Goal: Task Accomplishment & Management: Use online tool/utility

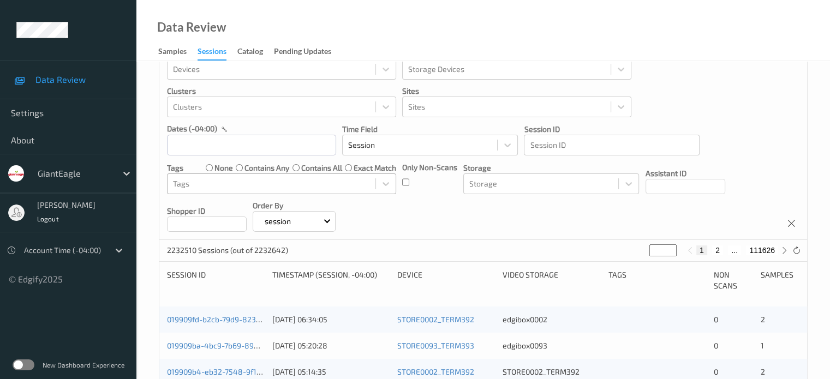
scroll to position [32, 0]
click at [193, 147] on input "text" at bounding box center [251, 145] width 169 height 21
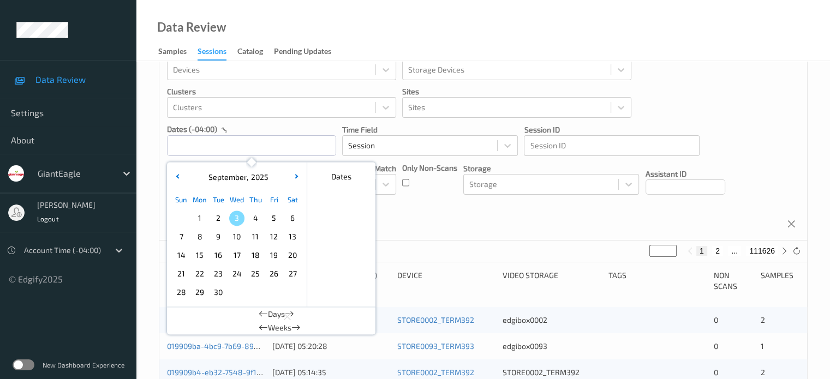
click at [202, 222] on span "1" at bounding box center [199, 218] width 15 height 15
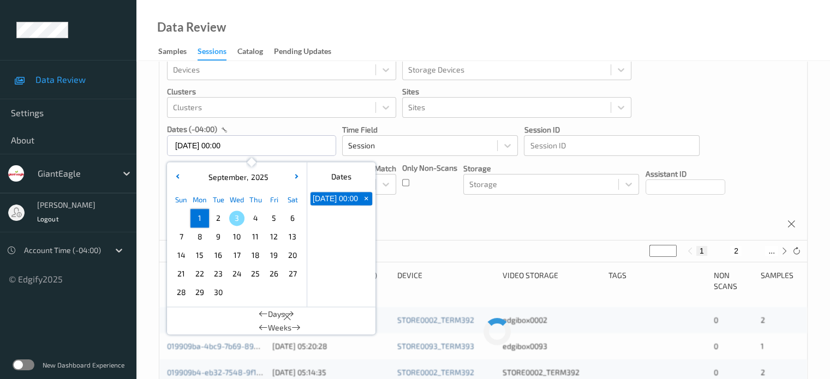
click at [202, 222] on span "1" at bounding box center [199, 218] width 15 height 15
type input "[DATE] 00:00 -> [DATE] 23:59"
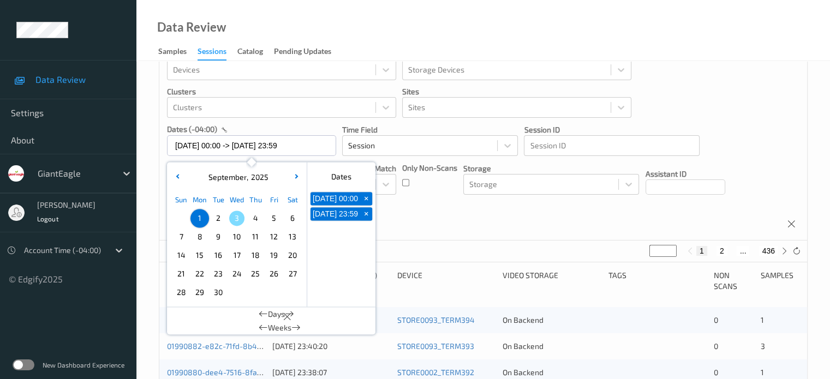
click at [782, 258] on div "8705 Sessions (out of 2232642) * 1 2 ... 436" at bounding box center [483, 252] width 648 height 22
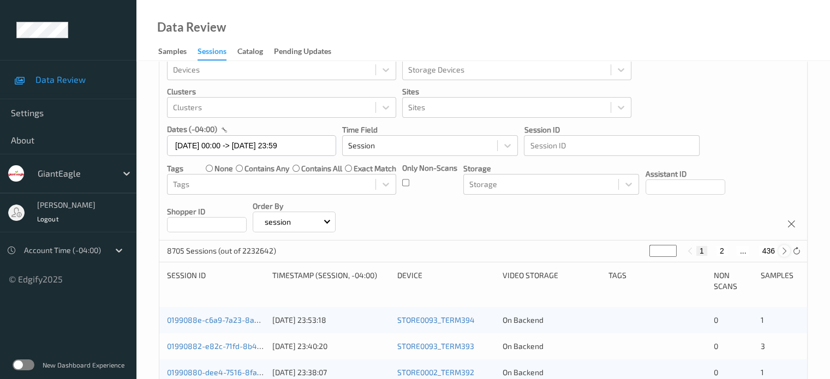
click at [784, 249] on icon at bounding box center [784, 251] width 8 height 8
type input "*"
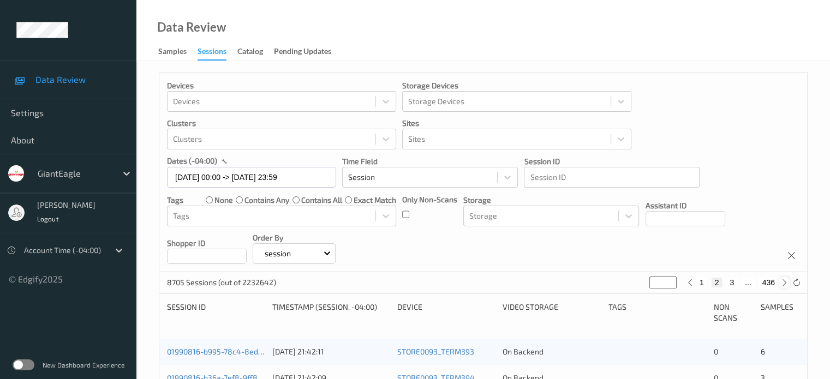
click at [784, 283] on icon at bounding box center [784, 283] width 8 height 8
type input "*"
click at [784, 289] on div "340 Sessions (out of 2232642) * 1 2 3 4 ... 17" at bounding box center [483, 283] width 648 height 22
click at [783, 283] on icon at bounding box center [784, 283] width 8 height 8
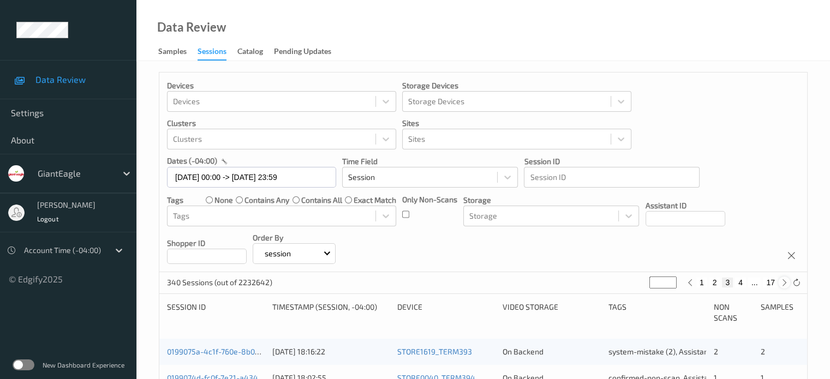
type input "*"
click at [783, 283] on icon at bounding box center [784, 283] width 8 height 8
type input "*"
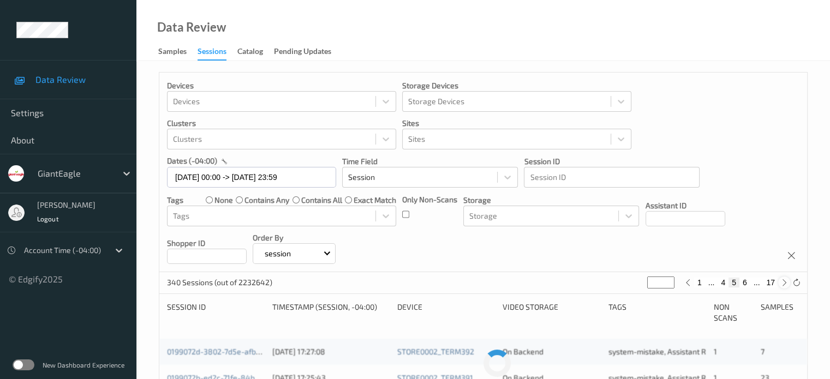
click at [783, 283] on icon at bounding box center [784, 283] width 8 height 8
type input "*"
click at [783, 283] on icon at bounding box center [784, 283] width 8 height 8
type input "*"
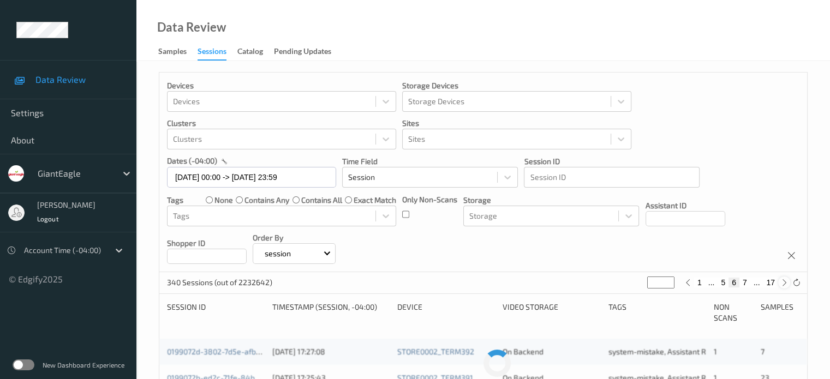
type input "*"
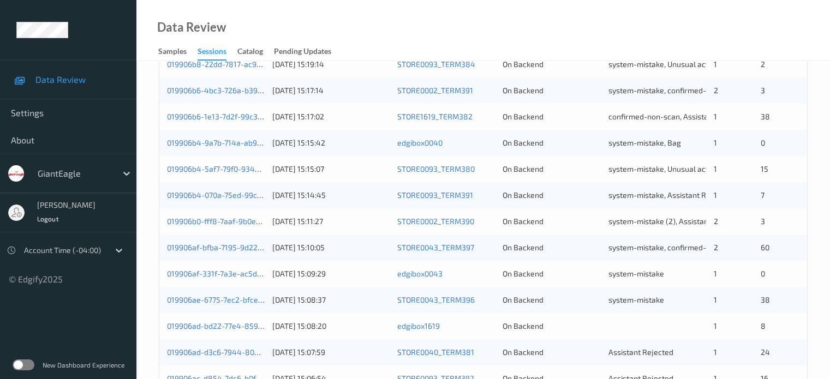
scroll to position [527, 0]
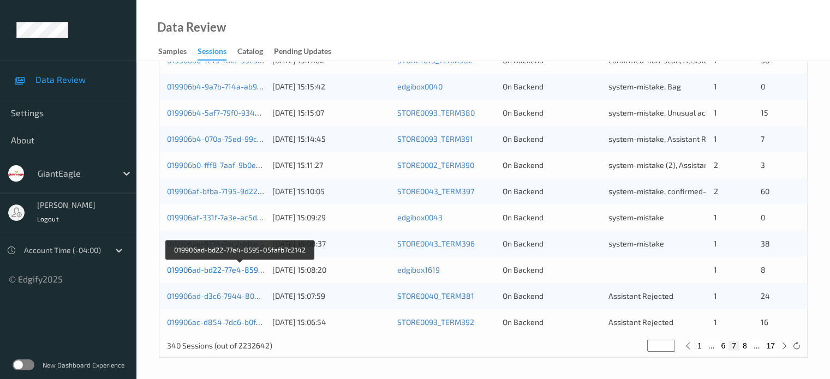
click at [218, 268] on link "019906ad-bd22-77e4-8595-05fafb7c2142" at bounding box center [240, 269] width 146 height 9
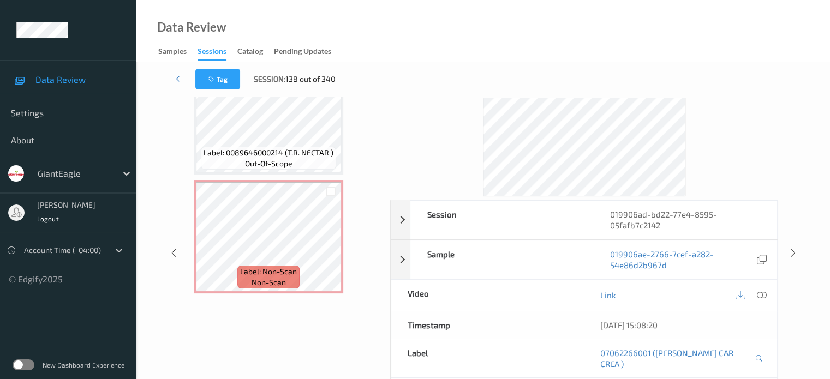
scroll to position [48, 0]
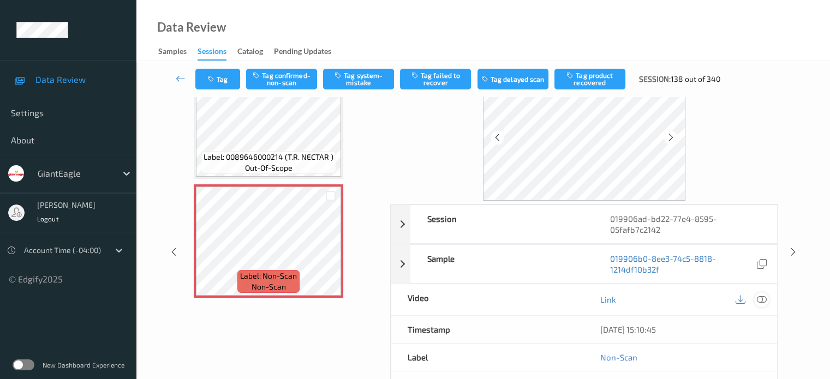
click at [759, 300] on icon at bounding box center [761, 300] width 10 height 10
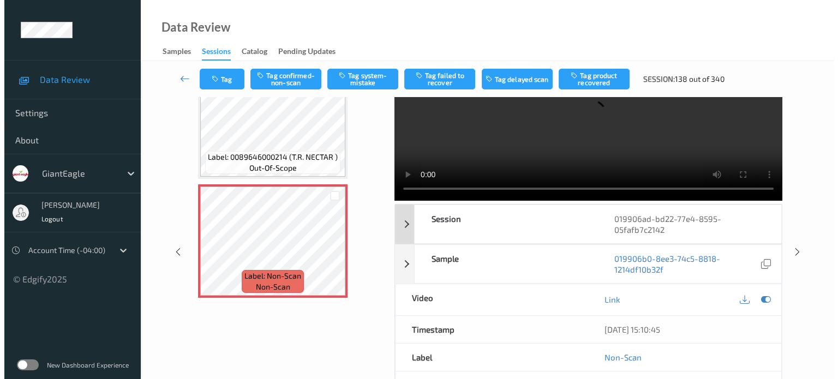
scroll to position [0, 0]
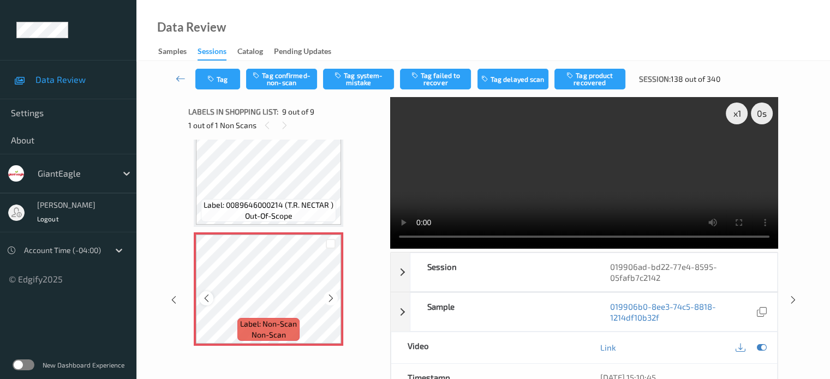
click at [208, 299] on icon at bounding box center [206, 299] width 9 height 10
click at [762, 348] on icon at bounding box center [761, 348] width 10 height 10
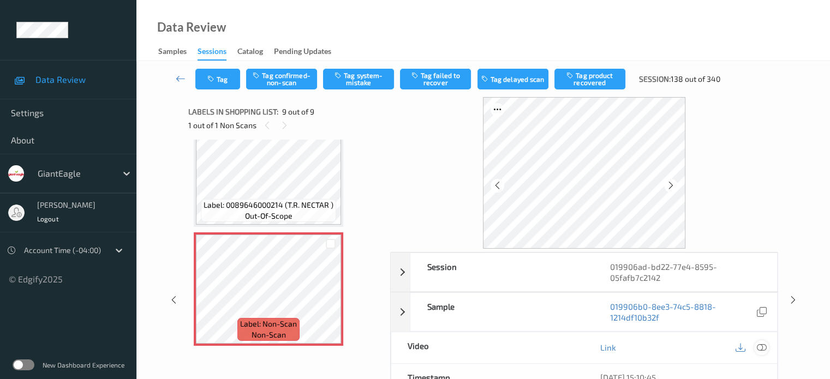
click at [762, 348] on icon at bounding box center [761, 348] width 10 height 10
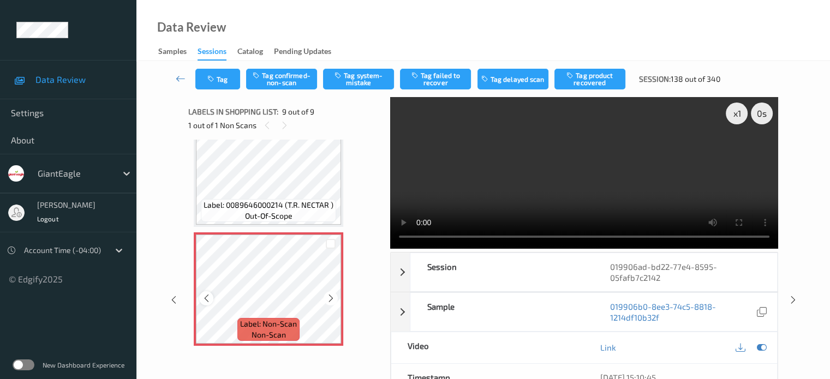
click at [210, 302] on icon at bounding box center [206, 299] width 9 height 10
click at [739, 116] on div "x 1" at bounding box center [737, 114] width 22 height 22
click at [739, 116] on div "x 2" at bounding box center [737, 114] width 22 height 22
click at [372, 79] on button "Tag system-mistake" at bounding box center [358, 79] width 71 height 21
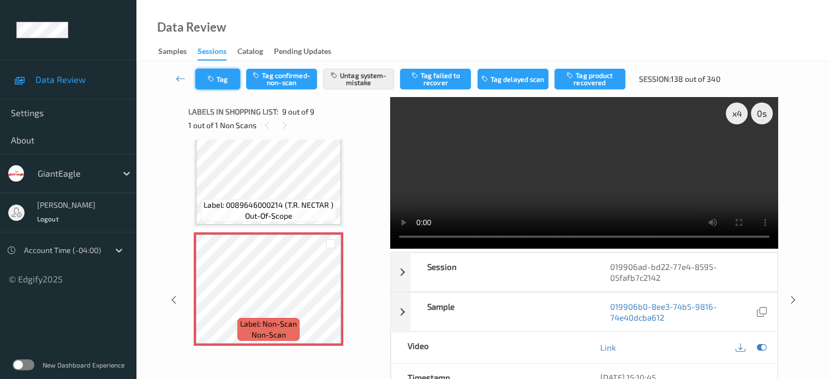
click at [219, 77] on button "Tag" at bounding box center [217, 79] width 45 height 21
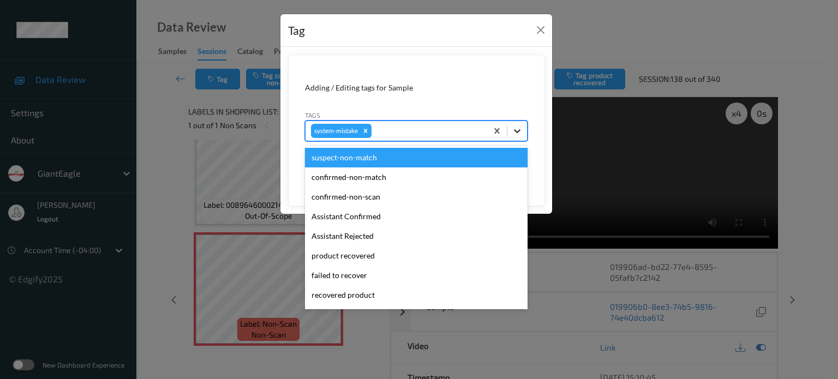
click at [516, 130] on icon at bounding box center [517, 131] width 7 height 4
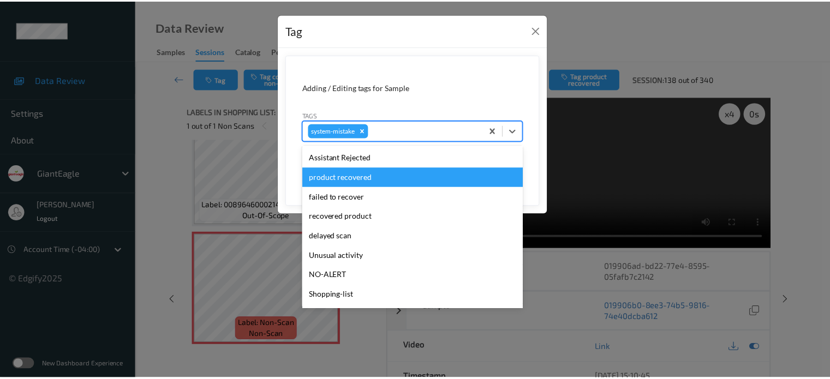
scroll to position [116, 0]
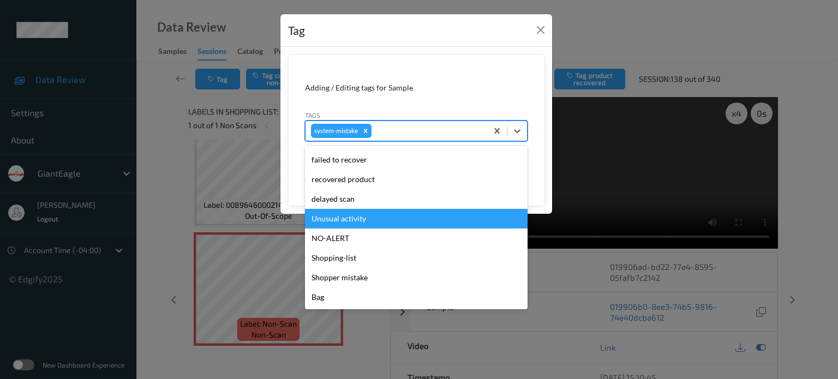
click at [331, 220] on div "Unusual activity" at bounding box center [416, 219] width 223 height 20
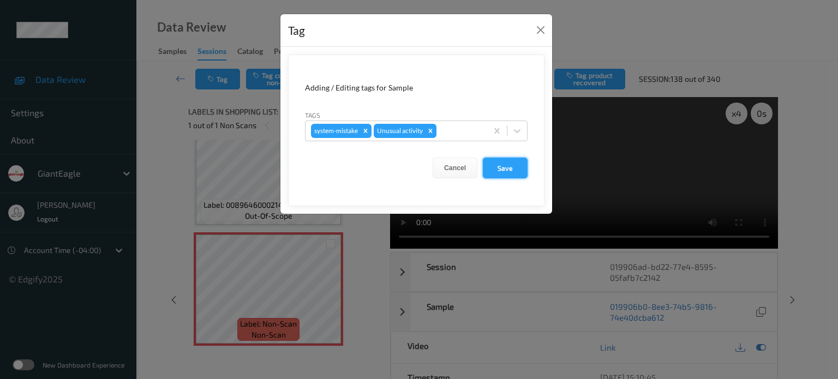
click at [505, 170] on button "Save" at bounding box center [505, 168] width 45 height 21
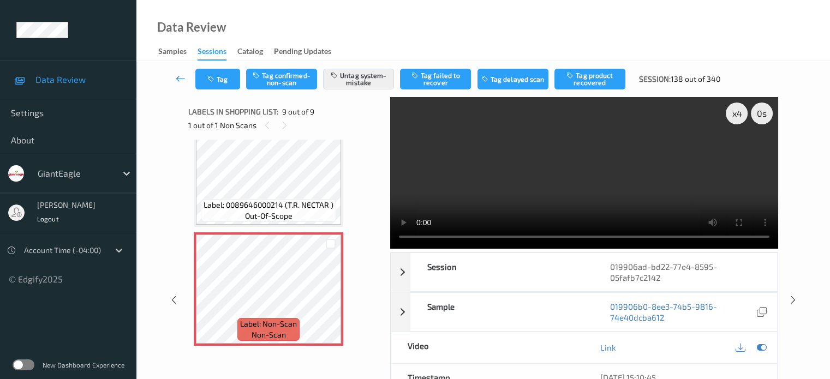
click at [182, 77] on icon at bounding box center [181, 78] width 10 height 11
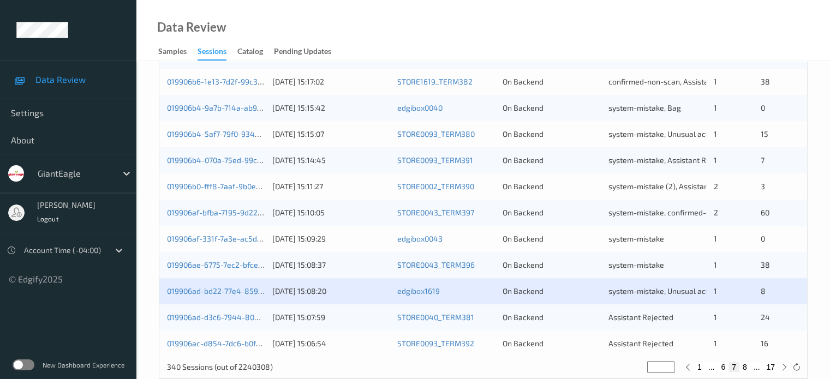
scroll to position [527, 0]
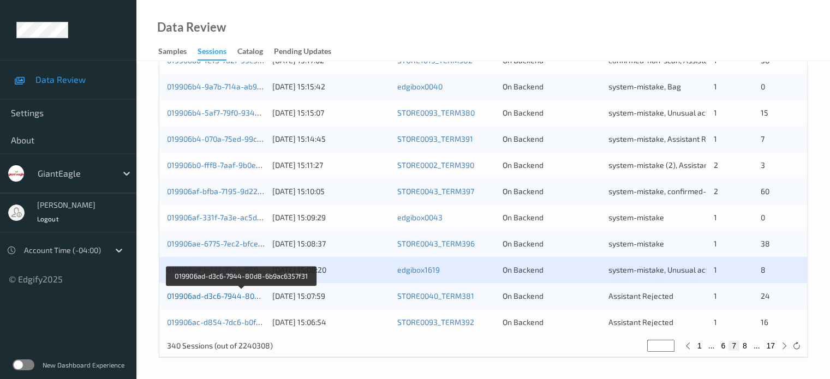
click at [220, 292] on link "019906ad-d3c6-7944-80d8-6b9ac6357f31" at bounding box center [241, 295] width 148 height 9
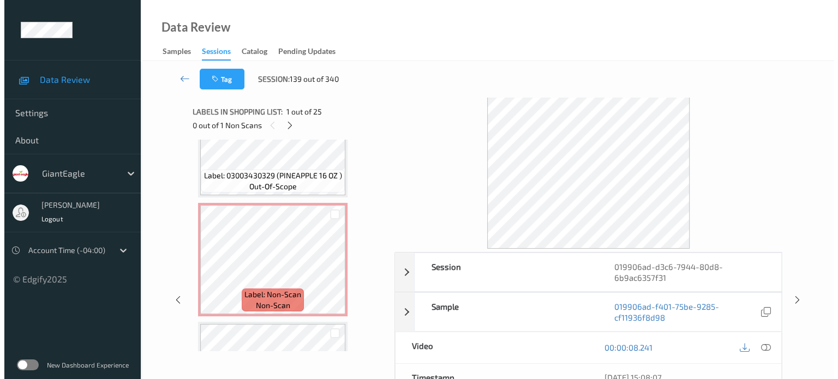
scroll to position [1725, 0]
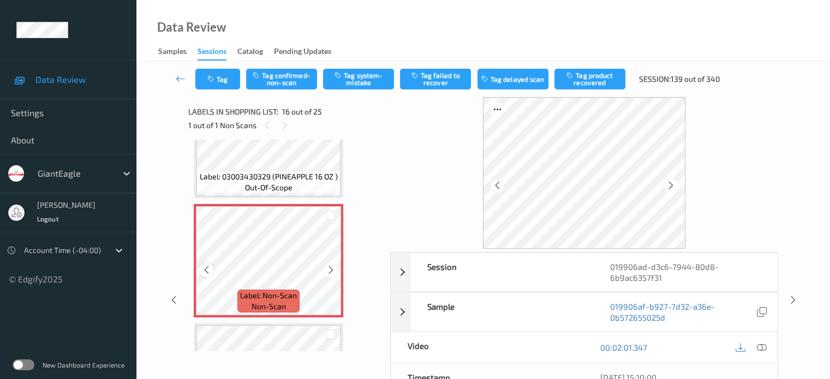
click at [211, 272] on icon at bounding box center [206, 270] width 9 height 10
click at [762, 349] on icon at bounding box center [761, 348] width 10 height 10
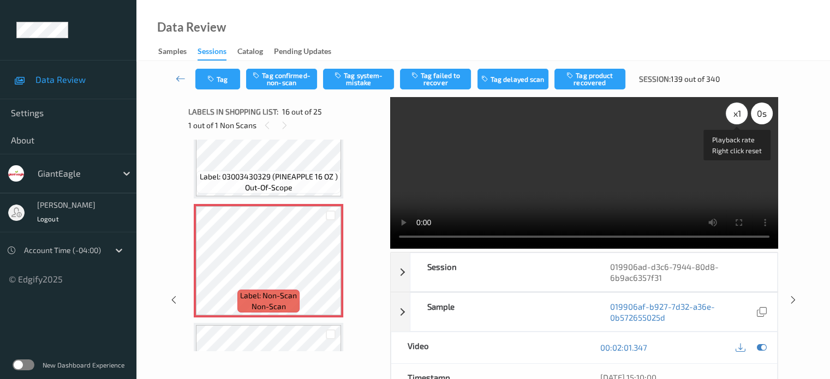
click at [739, 116] on div "x 1" at bounding box center [737, 114] width 22 height 22
click at [354, 82] on button "Tag system-mistake" at bounding box center [358, 79] width 71 height 21
click at [221, 82] on button "Tag" at bounding box center [217, 79] width 45 height 21
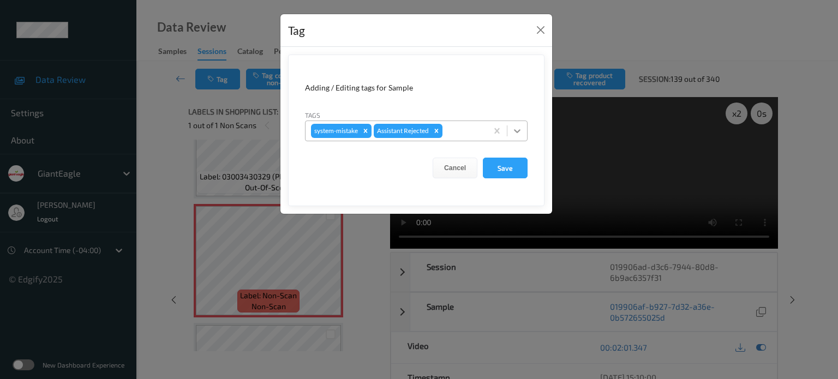
click at [524, 131] on div at bounding box center [517, 131] width 20 height 20
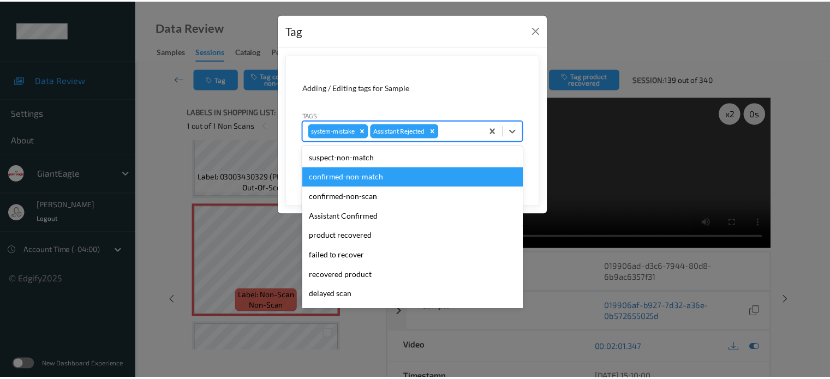
scroll to position [96, 0]
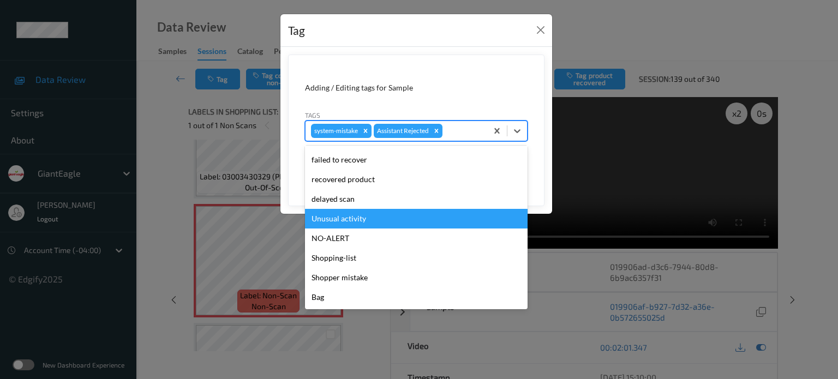
click at [332, 220] on div "Unusual activity" at bounding box center [416, 219] width 223 height 20
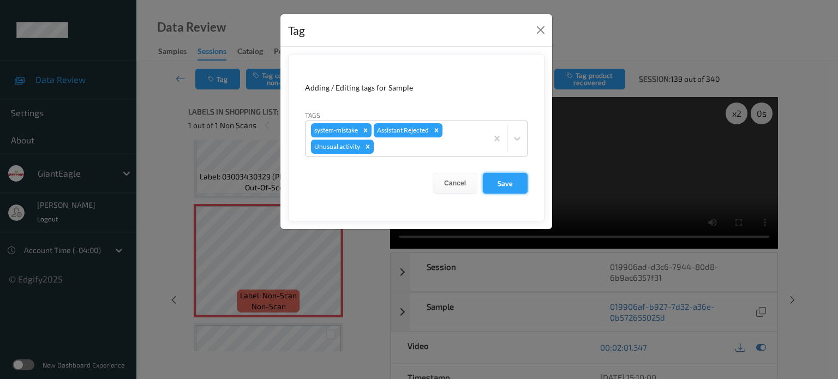
click at [508, 185] on button "Save" at bounding box center [505, 183] width 45 height 21
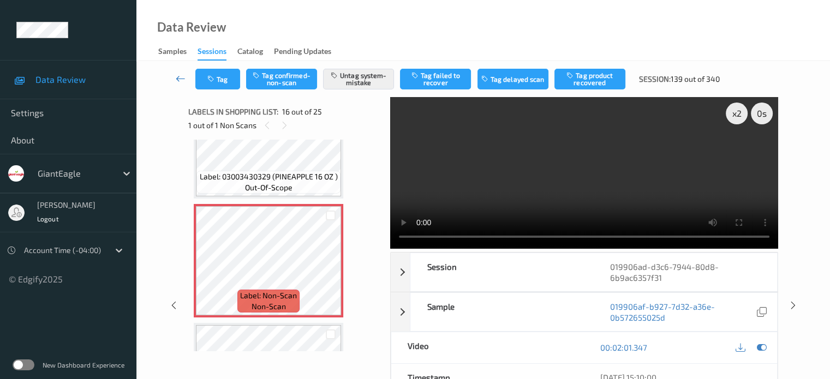
click at [181, 81] on icon at bounding box center [181, 78] width 10 height 11
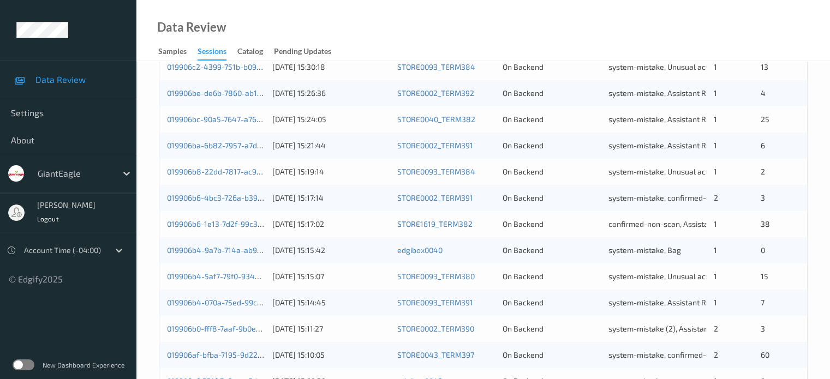
scroll to position [527, 0]
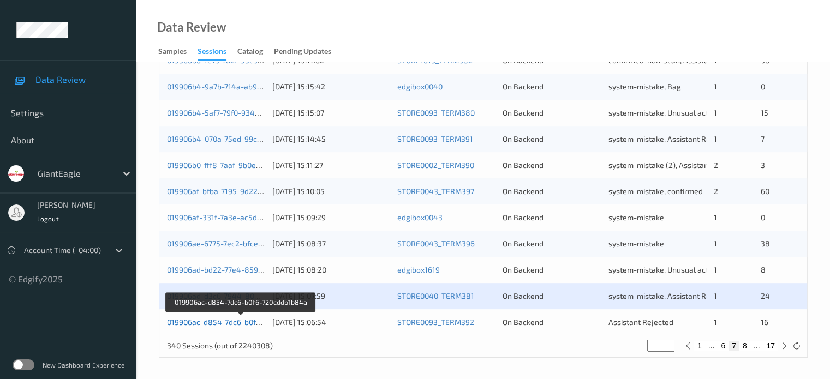
click at [225, 319] on link "019906ac-d854-7dc6-b0f6-720cddb1b84a" at bounding box center [240, 322] width 147 height 9
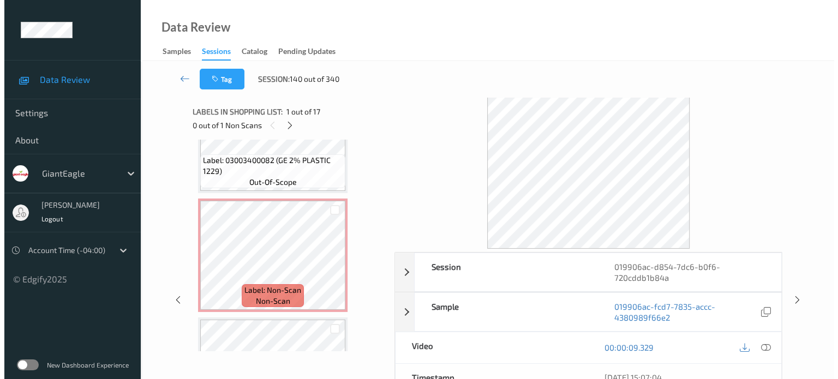
scroll to position [1614, 0]
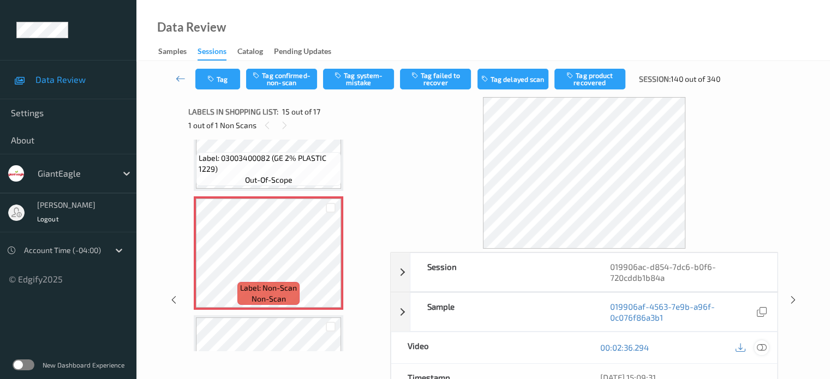
click at [763, 349] on icon at bounding box center [761, 348] width 10 height 10
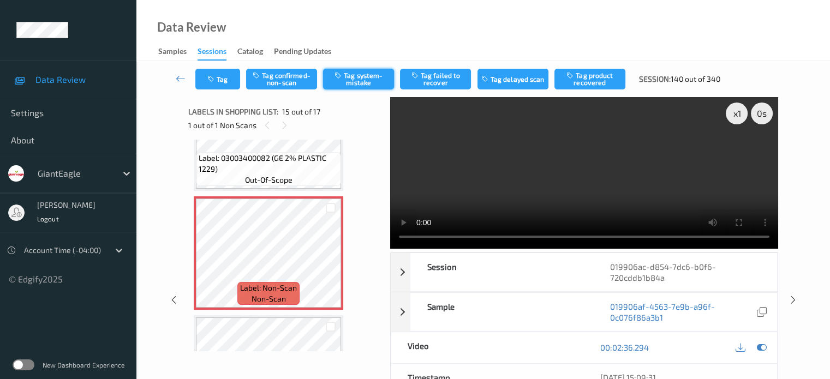
click at [346, 79] on button "Tag system-mistake" at bounding box center [358, 79] width 71 height 21
click at [356, 79] on button "Tag system-mistake" at bounding box center [358, 79] width 71 height 21
click at [217, 77] on button "Tag" at bounding box center [217, 79] width 45 height 21
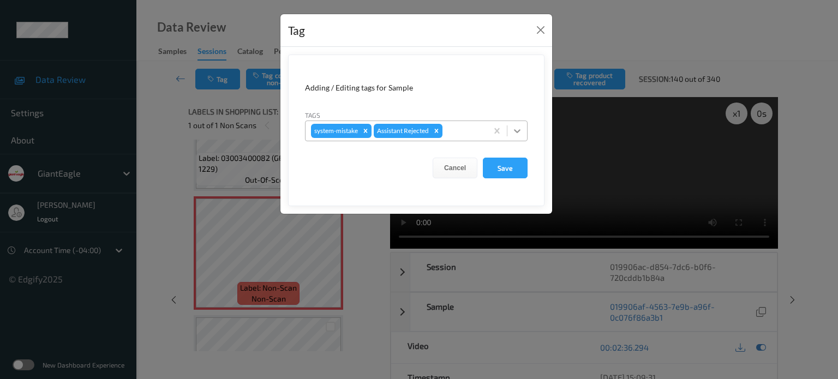
click at [521, 130] on icon at bounding box center [517, 130] width 11 height 11
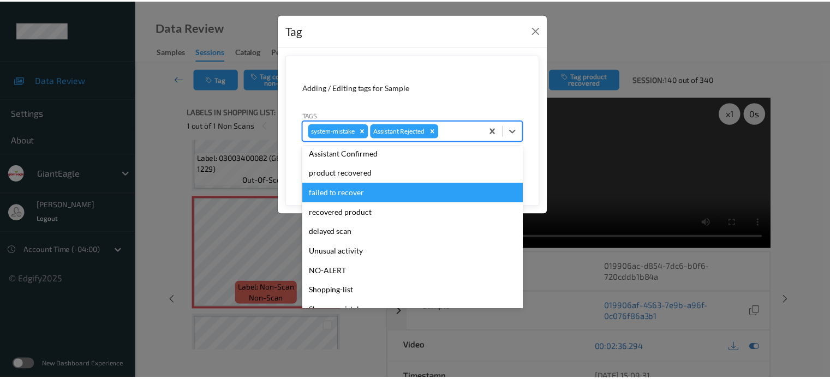
scroll to position [96, 0]
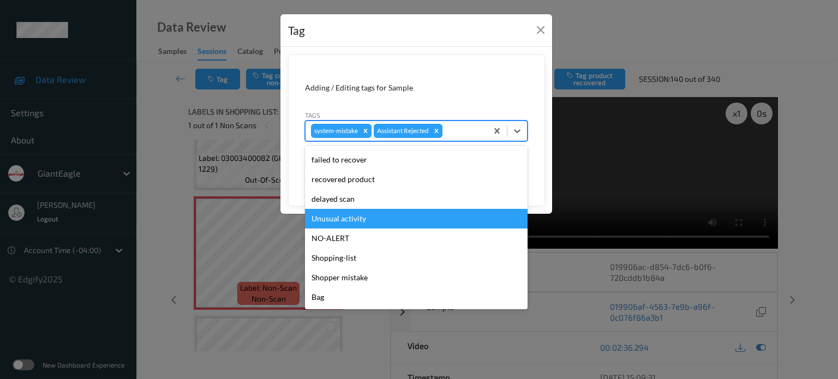
click at [343, 220] on div "Unusual activity" at bounding box center [416, 219] width 223 height 20
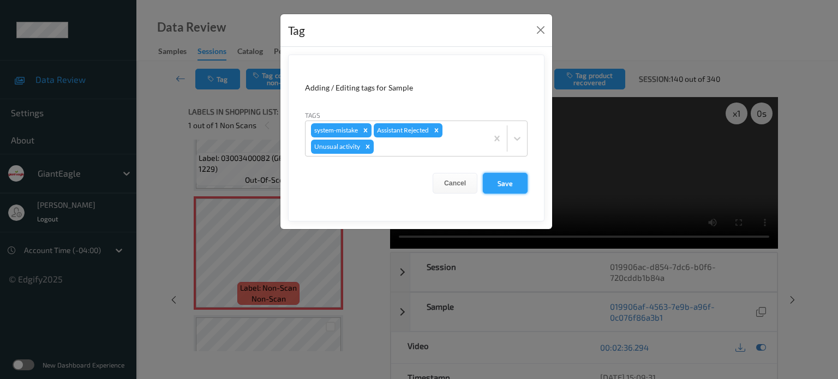
click at [508, 185] on button "Save" at bounding box center [505, 183] width 45 height 21
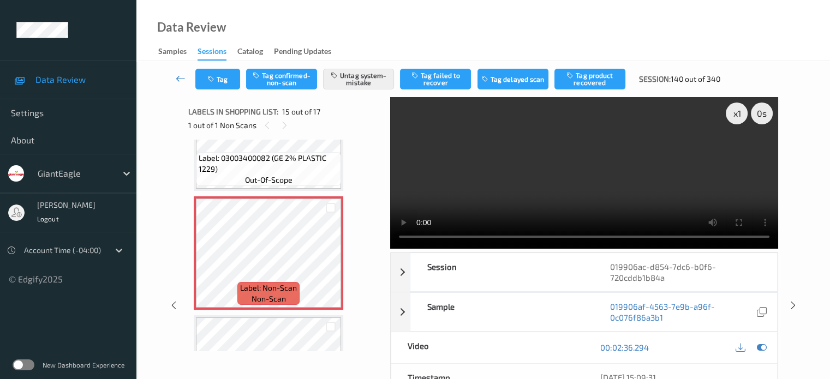
click at [178, 80] on icon at bounding box center [181, 78] width 10 height 11
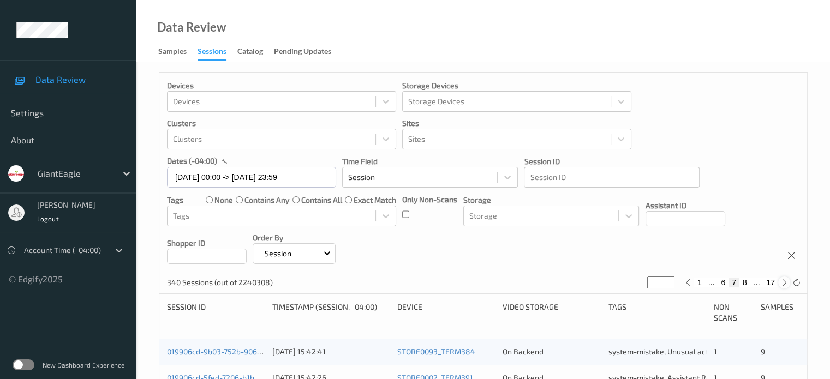
click at [784, 288] on div at bounding box center [784, 283] width 12 height 12
type input "*"
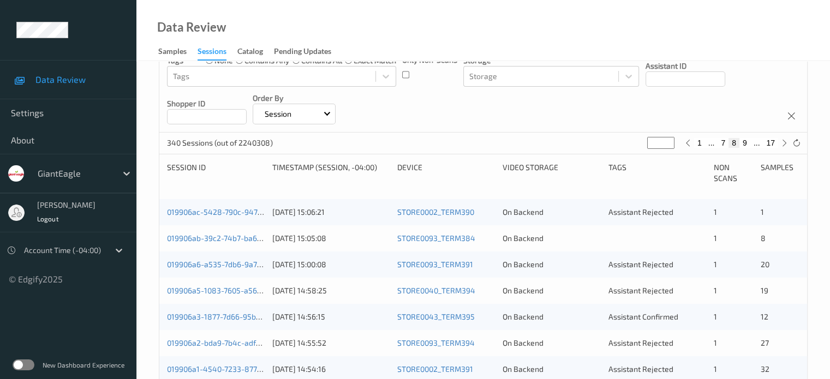
scroll to position [189, 0]
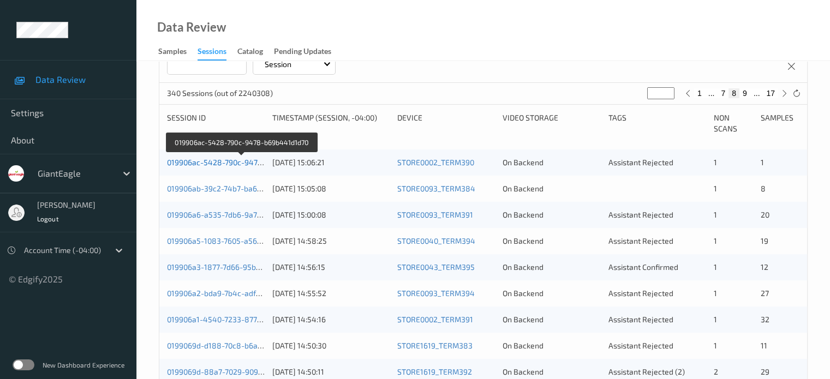
click at [236, 163] on link "019906ac-5428-790c-9478-b69b441d1d70" at bounding box center [242, 162] width 150 height 9
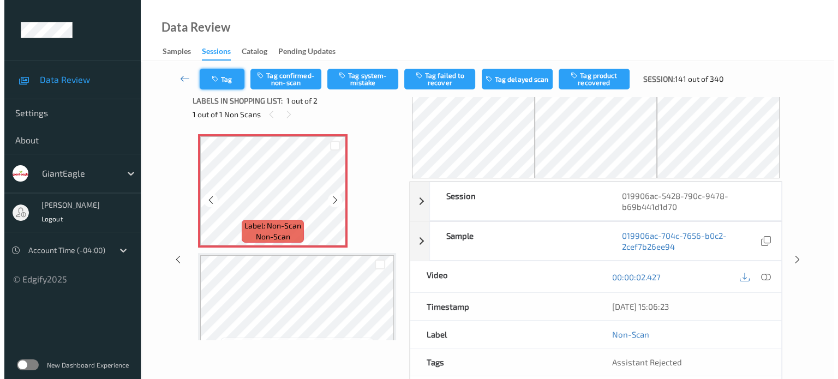
scroll to position [3, 0]
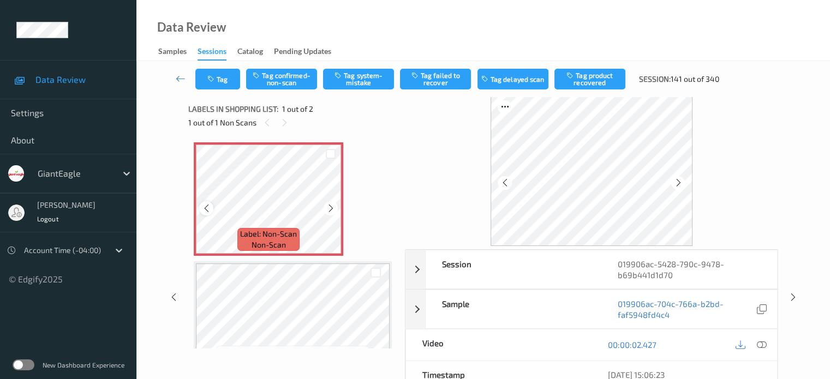
click at [203, 211] on icon at bounding box center [206, 209] width 9 height 10
click at [762, 344] on icon at bounding box center [761, 345] width 10 height 10
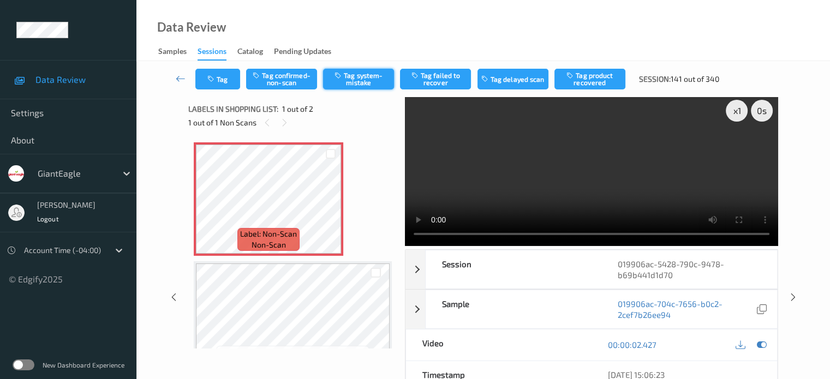
click at [359, 78] on button "Tag system-mistake" at bounding box center [358, 79] width 71 height 21
click at [219, 80] on button "Tag" at bounding box center [217, 79] width 45 height 21
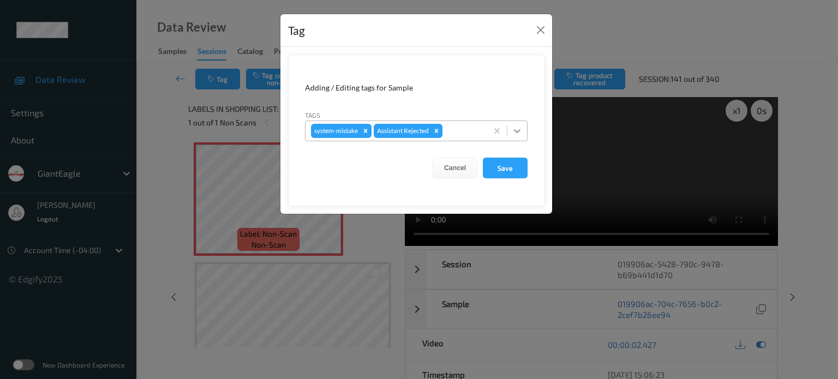
click at [518, 133] on icon at bounding box center [517, 130] width 11 height 11
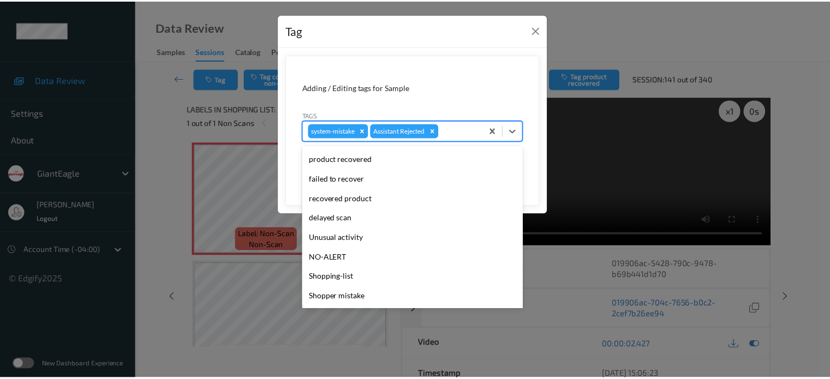
scroll to position [91, 0]
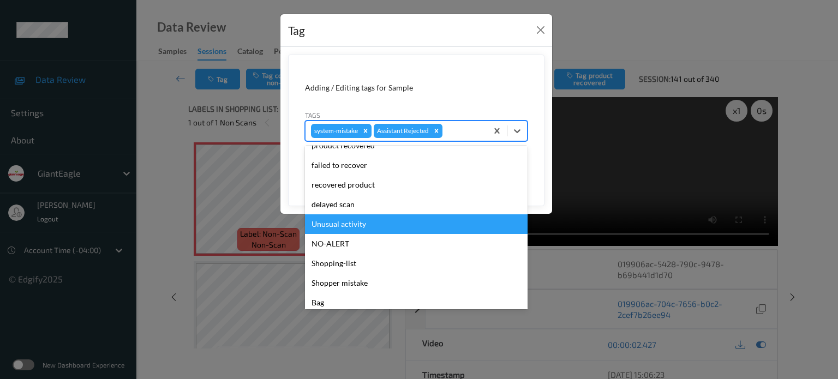
click at [333, 227] on div "Unusual activity" at bounding box center [416, 224] width 223 height 20
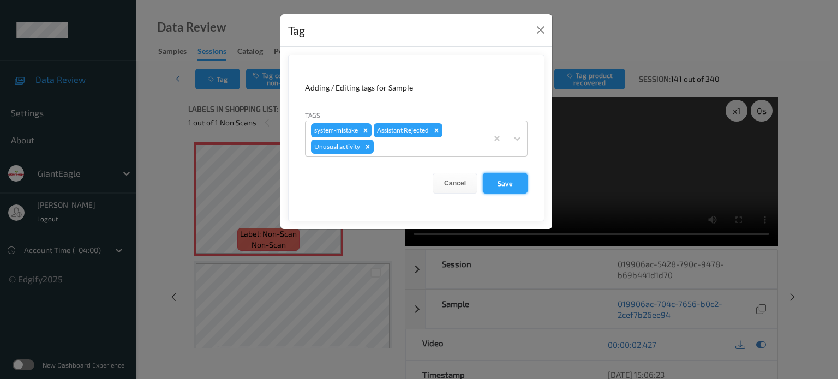
click at [512, 180] on button "Save" at bounding box center [505, 183] width 45 height 21
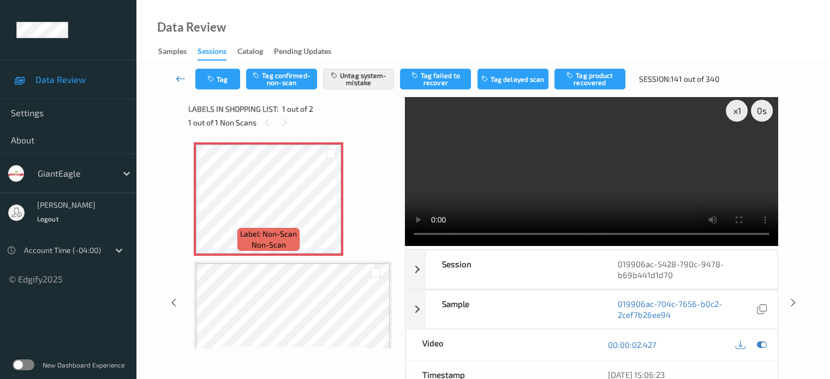
click at [177, 77] on icon at bounding box center [181, 78] width 10 height 11
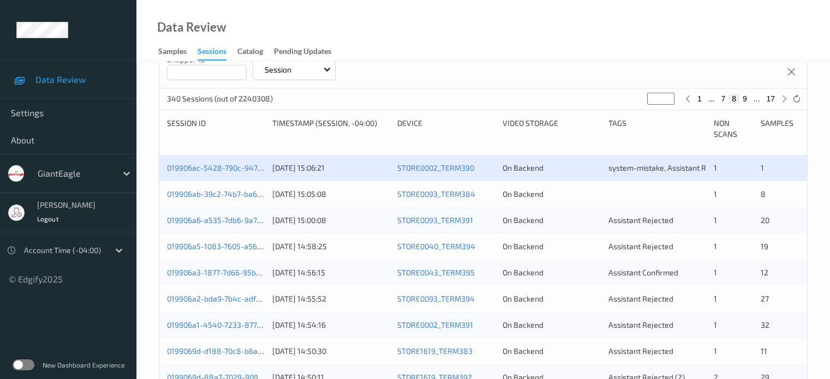
scroll to position [164, 0]
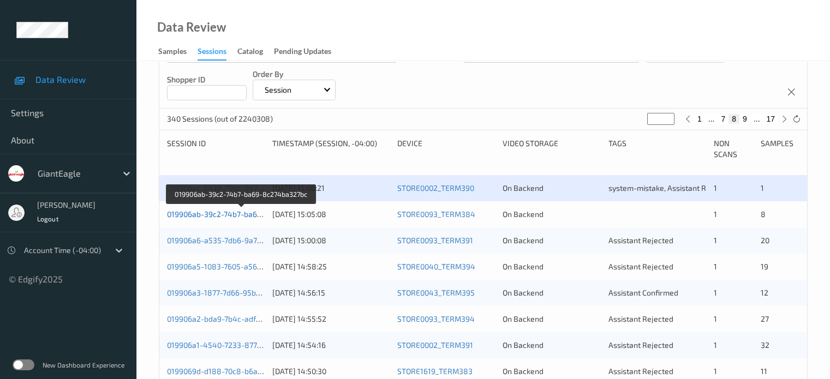
click at [228, 215] on link "019906ab-39c2-74b7-ba69-8c274ba327bc" at bounding box center [241, 214] width 149 height 9
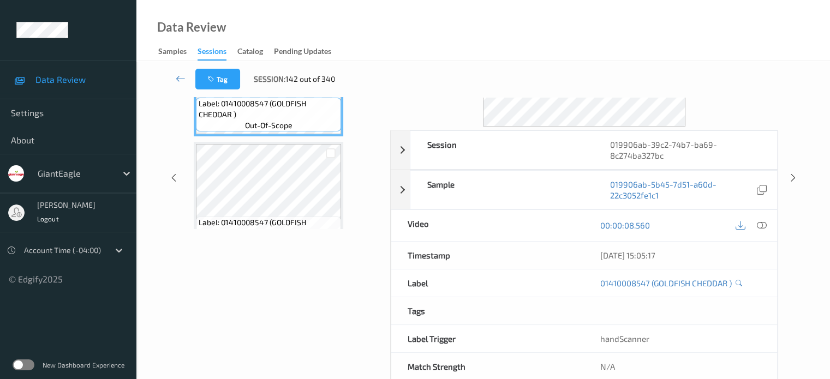
scroll to position [145, 0]
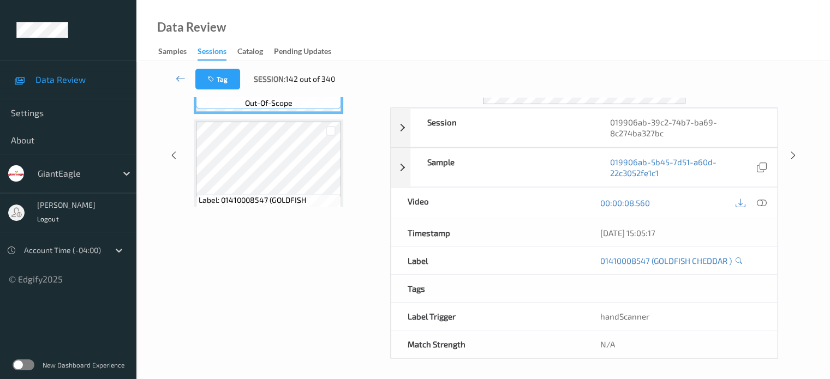
drag, startPoint x: 342, startPoint y: 248, endPoint x: 402, endPoint y: 192, distance: 81.8
click at [372, 208] on div "Labels in shopping list: 1 out of 9 0 out of 1 Non Scans Label: 01410008547 (GO…" at bounding box center [285, 156] width 194 height 407
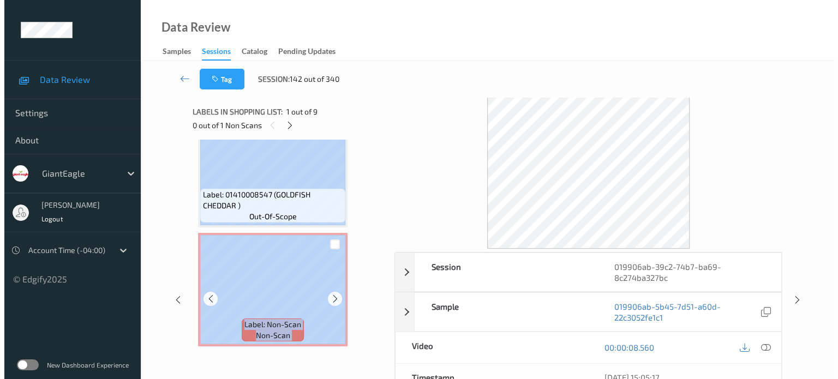
scroll to position [184, 0]
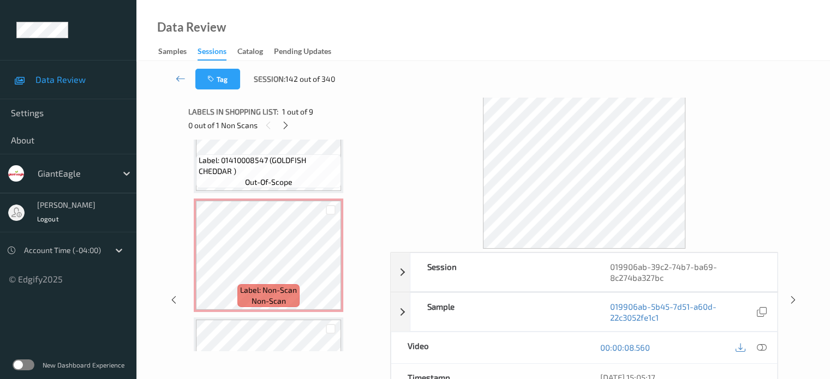
click at [415, 224] on div at bounding box center [584, 173] width 388 height 152
click at [207, 264] on icon at bounding box center [206, 265] width 9 height 10
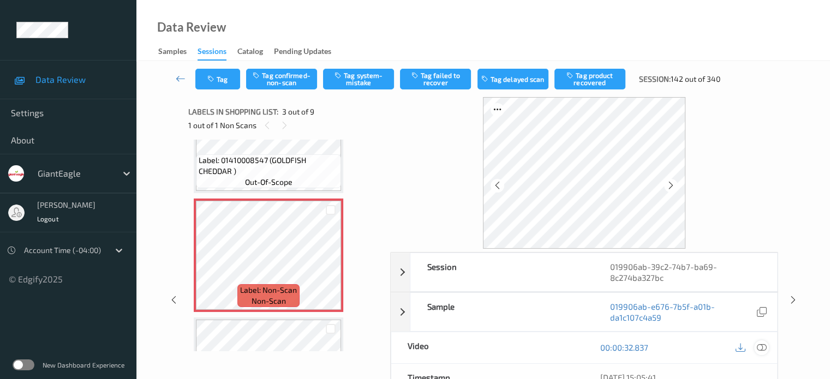
click at [763, 349] on icon at bounding box center [761, 348] width 10 height 10
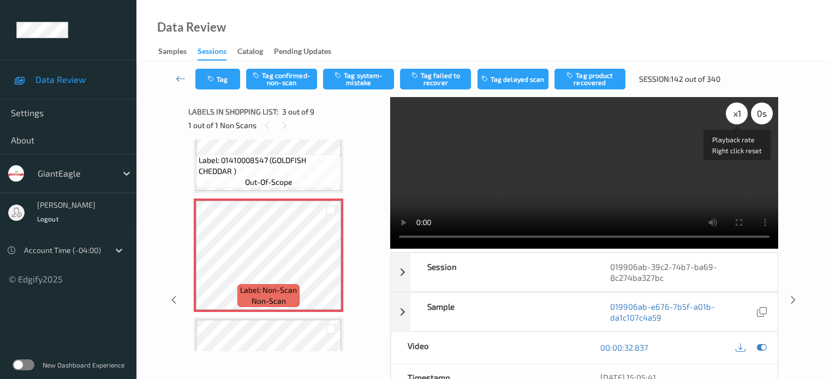
click at [739, 115] on div "x 1" at bounding box center [737, 114] width 22 height 22
click at [352, 80] on button "Tag system-mistake" at bounding box center [358, 79] width 71 height 21
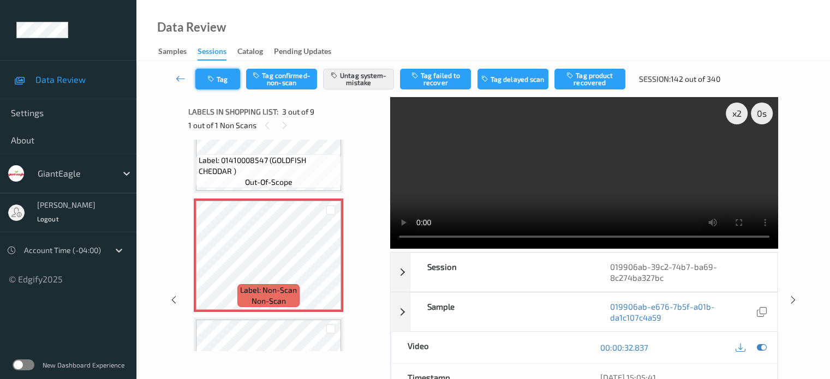
click at [221, 80] on button "Tag" at bounding box center [217, 79] width 45 height 21
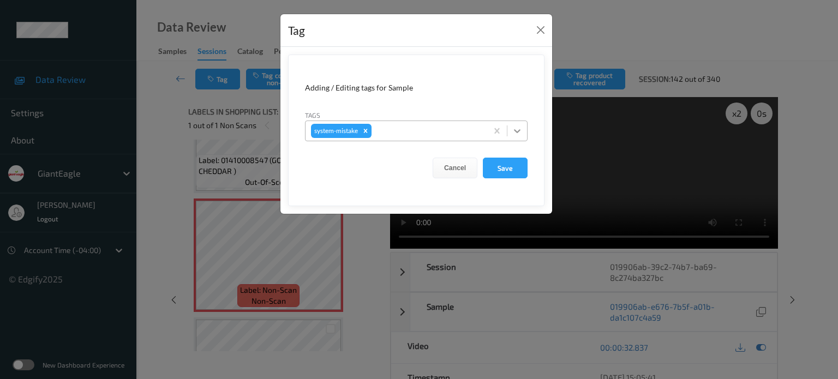
click at [513, 132] on icon at bounding box center [517, 130] width 11 height 11
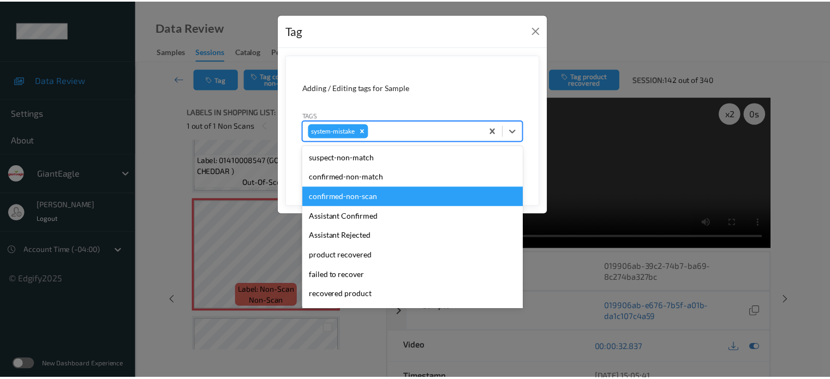
scroll to position [116, 0]
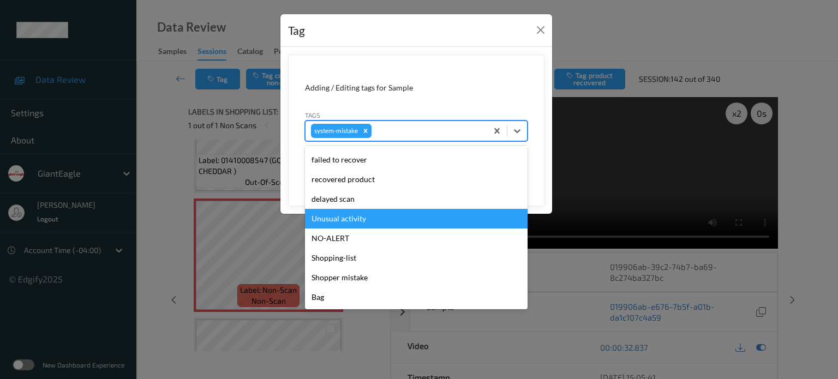
click at [340, 219] on div "Unusual activity" at bounding box center [416, 219] width 223 height 20
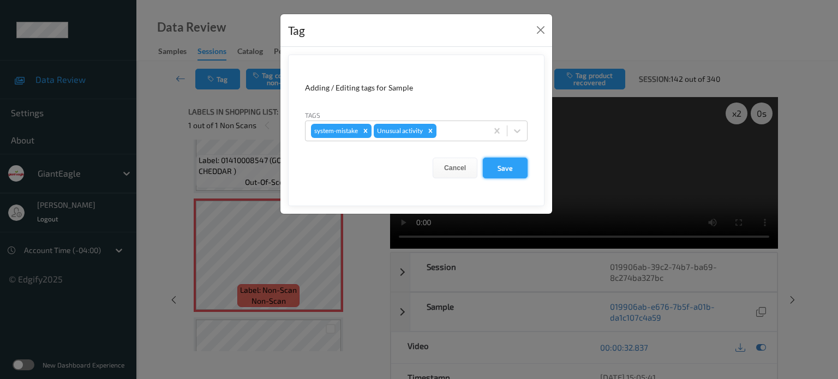
click at [517, 170] on button "Save" at bounding box center [505, 168] width 45 height 21
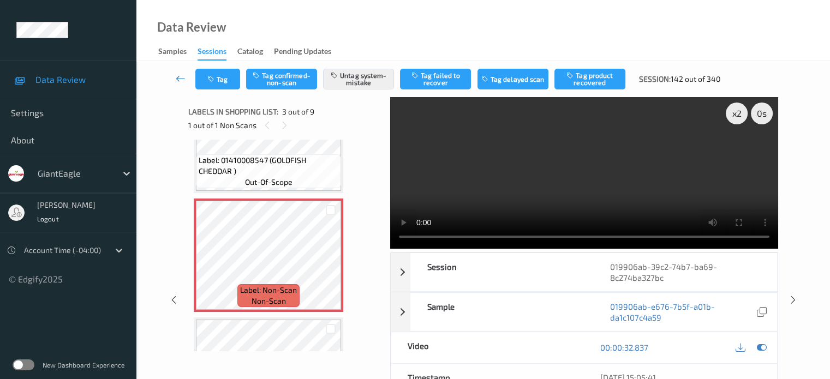
click at [178, 79] on icon at bounding box center [181, 78] width 10 height 11
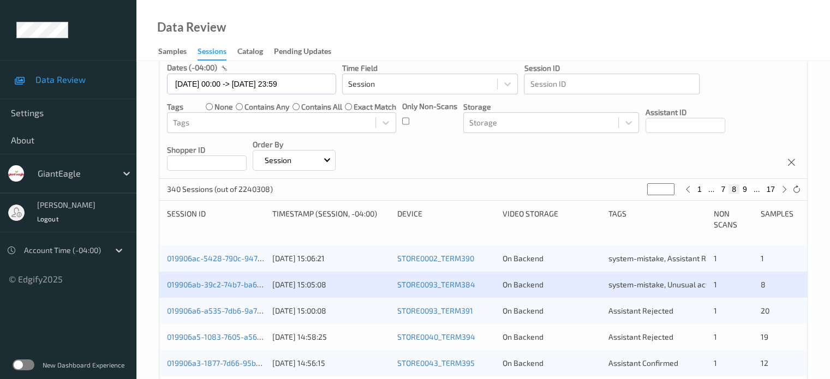
scroll to position [182, 0]
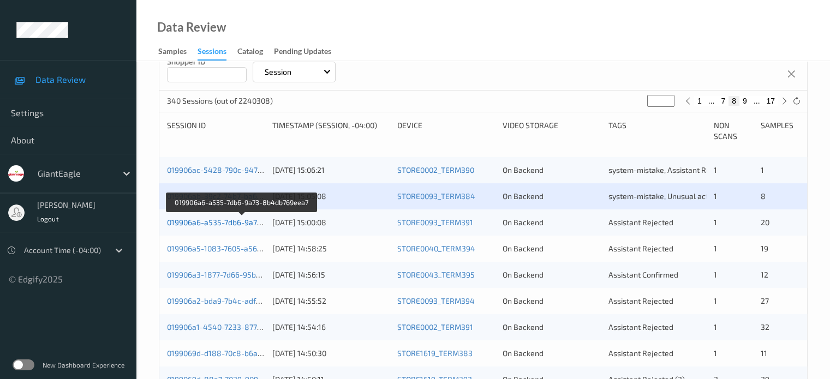
click at [205, 224] on link "019906a6-a535-7db6-9a73-8b4db769eea7" at bounding box center [242, 222] width 150 height 9
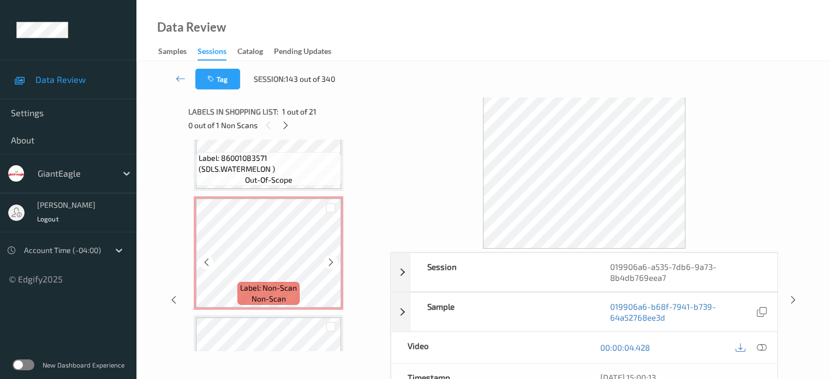
scroll to position [318, 0]
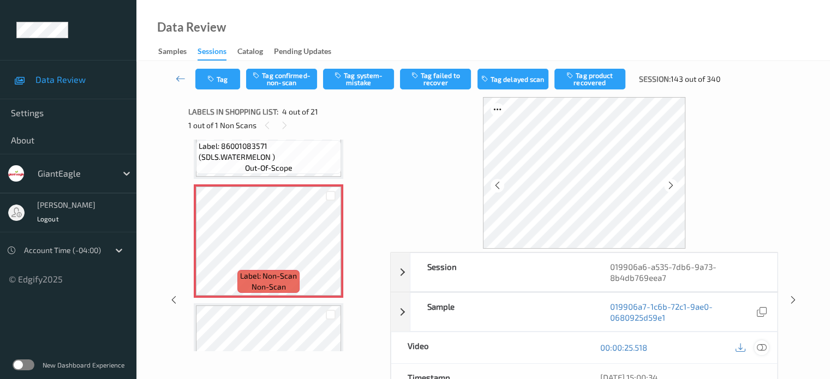
click at [761, 347] on icon at bounding box center [761, 348] width 10 height 10
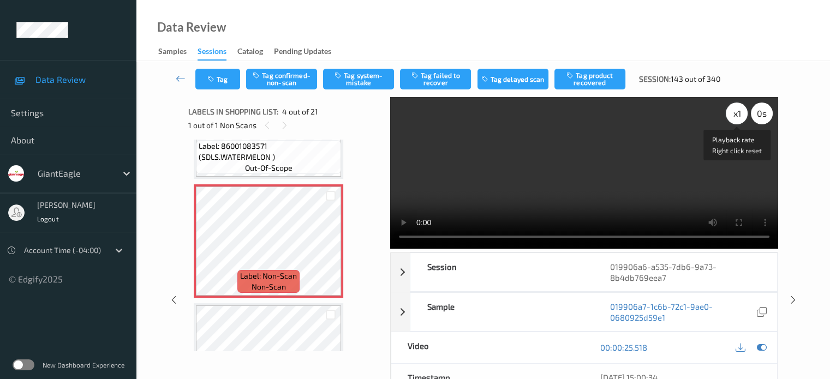
click at [733, 112] on div "x 1" at bounding box center [737, 114] width 22 height 22
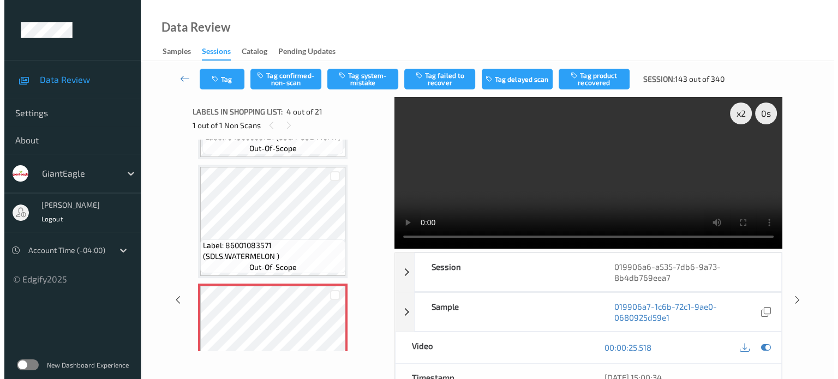
scroll to position [218, 0]
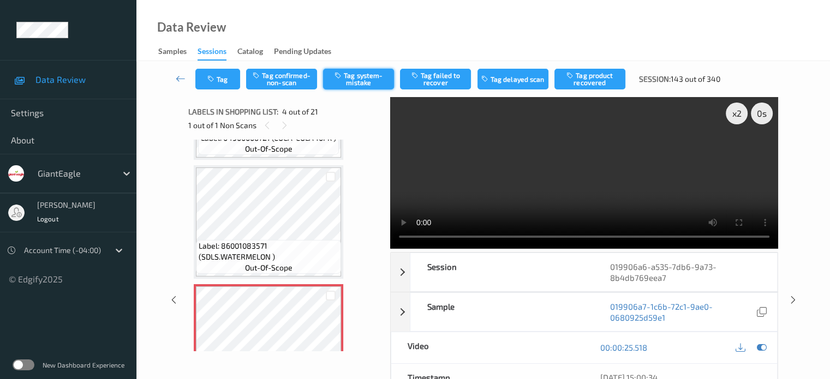
click at [352, 78] on button "Tag system-mistake" at bounding box center [358, 79] width 71 height 21
click at [220, 85] on button "Tag" at bounding box center [217, 79] width 45 height 21
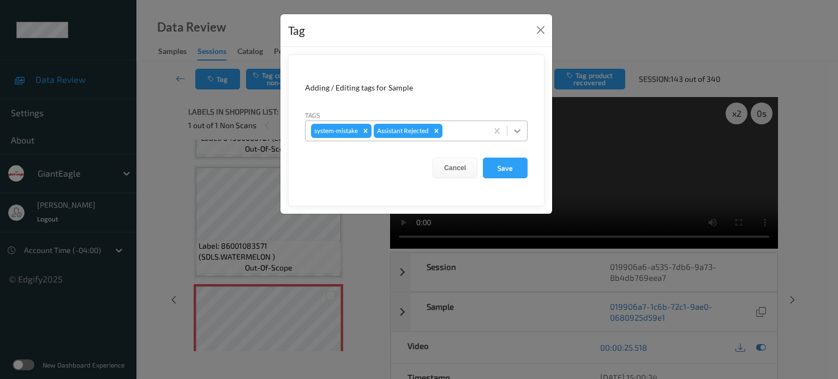
click at [522, 135] on icon at bounding box center [517, 130] width 11 height 11
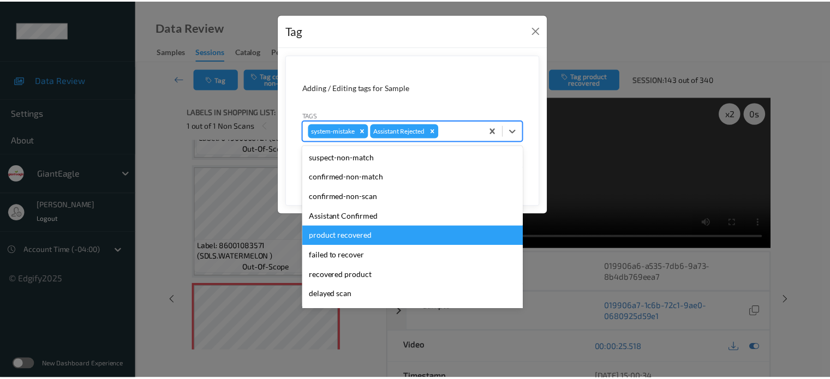
scroll to position [96, 0]
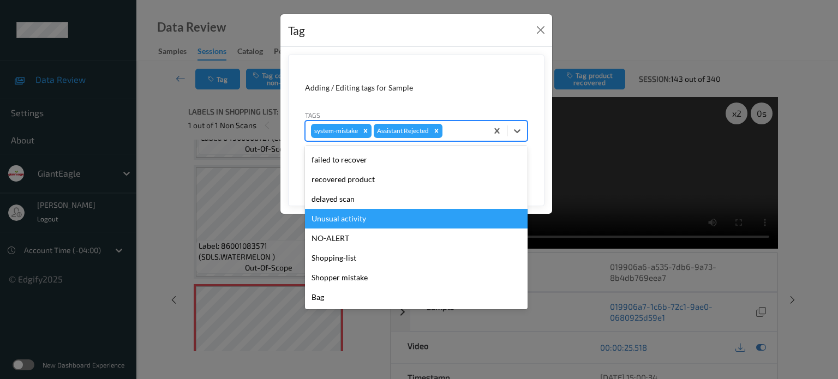
click at [339, 222] on div "Unusual activity" at bounding box center [416, 219] width 223 height 20
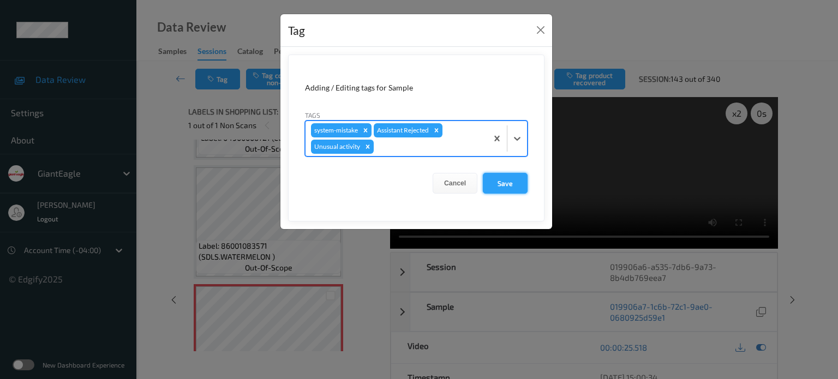
click at [505, 184] on button "Save" at bounding box center [505, 183] width 45 height 21
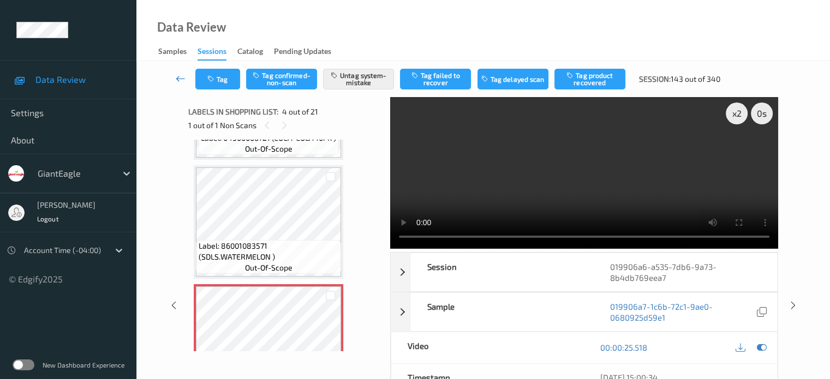
click at [178, 82] on icon at bounding box center [181, 78] width 10 height 11
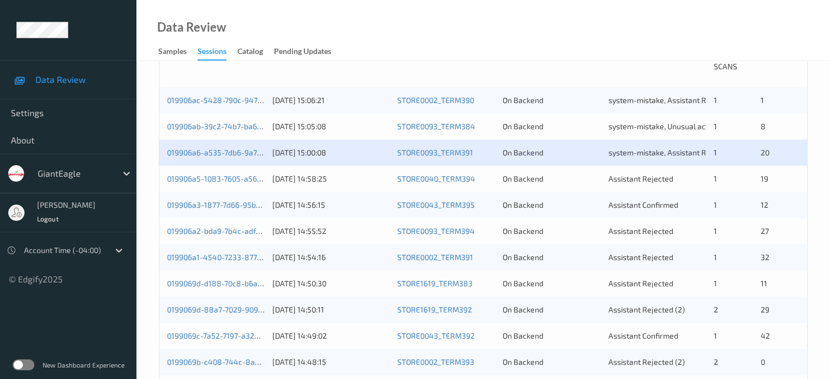
scroll to position [273, 0]
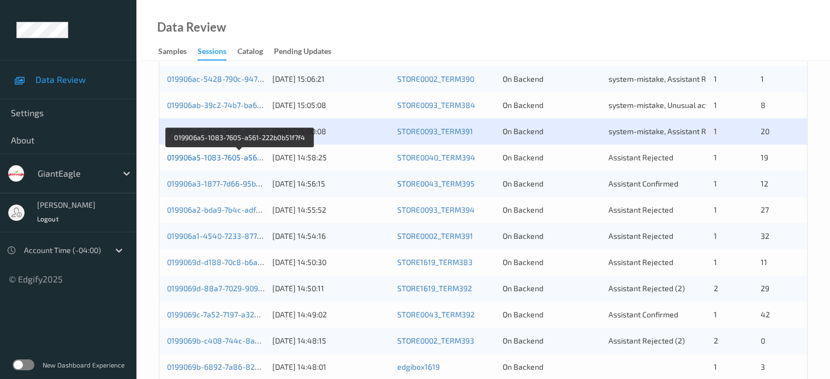
click at [234, 156] on link "019906a5-1083-7605-a561-222b0b51f7f4" at bounding box center [239, 157] width 145 height 9
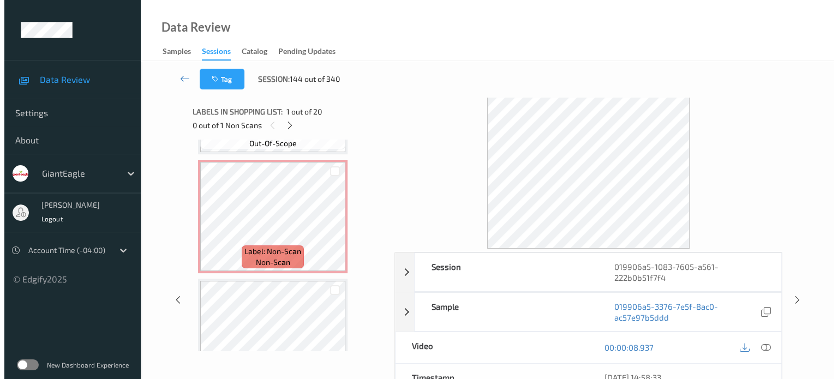
scroll to position [1910, 0]
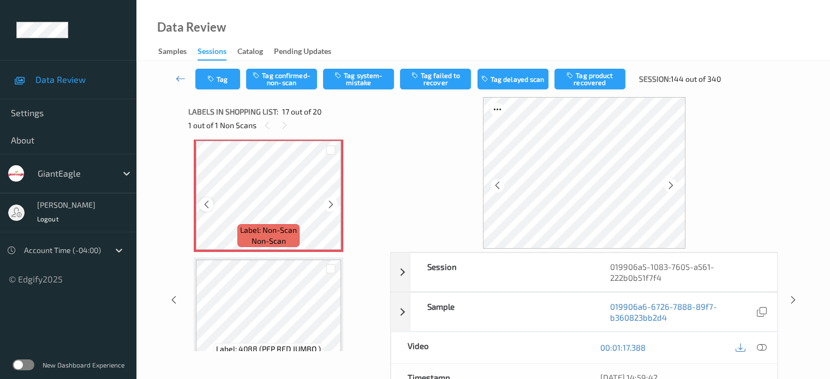
click at [205, 207] on icon at bounding box center [206, 205] width 9 height 10
click at [765, 346] on icon at bounding box center [761, 348] width 10 height 10
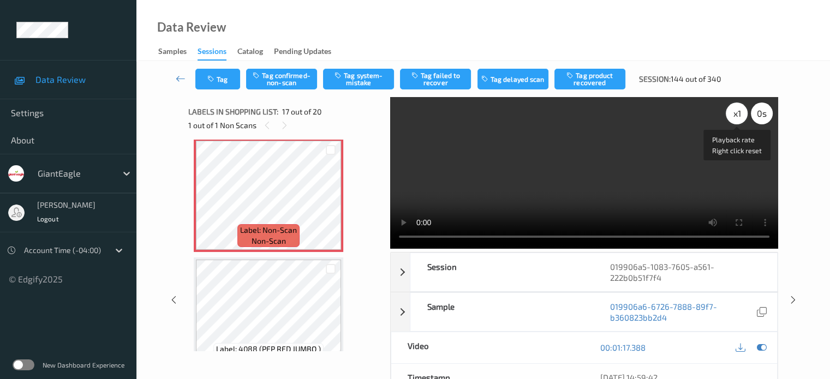
click at [738, 108] on div "x 1" at bounding box center [737, 114] width 22 height 22
click at [736, 115] on div "x 2" at bounding box center [737, 114] width 22 height 22
click at [363, 76] on button "Tag system-mistake" at bounding box center [358, 79] width 71 height 21
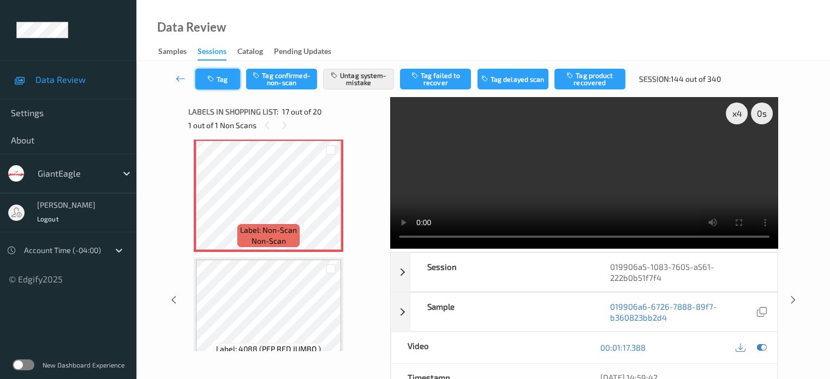
click at [219, 78] on button "Tag" at bounding box center [217, 79] width 45 height 21
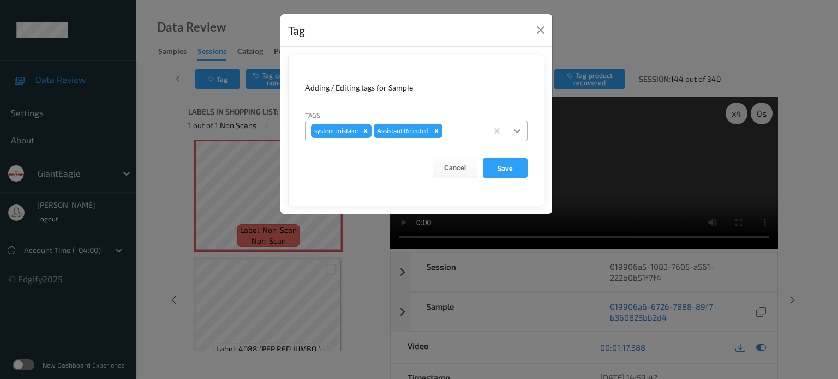
click at [516, 127] on icon at bounding box center [517, 130] width 11 height 11
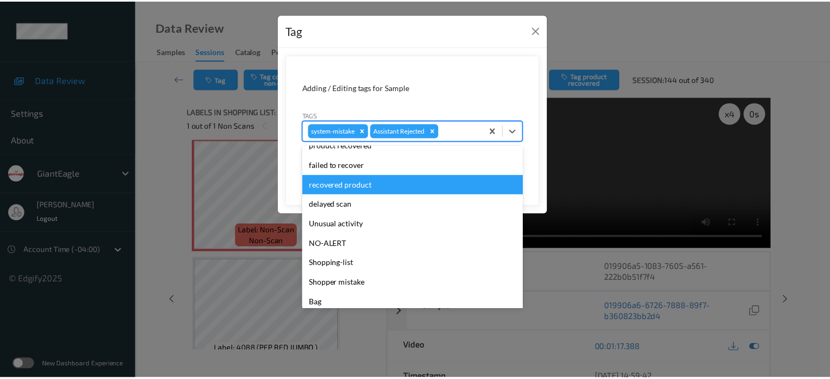
scroll to position [96, 0]
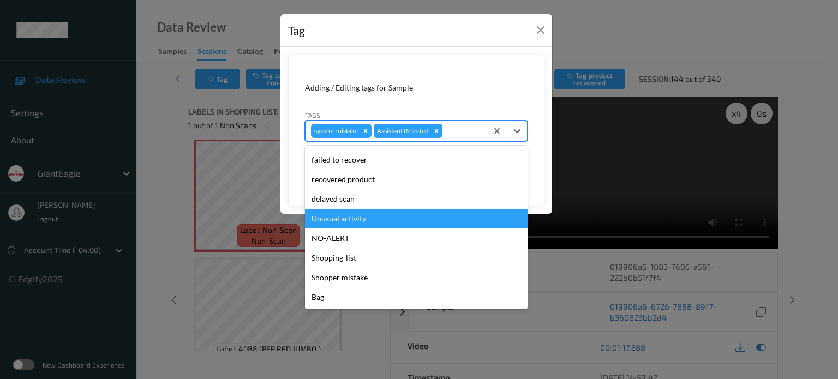
click at [327, 218] on div "Unusual activity" at bounding box center [416, 219] width 223 height 20
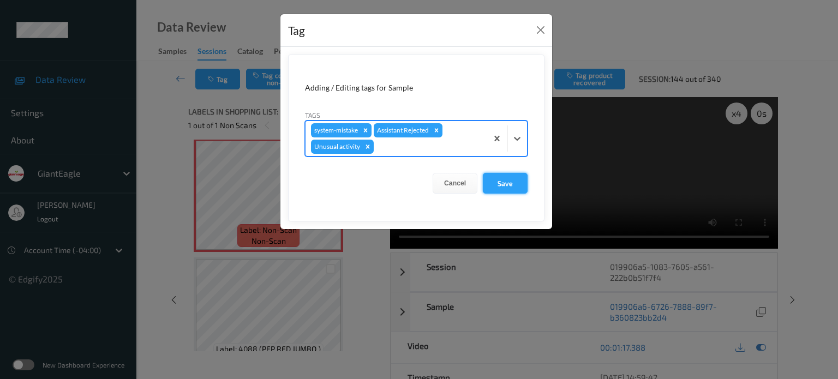
click at [508, 181] on button "Save" at bounding box center [505, 183] width 45 height 21
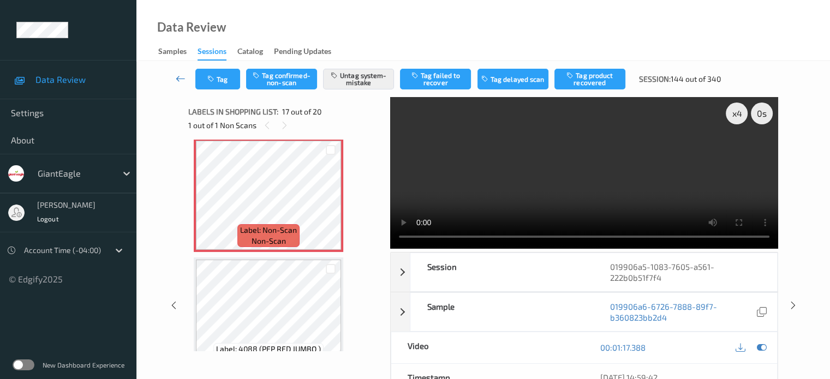
click at [177, 82] on icon at bounding box center [181, 78] width 10 height 11
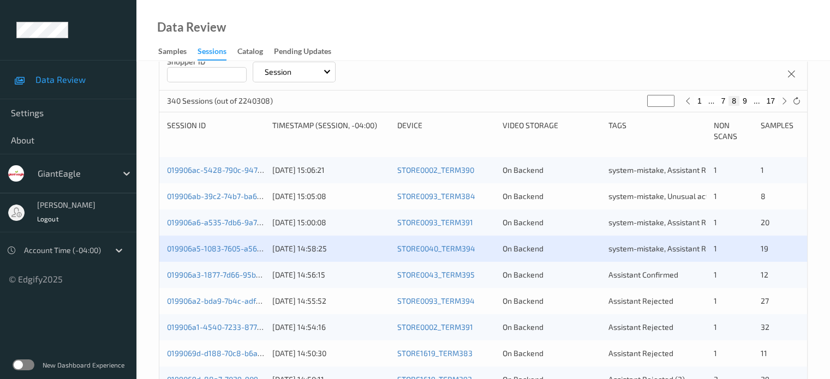
scroll to position [273, 0]
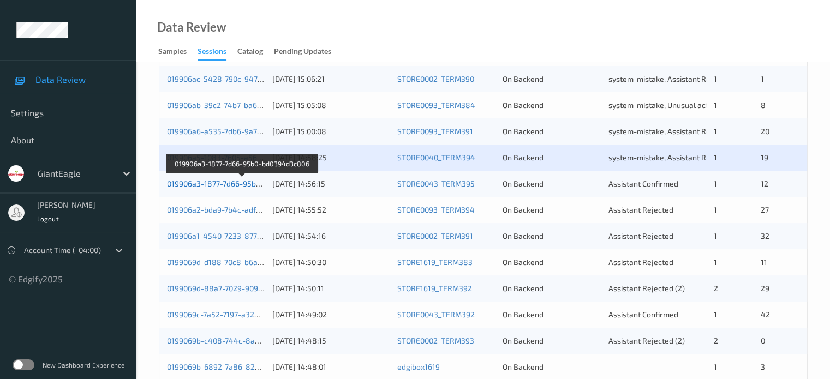
click at [225, 185] on link "019906a3-1877-7d66-95b0-bd0394d3c806" at bounding box center [242, 183] width 150 height 9
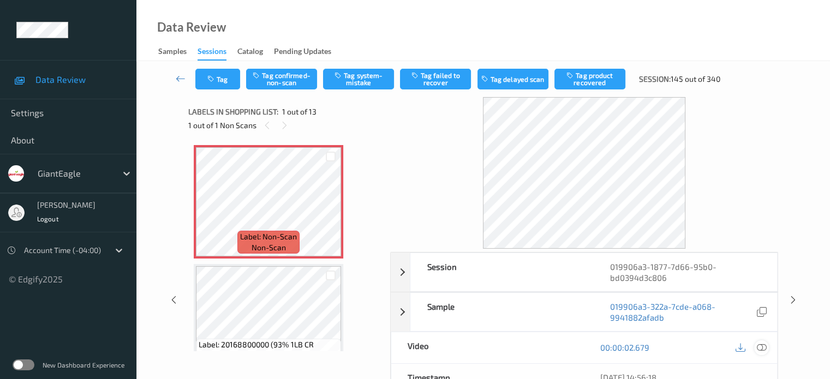
click at [762, 347] on icon at bounding box center [761, 348] width 10 height 10
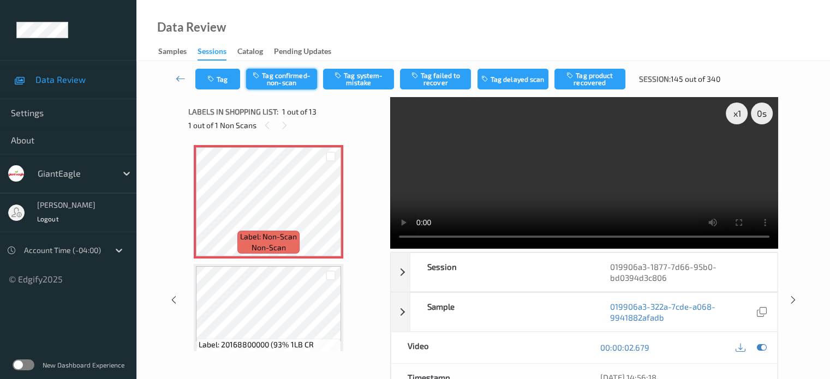
click at [284, 80] on button "Tag confirmed-non-scan" at bounding box center [281, 79] width 71 height 21
click at [600, 74] on button "Tag product recovered" at bounding box center [589, 79] width 71 height 21
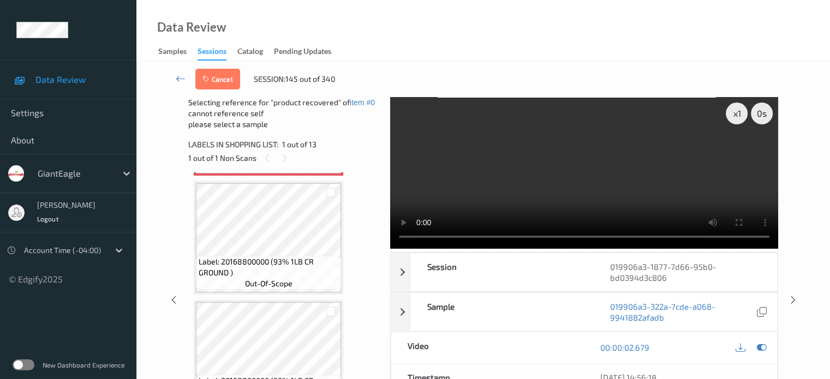
scroll to position [115, 0]
click at [332, 197] on div at bounding box center [331, 194] width 10 height 10
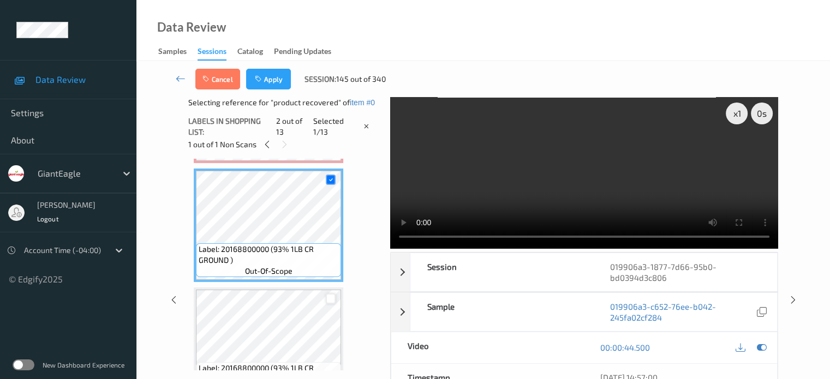
click at [333, 298] on div at bounding box center [331, 299] width 10 height 10
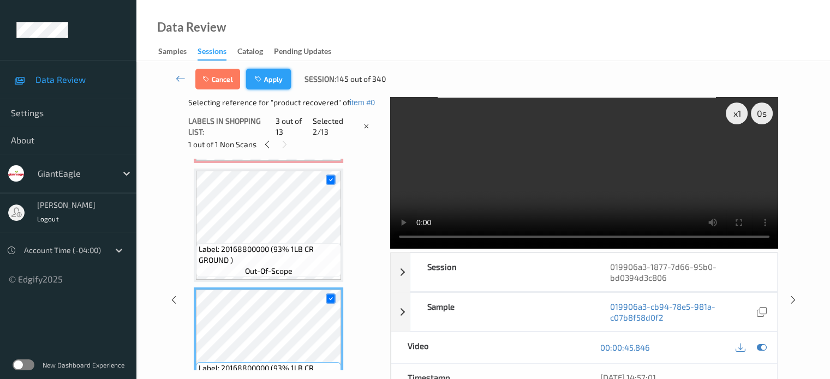
click at [276, 75] on button "Apply" at bounding box center [268, 79] width 45 height 21
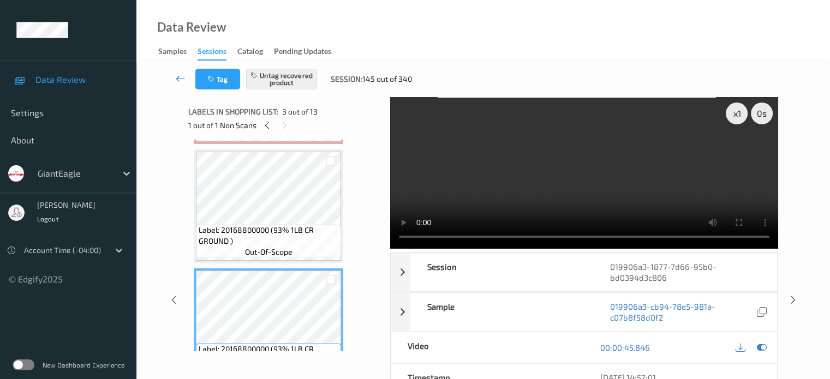
click at [180, 77] on icon at bounding box center [181, 78] width 10 height 11
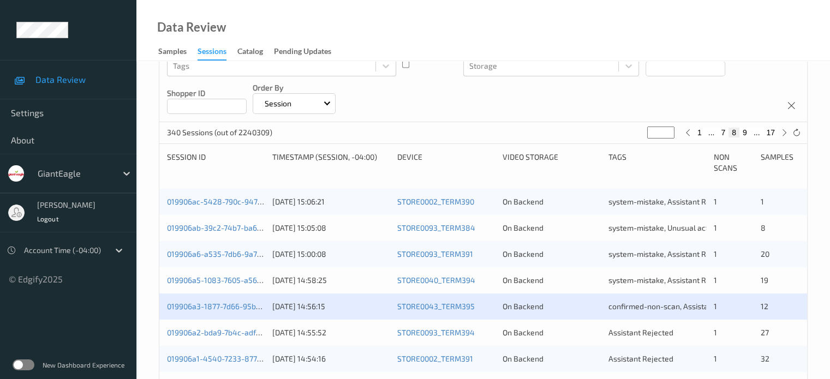
scroll to position [182, 0]
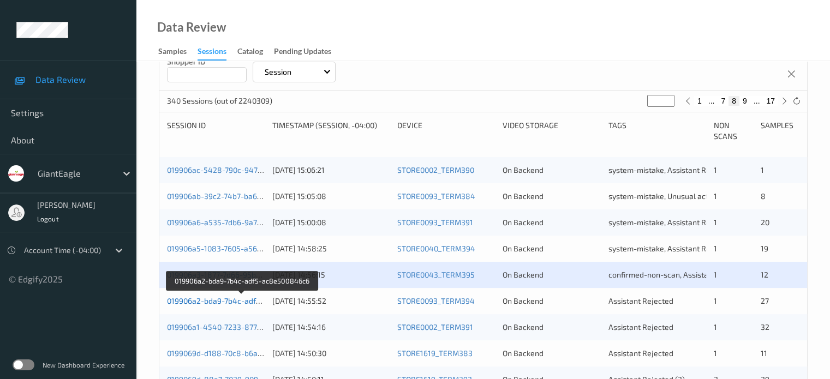
click at [230, 300] on link "019906a2-bda9-7b4c-adf5-ac8e500846c6" at bounding box center [242, 300] width 150 height 9
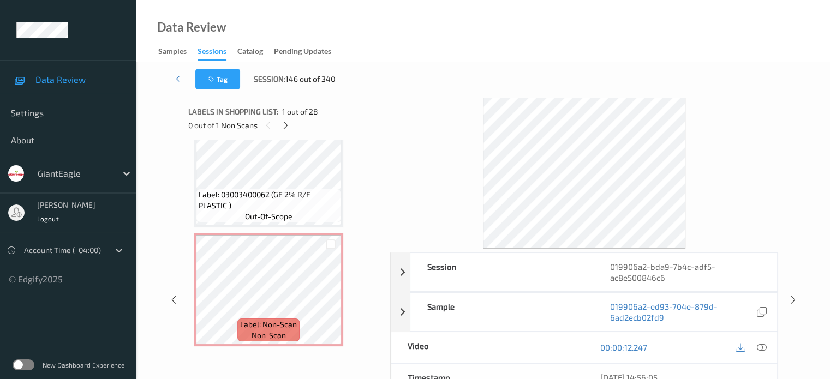
scroll to position [17, 0]
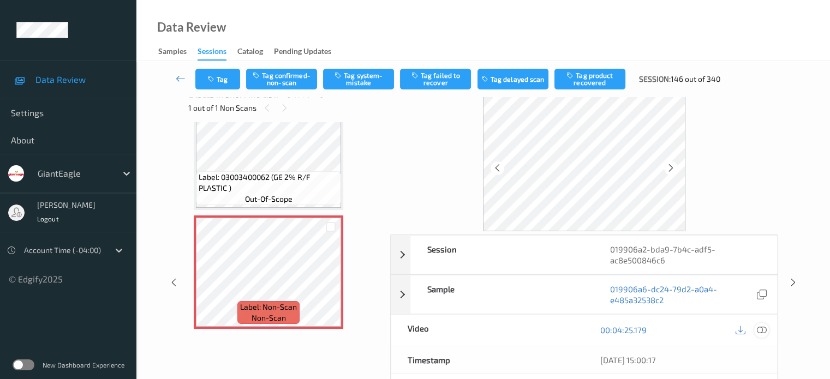
click at [759, 331] on icon at bounding box center [761, 330] width 10 height 10
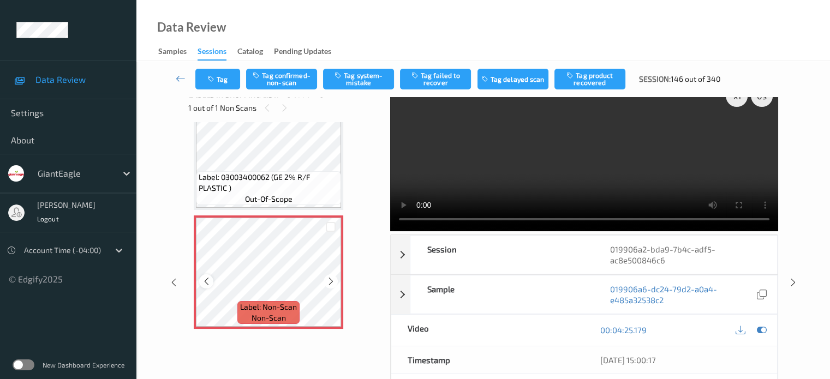
click at [207, 284] on icon at bounding box center [206, 282] width 9 height 10
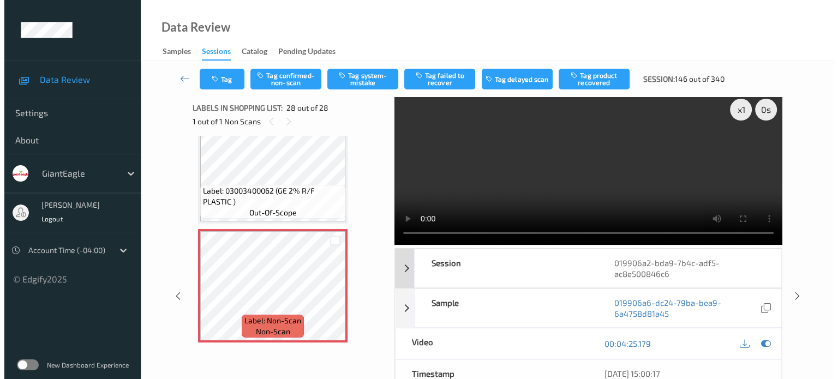
scroll to position [0, 0]
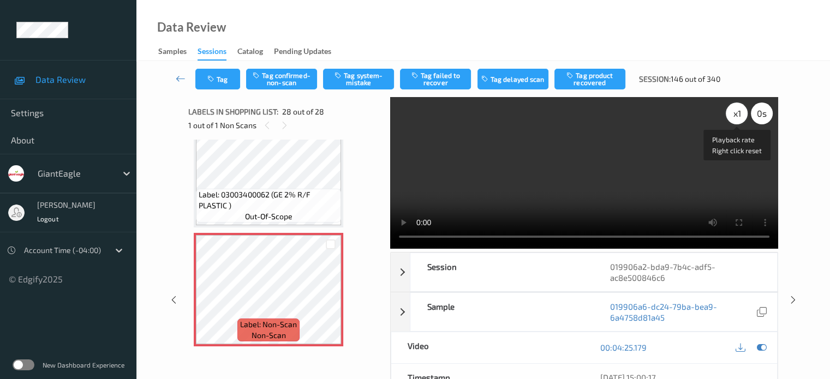
click at [740, 111] on div "x 1" at bounding box center [737, 114] width 22 height 22
click at [765, 345] on icon at bounding box center [761, 348] width 10 height 10
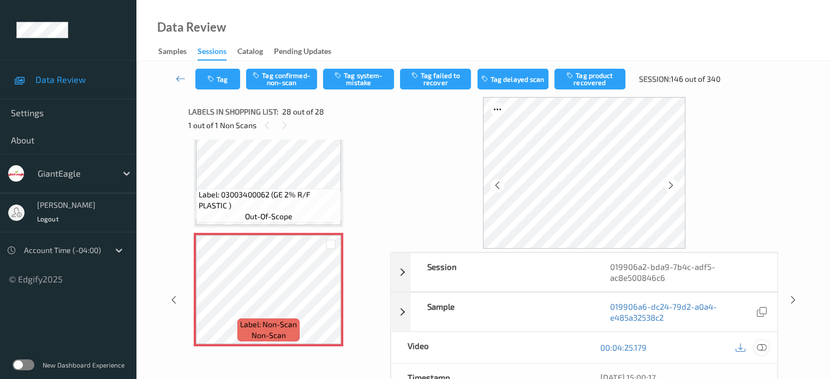
click at [765, 345] on icon at bounding box center [761, 348] width 10 height 10
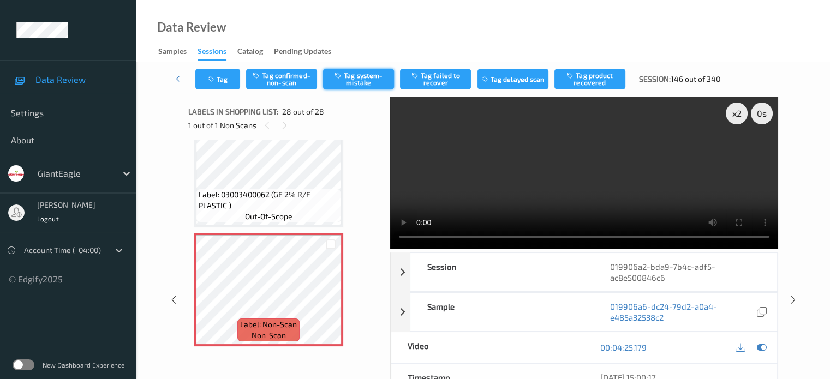
click at [354, 82] on button "Tag system-mistake" at bounding box center [358, 79] width 71 height 21
click at [219, 73] on button "Tag" at bounding box center [217, 79] width 45 height 21
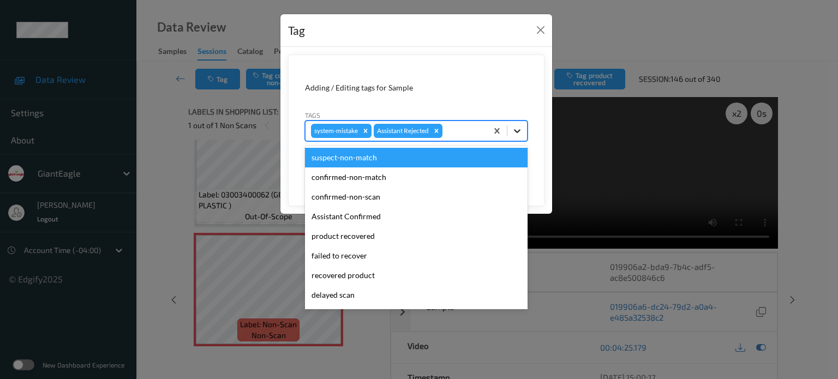
click at [515, 133] on icon at bounding box center [517, 130] width 11 height 11
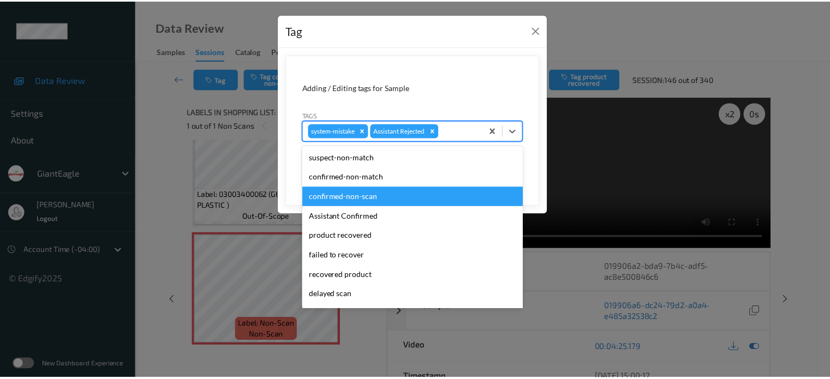
scroll to position [96, 0]
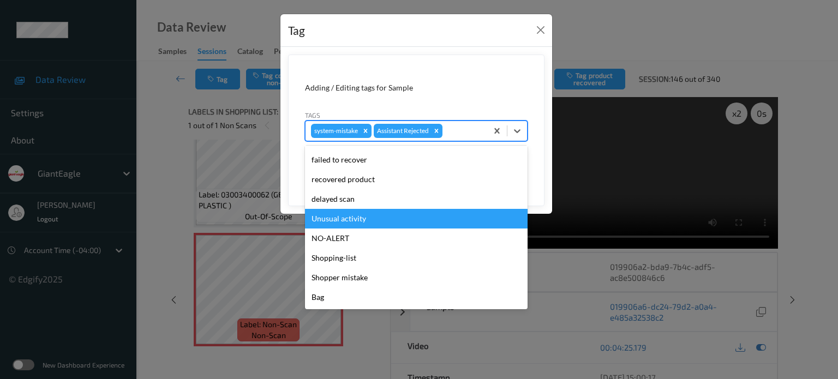
click at [339, 220] on div "Unusual activity" at bounding box center [416, 219] width 223 height 20
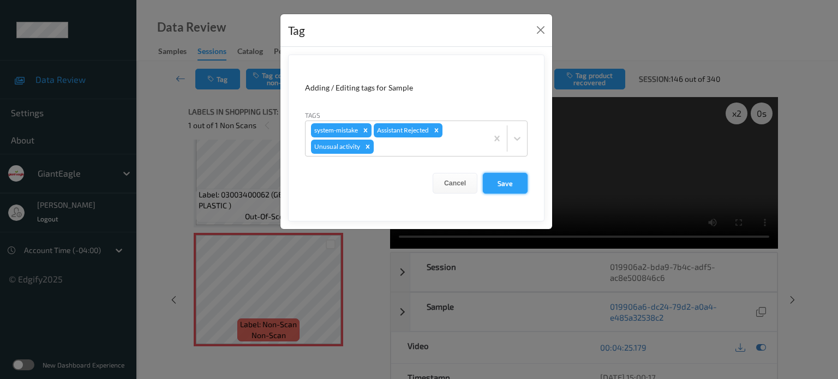
click at [499, 181] on button "Save" at bounding box center [505, 183] width 45 height 21
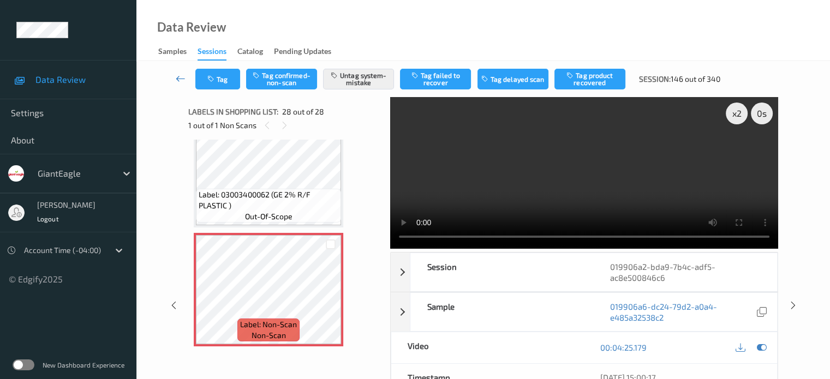
click at [176, 80] on icon at bounding box center [181, 78] width 10 height 11
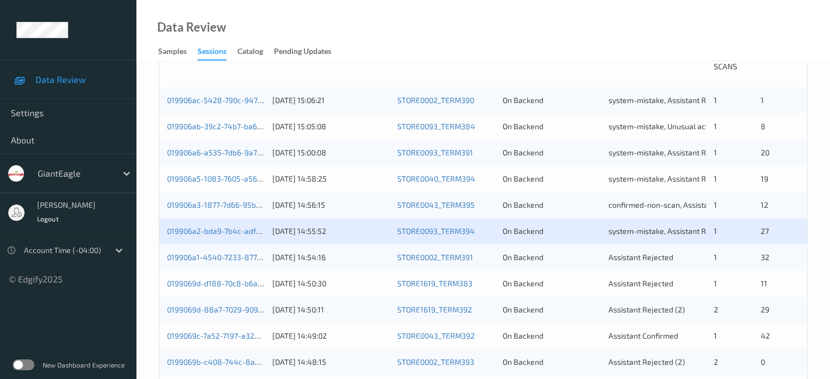
scroll to position [273, 0]
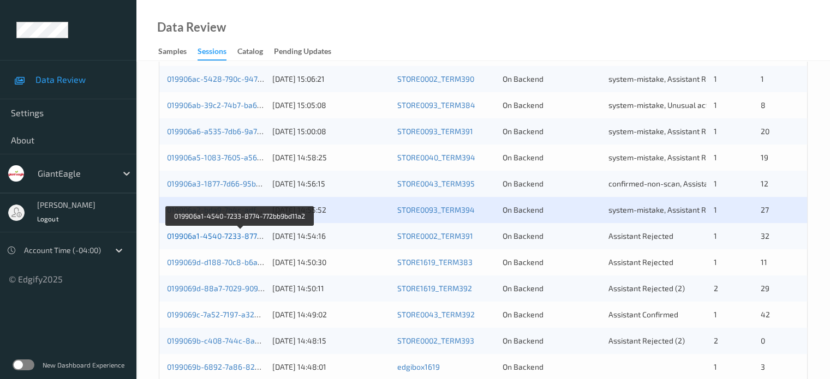
click at [222, 237] on link "019906a1-4540-7233-8774-772bb9bd11a2" at bounding box center [240, 235] width 147 height 9
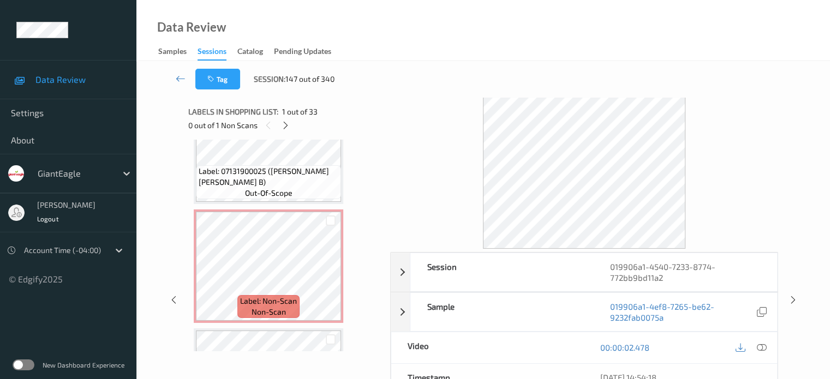
scroll to position [3158, 0]
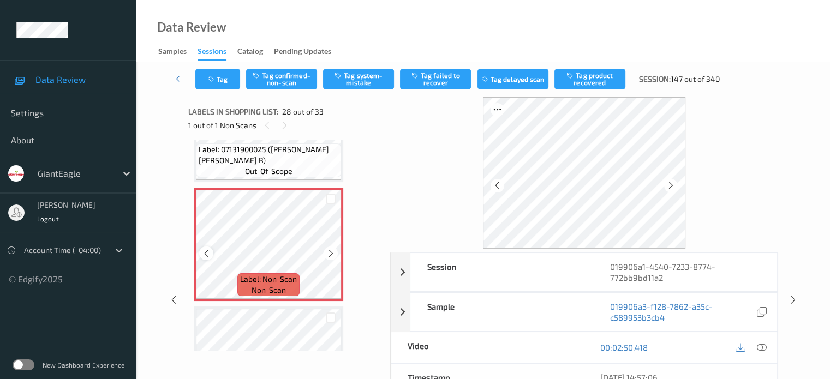
click at [210, 252] on icon at bounding box center [206, 254] width 9 height 10
click at [763, 348] on icon at bounding box center [761, 348] width 10 height 10
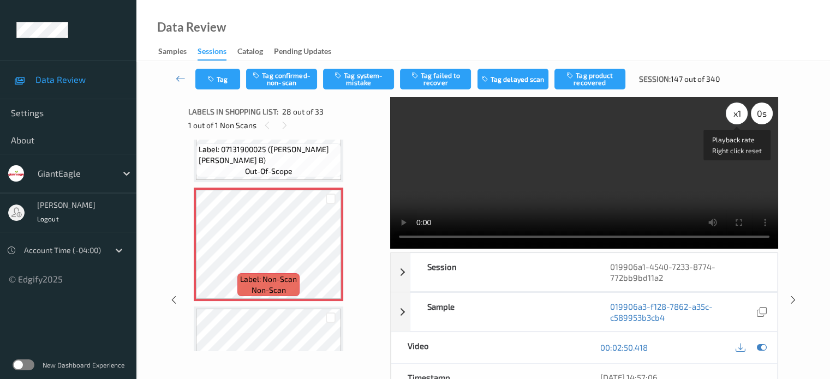
click at [731, 119] on div "x 1" at bounding box center [737, 114] width 22 height 22
click at [355, 79] on button "Tag system-mistake" at bounding box center [358, 79] width 71 height 21
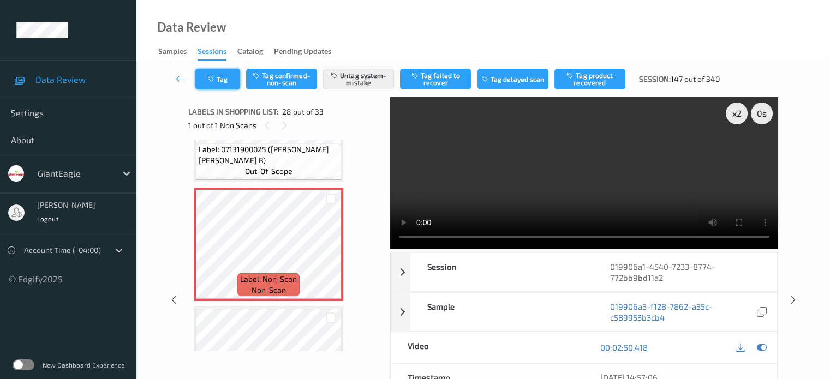
click at [217, 77] on button "Tag" at bounding box center [217, 79] width 45 height 21
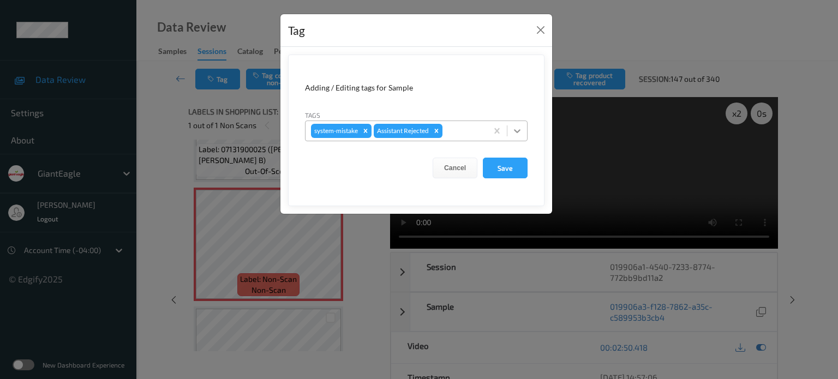
click at [519, 130] on icon at bounding box center [517, 130] width 11 height 11
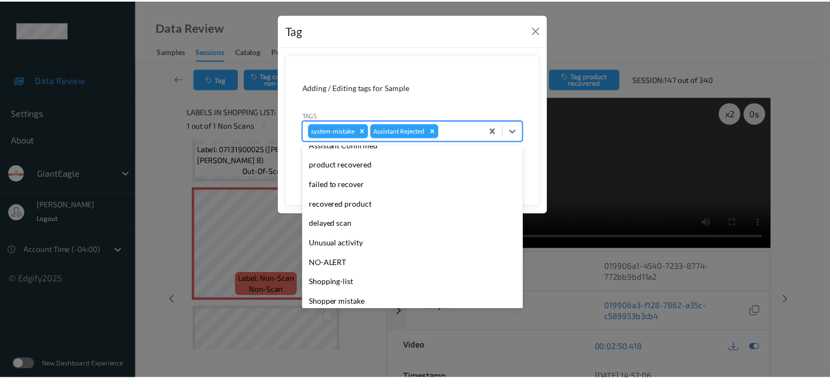
scroll to position [91, 0]
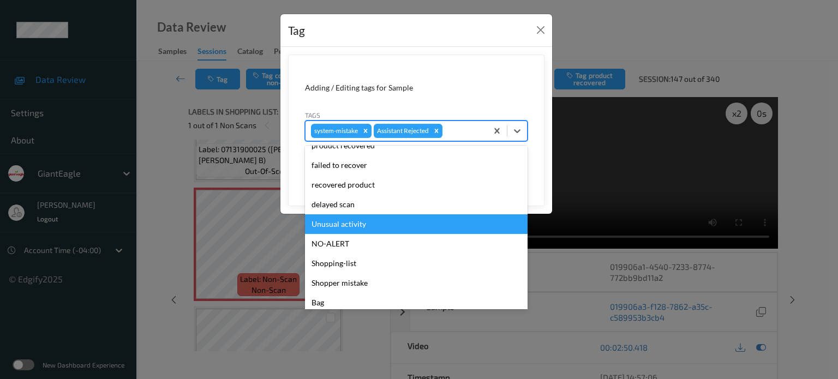
click at [334, 231] on div "Unusual activity" at bounding box center [416, 224] width 223 height 20
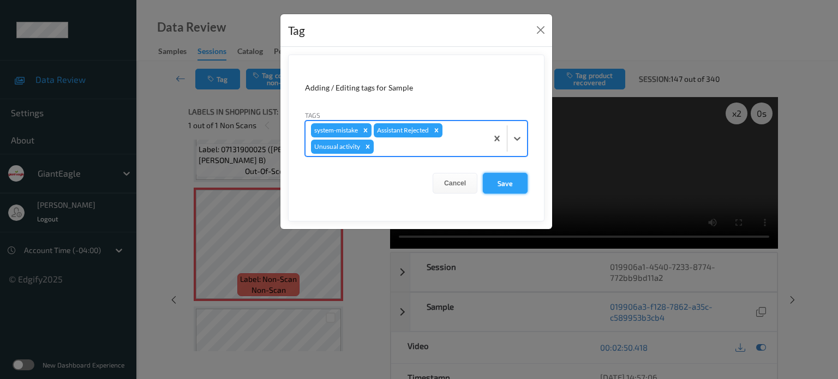
click at [513, 183] on button "Save" at bounding box center [505, 183] width 45 height 21
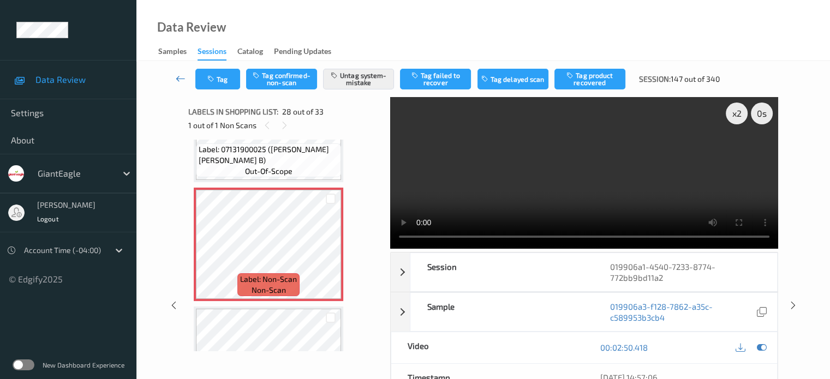
click at [180, 77] on icon at bounding box center [181, 78] width 10 height 11
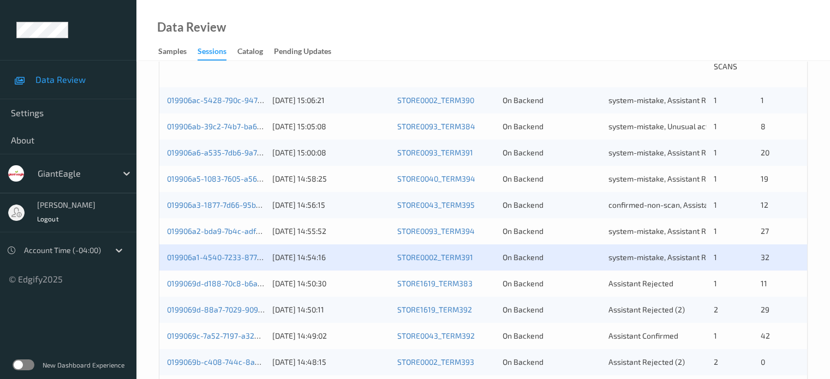
scroll to position [273, 0]
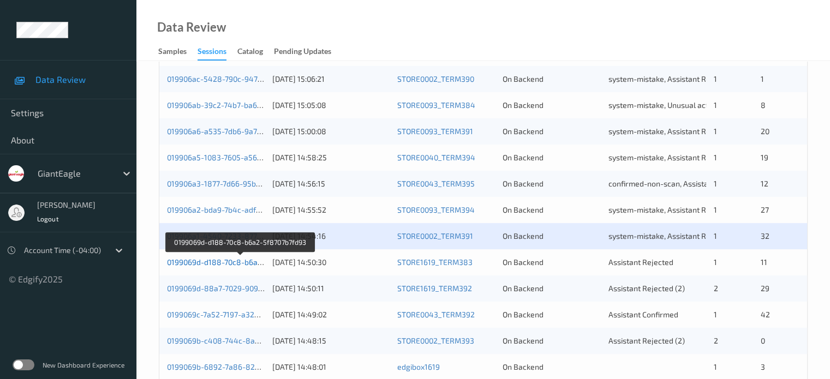
click at [220, 263] on link "0199069d-d188-70c8-b6a2-5f8707b7fd93" at bounding box center [240, 262] width 146 height 9
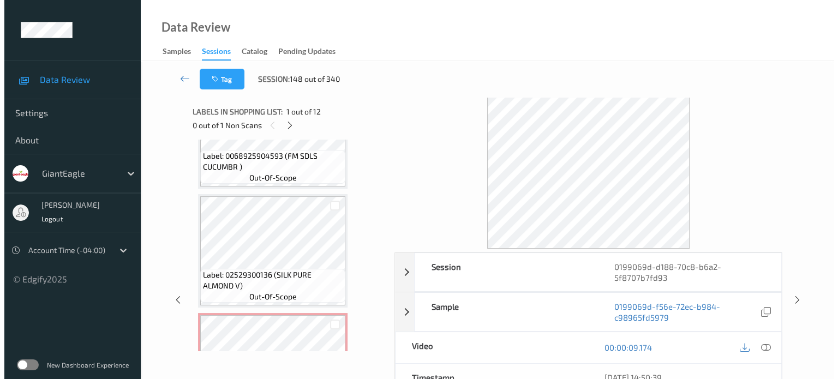
scroll to position [1221, 0]
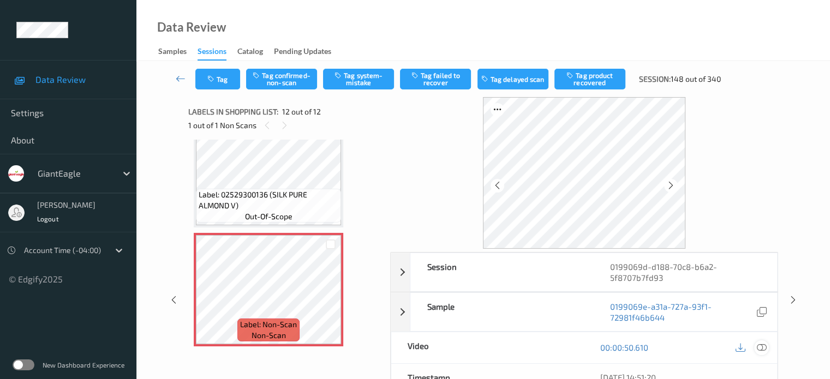
click at [760, 344] on icon at bounding box center [761, 348] width 10 height 10
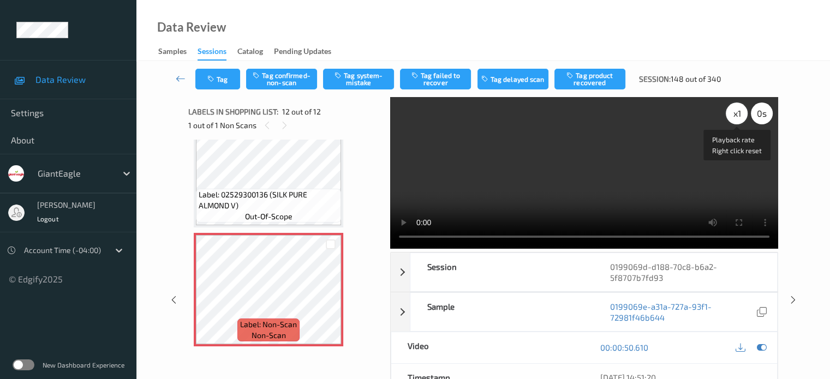
click at [740, 111] on div "x 1" at bounding box center [737, 114] width 22 height 22
click at [350, 80] on button "Tag system-mistake" at bounding box center [358, 79] width 71 height 21
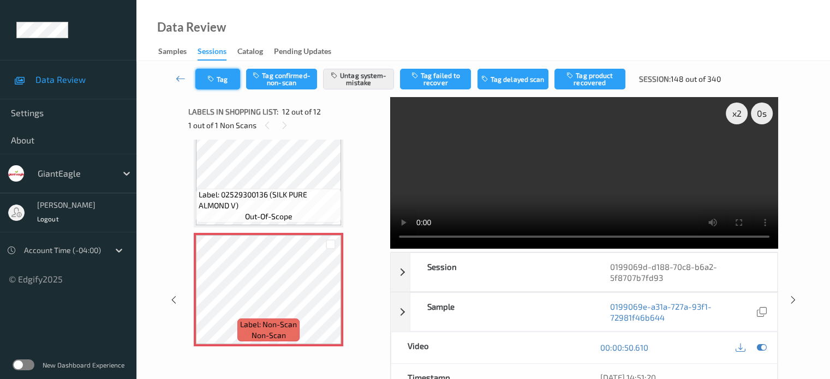
click at [216, 77] on icon "button" at bounding box center [211, 79] width 9 height 8
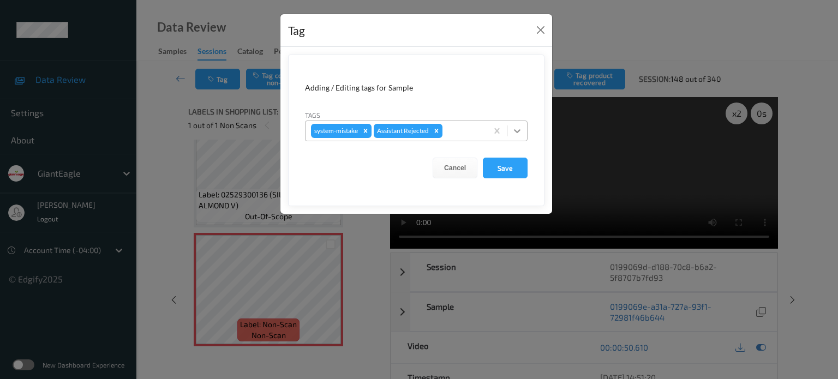
click at [522, 128] on icon at bounding box center [517, 130] width 11 height 11
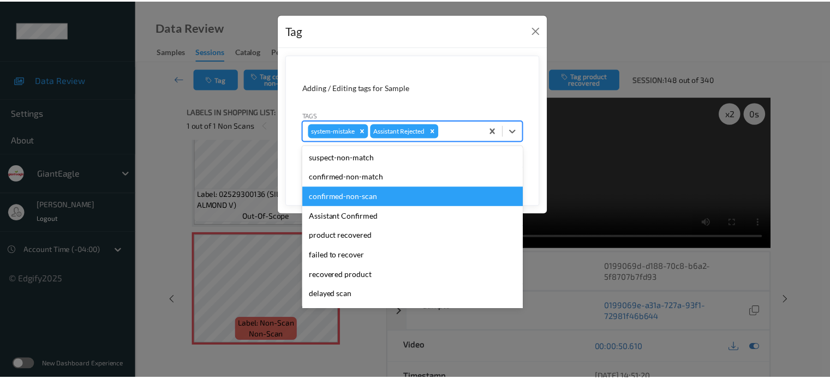
scroll to position [96, 0]
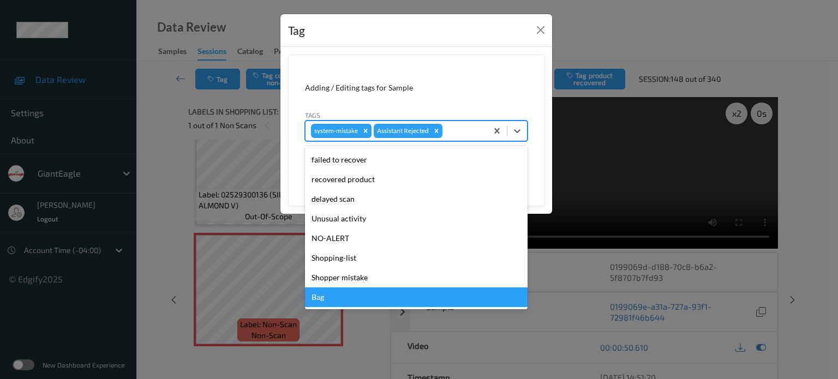
click at [317, 297] on div "Bag" at bounding box center [416, 298] width 223 height 20
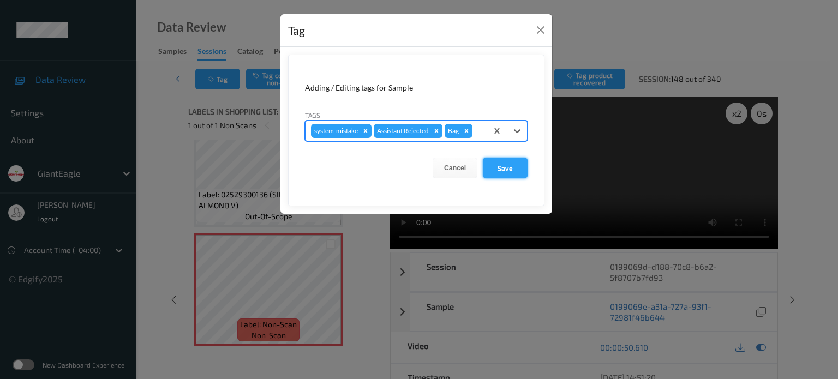
click at [499, 168] on button "Save" at bounding box center [505, 168] width 45 height 21
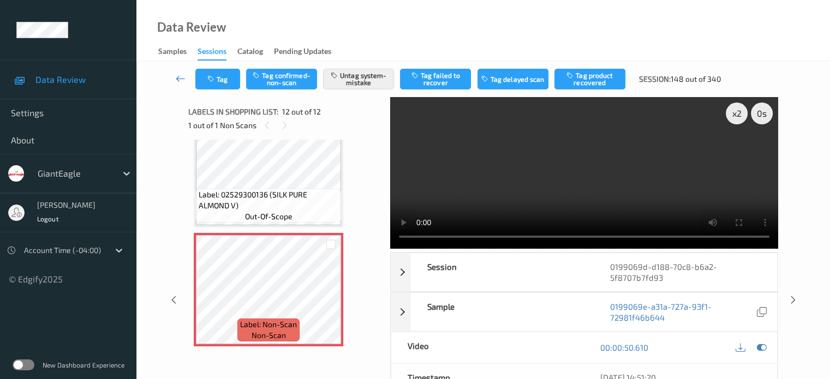
click at [182, 79] on icon at bounding box center [181, 78] width 10 height 11
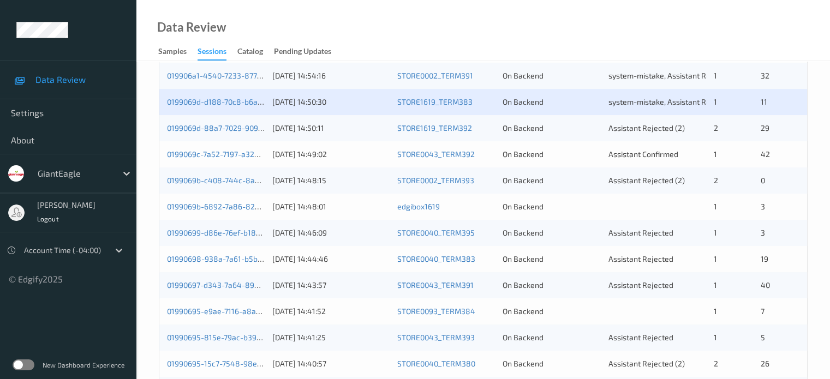
scroll to position [455, 0]
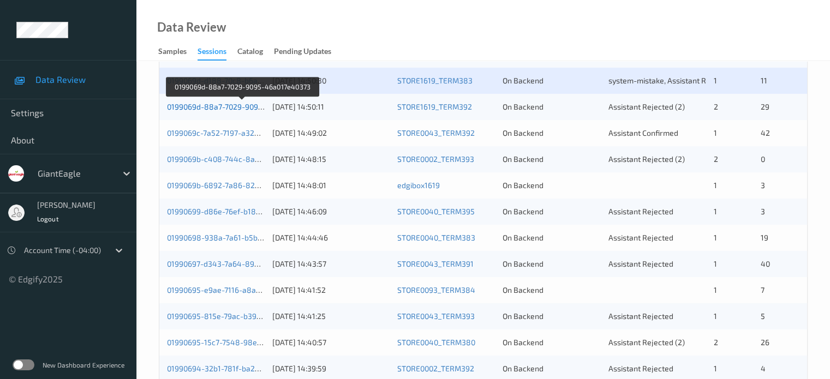
click at [214, 104] on link "0199069d-88a7-7029-9095-46a017e40373" at bounding box center [242, 106] width 150 height 9
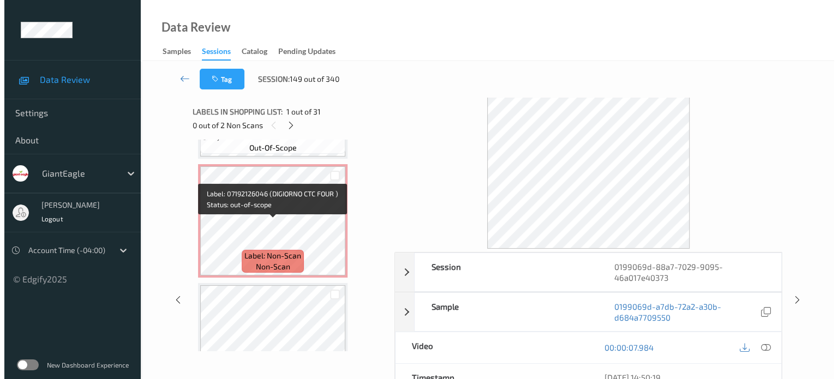
scroll to position [814, 0]
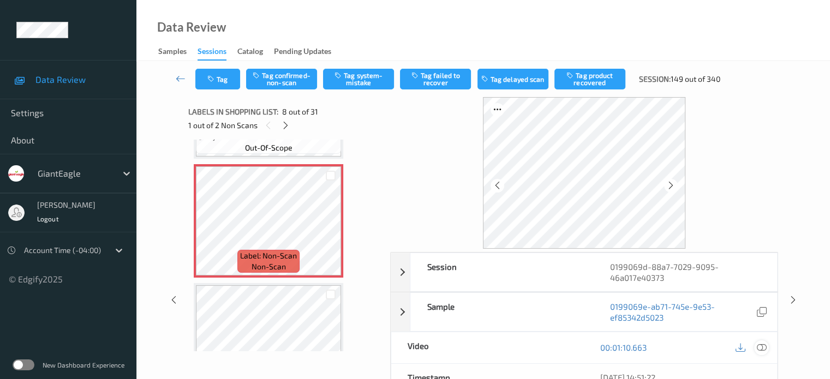
click at [762, 345] on icon at bounding box center [761, 348] width 10 height 10
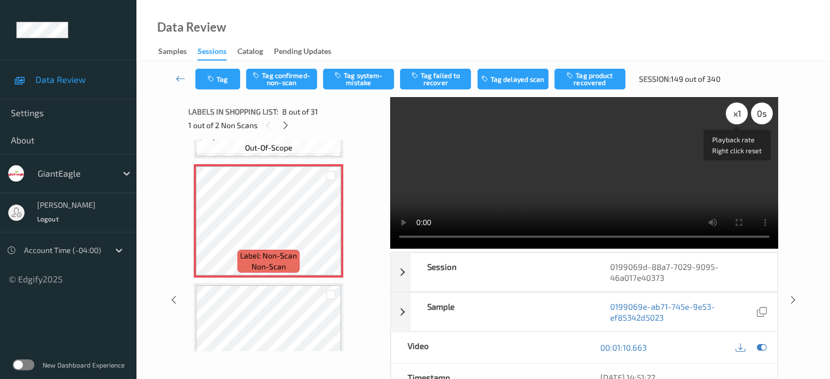
click at [742, 112] on div "x 1" at bounding box center [737, 114] width 22 height 22
click at [356, 78] on button "Tag system-mistake" at bounding box center [358, 79] width 71 height 21
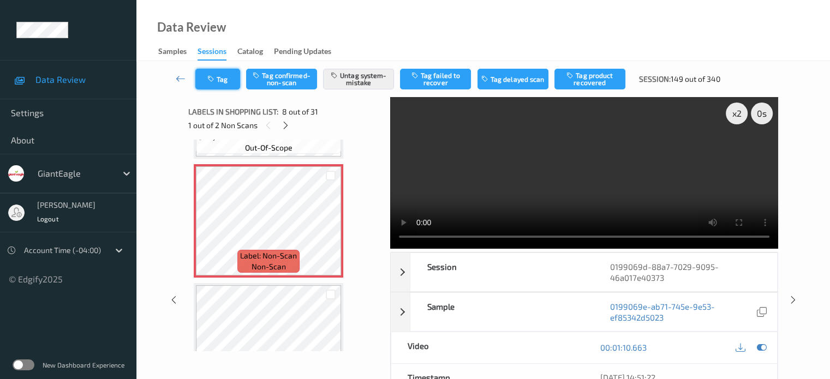
click at [222, 82] on button "Tag" at bounding box center [217, 79] width 45 height 21
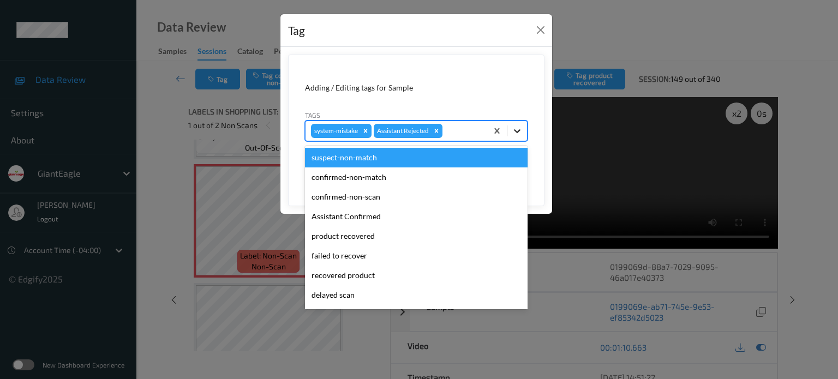
click at [517, 128] on icon at bounding box center [517, 130] width 11 height 11
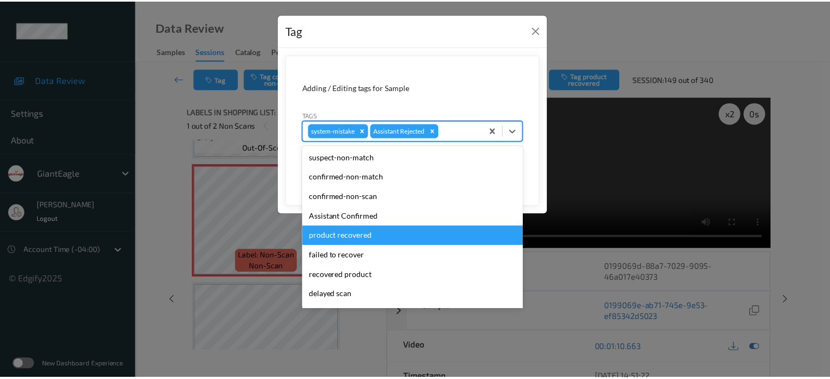
scroll to position [96, 0]
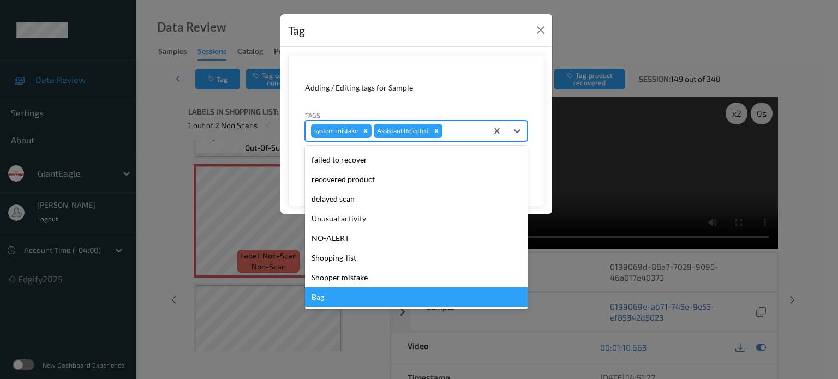
click at [316, 296] on div "Bag" at bounding box center [416, 298] width 223 height 20
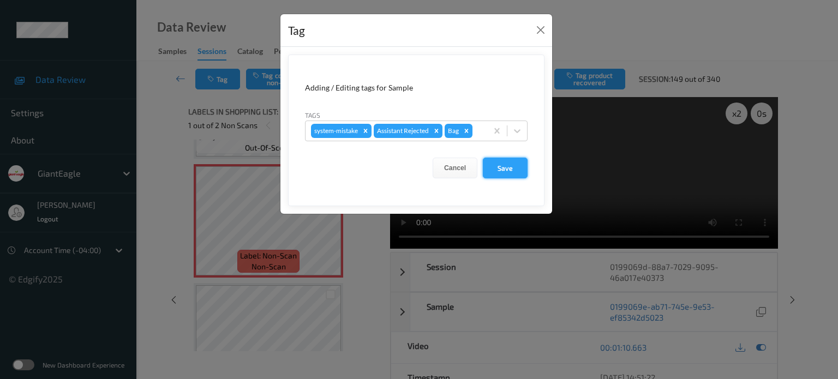
click at [501, 171] on button "Save" at bounding box center [505, 168] width 45 height 21
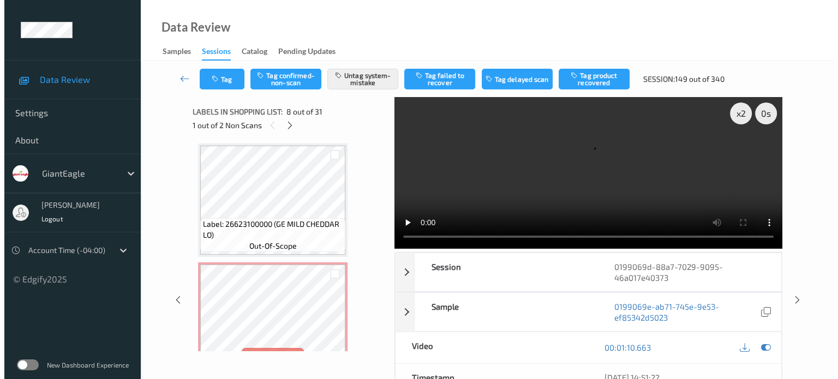
scroll to position [1995, 0]
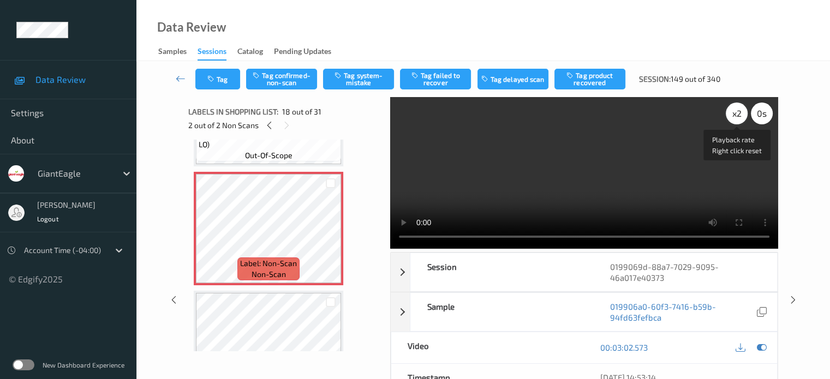
click at [736, 115] on div "x 2" at bounding box center [737, 114] width 22 height 22
click at [354, 74] on button "Tag system-mistake" at bounding box center [358, 79] width 71 height 21
click at [218, 75] on button "Tag" at bounding box center [217, 79] width 45 height 21
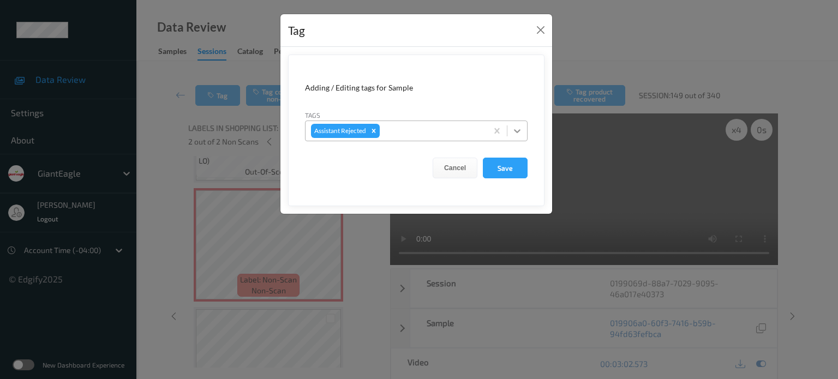
click at [517, 131] on icon at bounding box center [517, 131] width 7 height 4
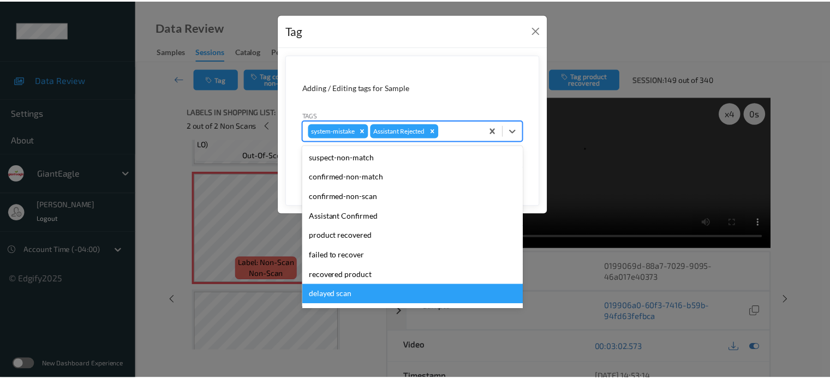
scroll to position [96, 0]
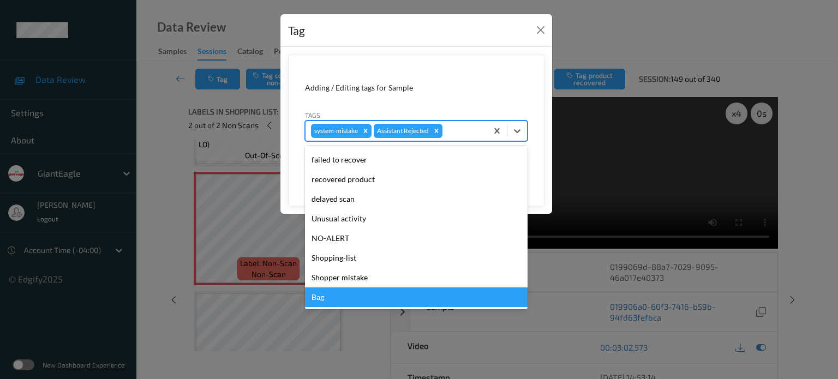
click at [316, 301] on div "Bag" at bounding box center [416, 298] width 223 height 20
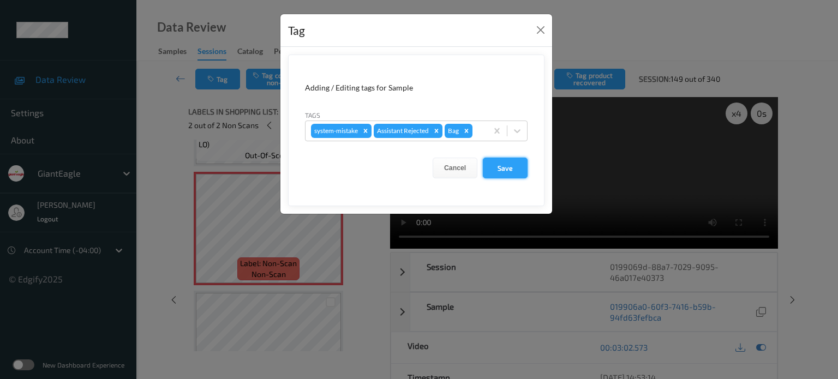
click at [505, 167] on button "Save" at bounding box center [505, 168] width 45 height 21
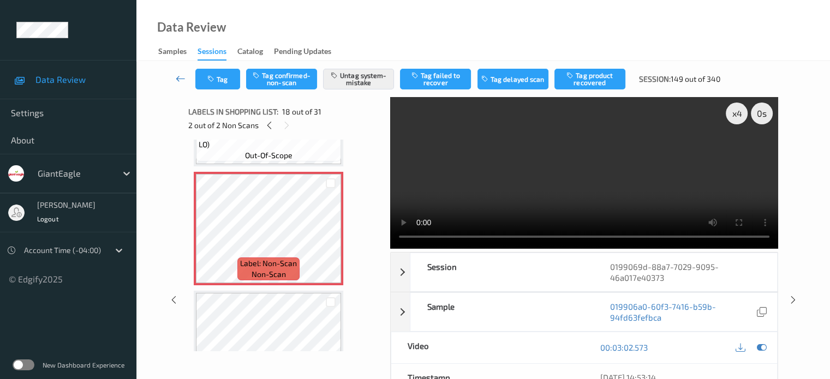
click at [177, 78] on icon at bounding box center [181, 78] width 10 height 11
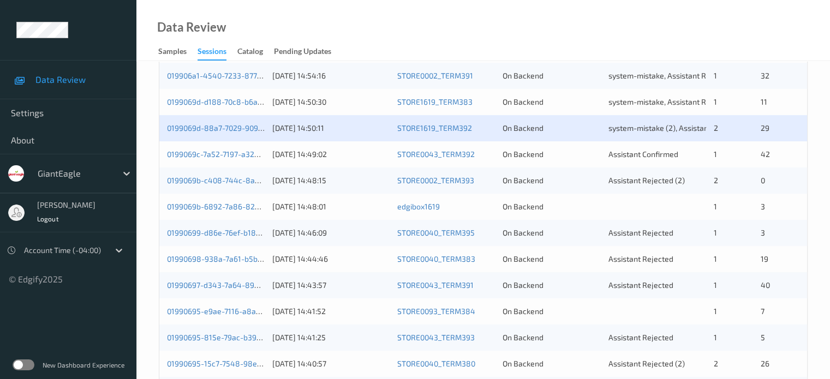
scroll to position [455, 0]
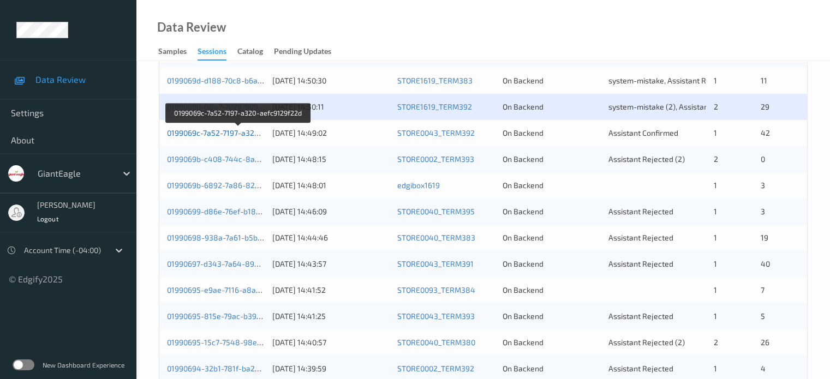
click at [224, 135] on link "0199069c-7a52-7197-a320-aefc9129f22d" at bounding box center [238, 132] width 142 height 9
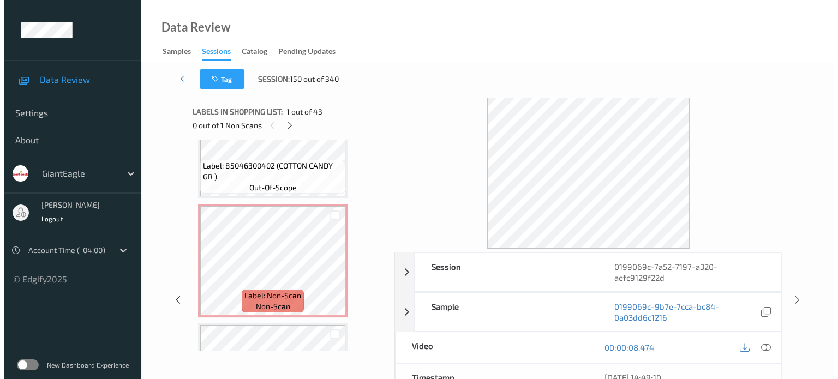
scroll to position [2455, 0]
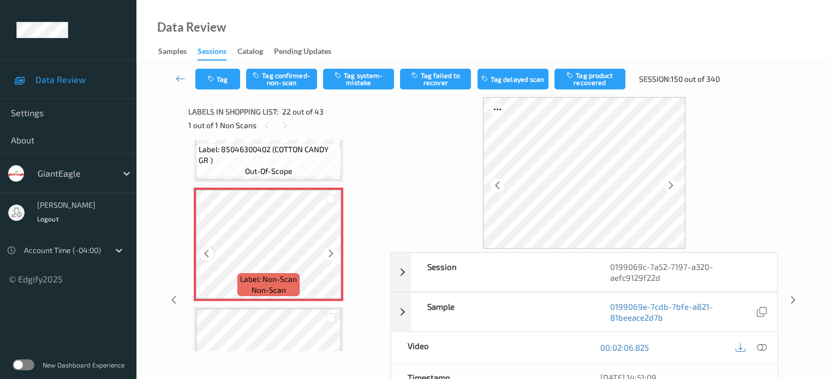
click at [210, 254] on icon at bounding box center [206, 254] width 9 height 10
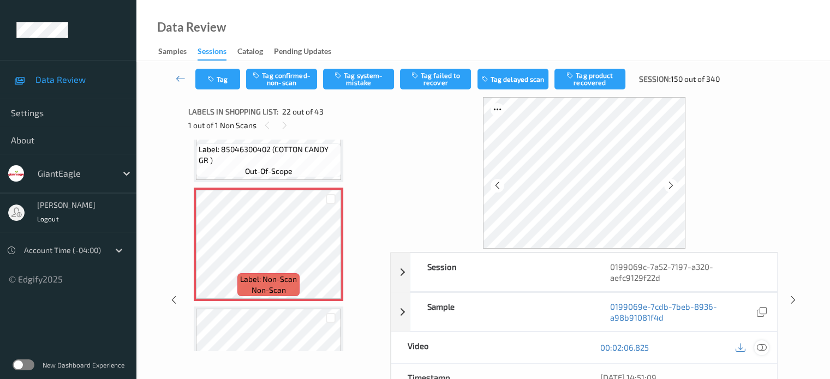
click at [765, 346] on icon at bounding box center [761, 348] width 10 height 10
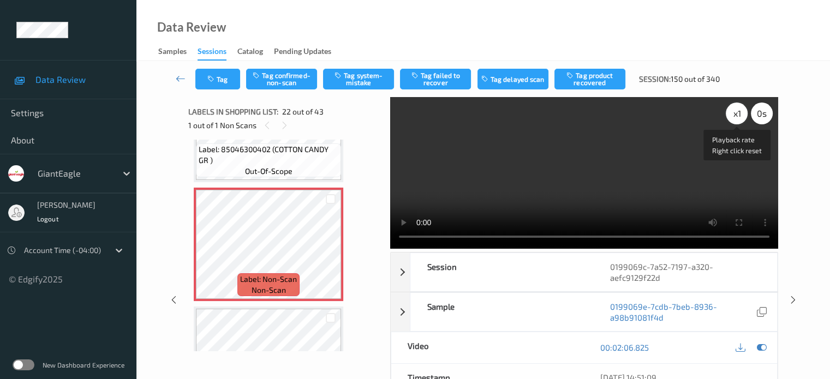
click at [737, 116] on div "x 1" at bounding box center [737, 114] width 22 height 22
click at [358, 83] on button "Tag system-mistake" at bounding box center [358, 79] width 71 height 21
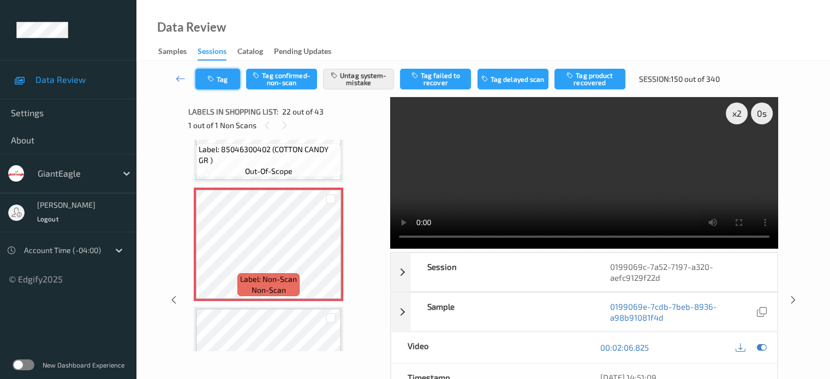
click at [220, 75] on button "Tag" at bounding box center [217, 79] width 45 height 21
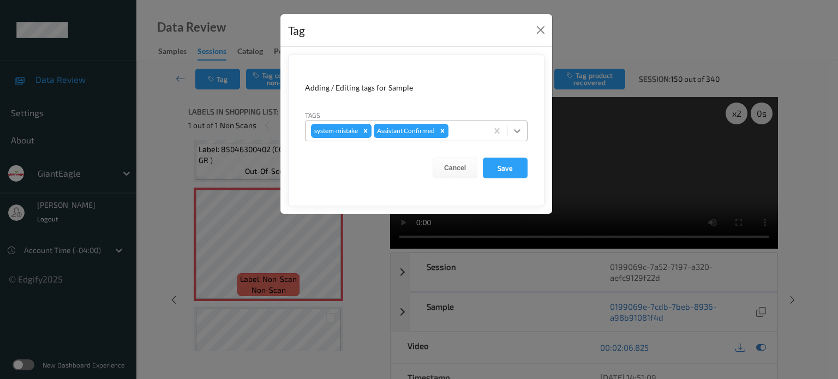
click at [518, 133] on icon at bounding box center [517, 130] width 11 height 11
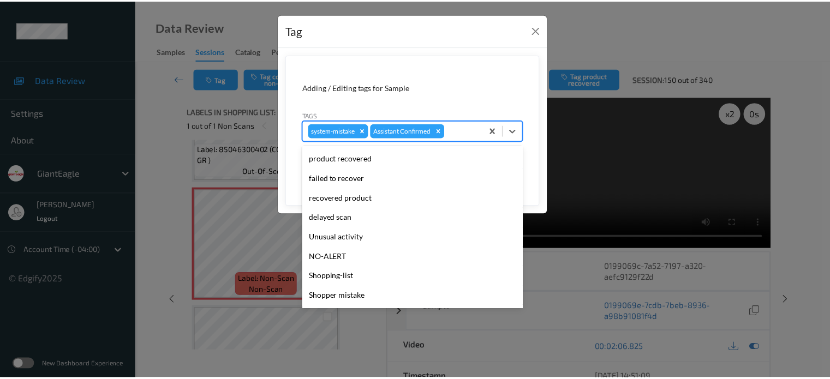
scroll to position [91, 0]
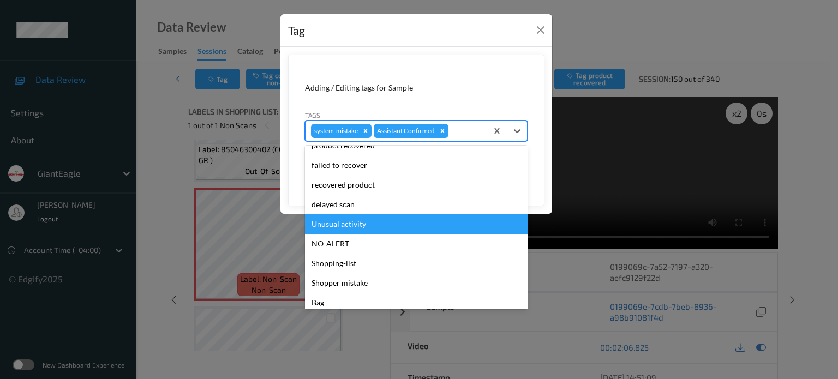
click at [345, 223] on div "Unusual activity" at bounding box center [416, 224] width 223 height 20
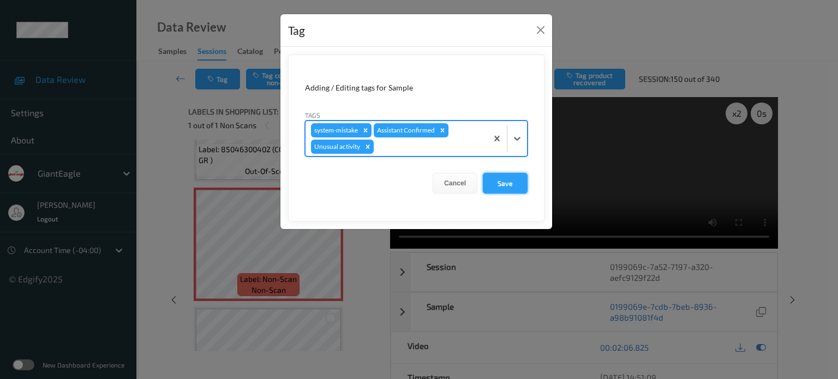
click at [502, 181] on button "Save" at bounding box center [505, 183] width 45 height 21
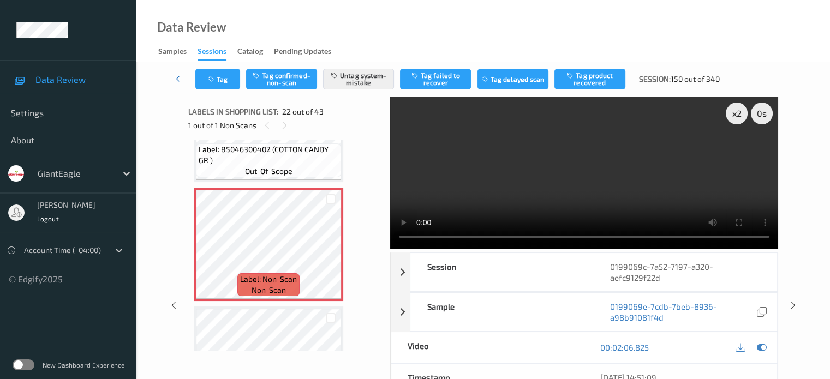
click at [177, 80] on icon at bounding box center [181, 78] width 10 height 11
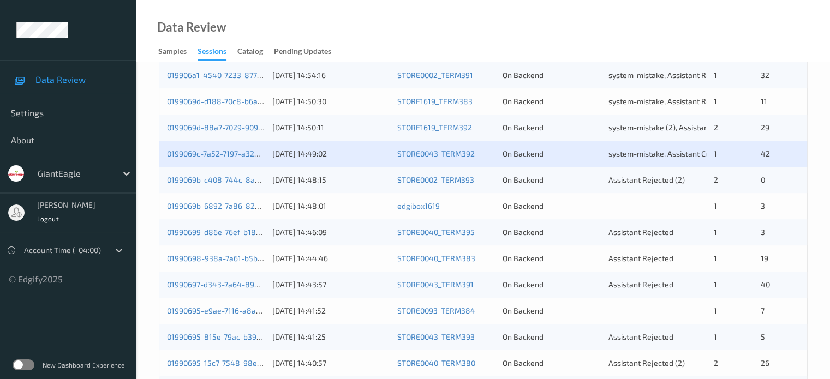
scroll to position [455, 0]
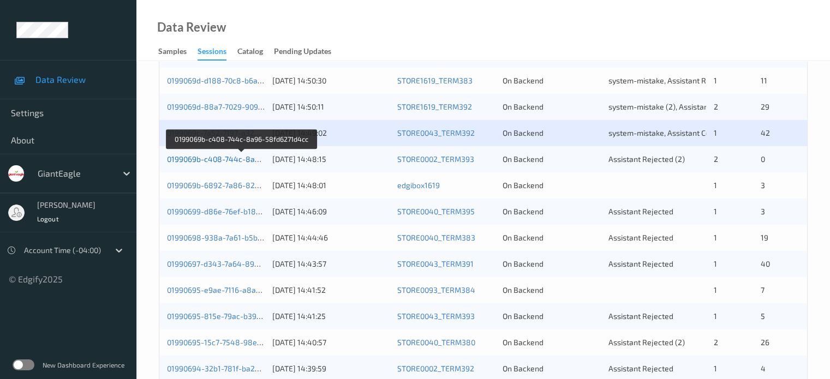
click at [241, 161] on link "0199069b-c408-744c-8a96-58fd6271d4cc" at bounding box center [241, 158] width 149 height 9
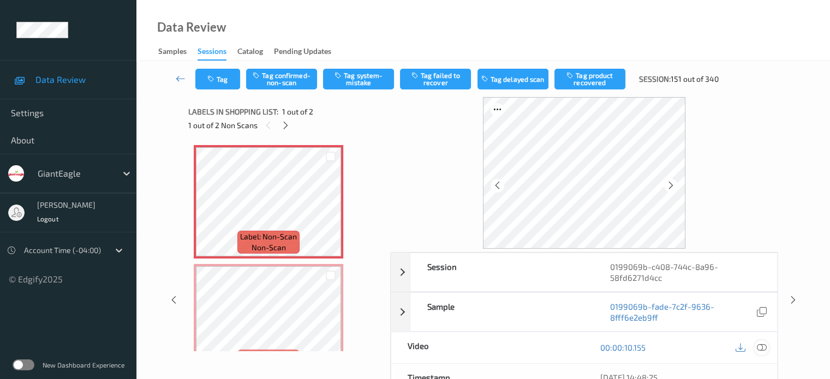
click at [763, 348] on icon at bounding box center [761, 348] width 10 height 10
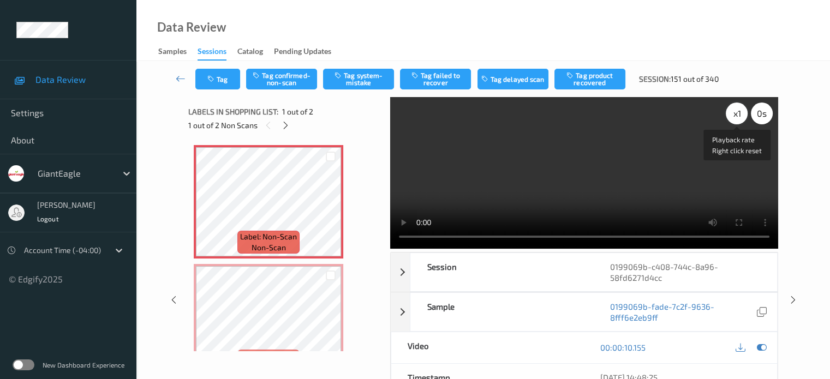
click at [738, 117] on div "x 1" at bounding box center [737, 114] width 22 height 22
click at [325, 210] on div at bounding box center [331, 211] width 14 height 14
click at [327, 213] on icon at bounding box center [330, 211] width 9 height 10
click at [206, 211] on icon at bounding box center [206, 211] width 9 height 10
click at [358, 82] on button "Tag system-mistake" at bounding box center [358, 79] width 71 height 21
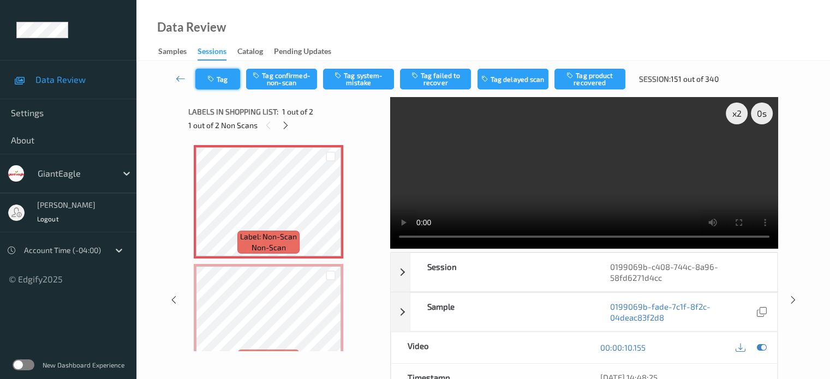
click at [219, 77] on button "Tag" at bounding box center [217, 79] width 45 height 21
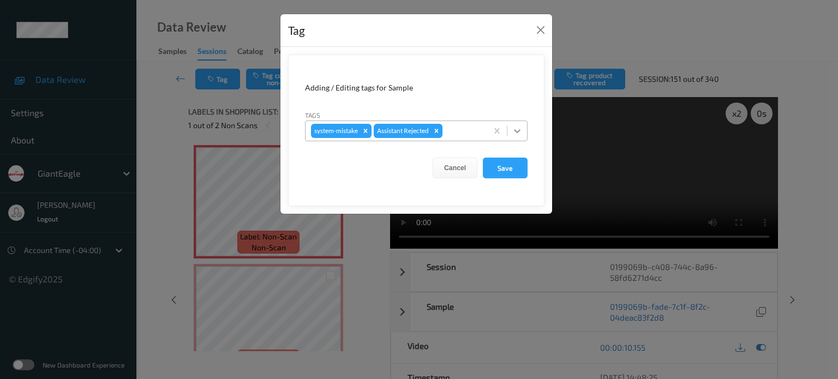
click at [517, 130] on icon at bounding box center [517, 130] width 11 height 11
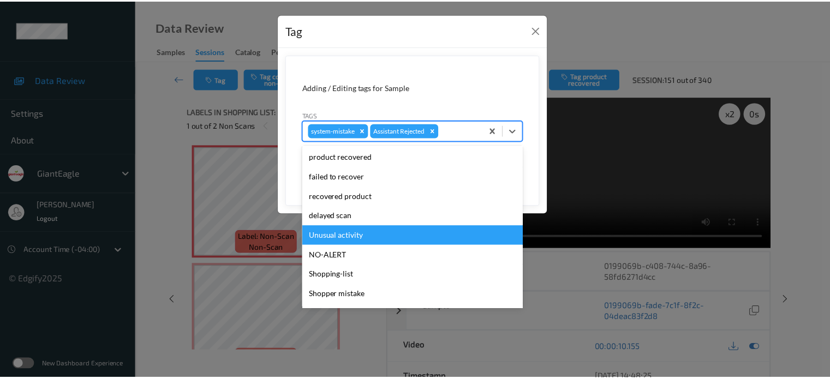
scroll to position [91, 0]
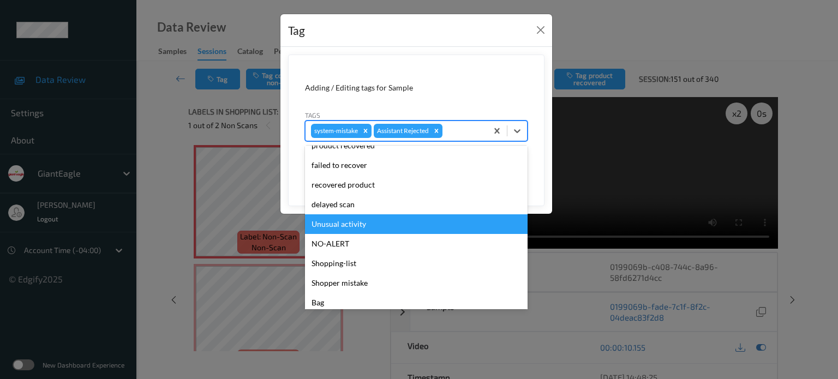
click at [340, 225] on div "Unusual activity" at bounding box center [416, 224] width 223 height 20
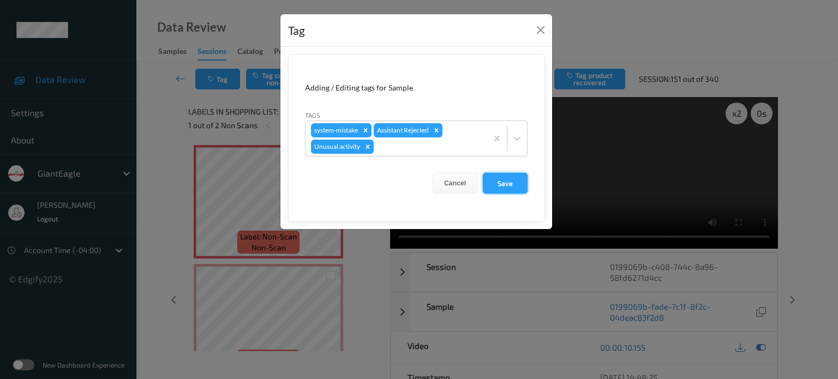
click at [499, 180] on button "Save" at bounding box center [505, 183] width 45 height 21
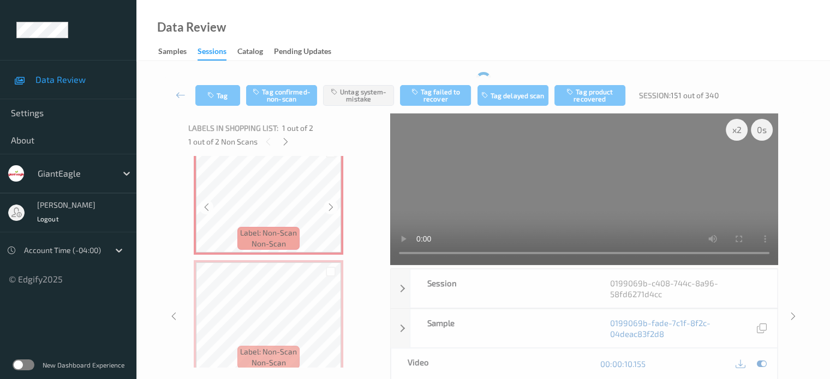
scroll to position [32, 0]
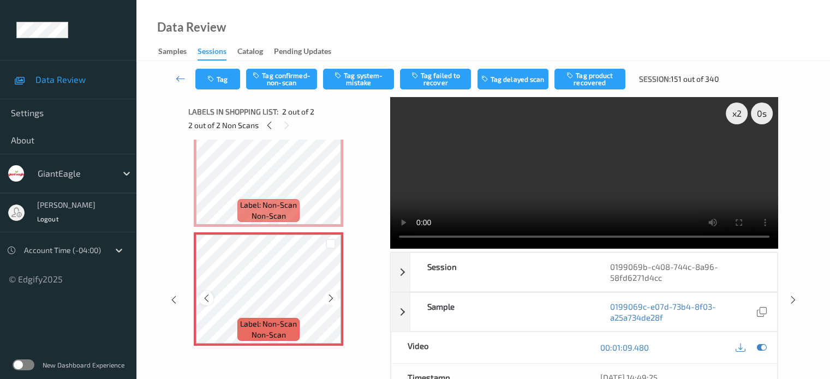
click at [206, 301] on icon at bounding box center [206, 299] width 9 height 10
click at [364, 82] on button "Tag system-mistake" at bounding box center [358, 79] width 71 height 21
click at [217, 76] on button "Tag" at bounding box center [217, 79] width 45 height 21
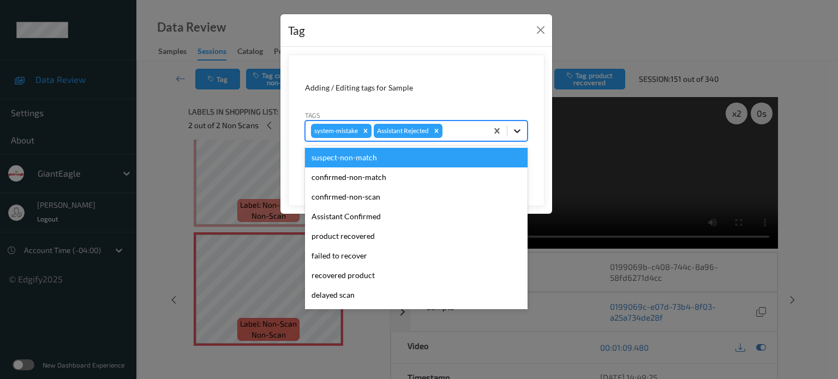
click at [517, 129] on icon at bounding box center [517, 130] width 11 height 11
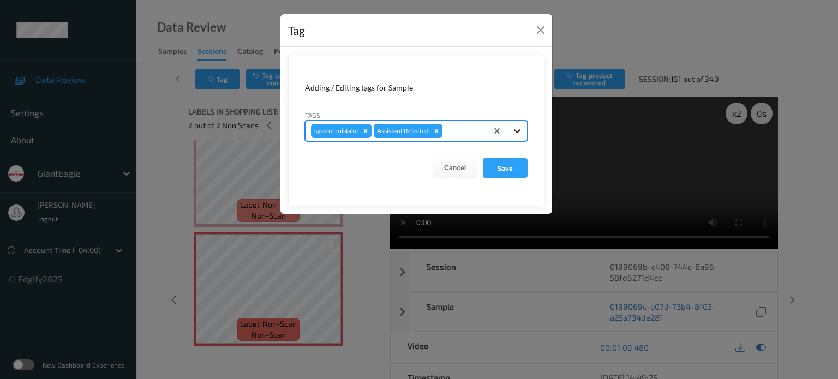
click at [519, 132] on icon at bounding box center [517, 130] width 11 height 11
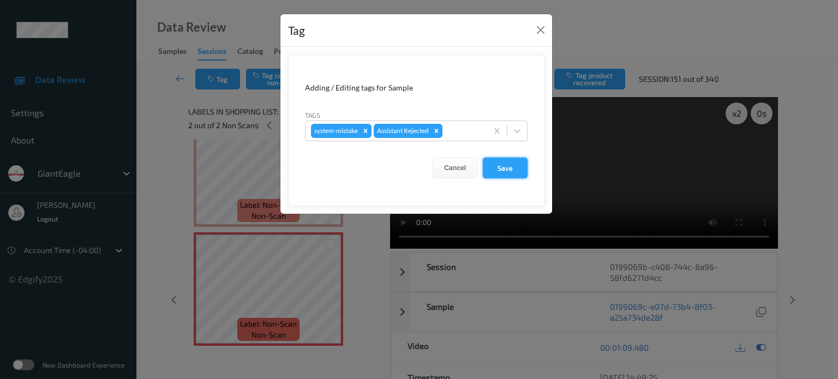
click at [506, 166] on button "Save" at bounding box center [505, 168] width 45 height 21
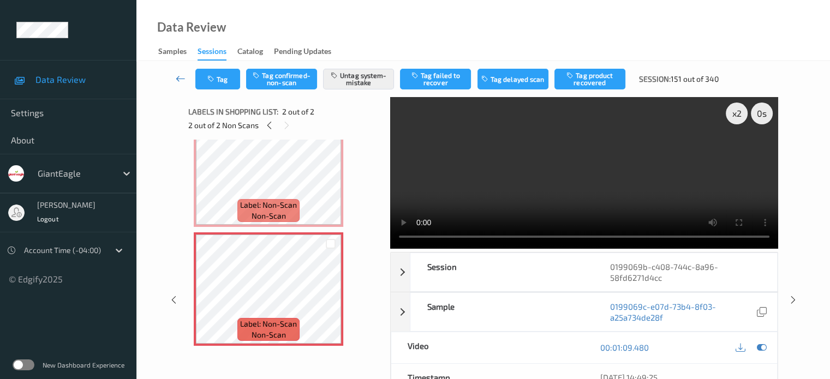
click at [180, 79] on icon at bounding box center [181, 78] width 10 height 11
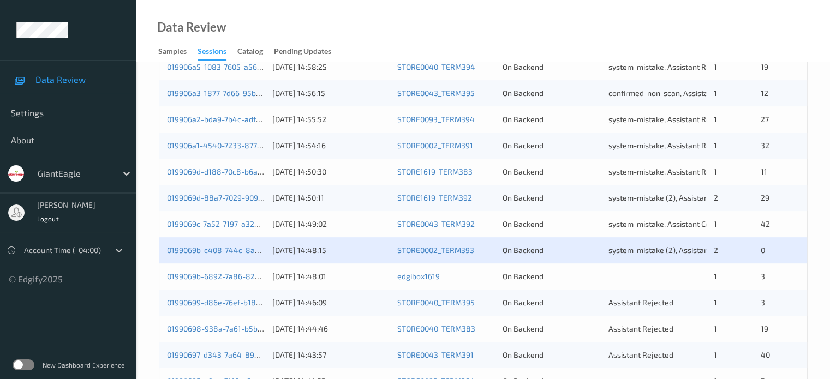
scroll to position [455, 0]
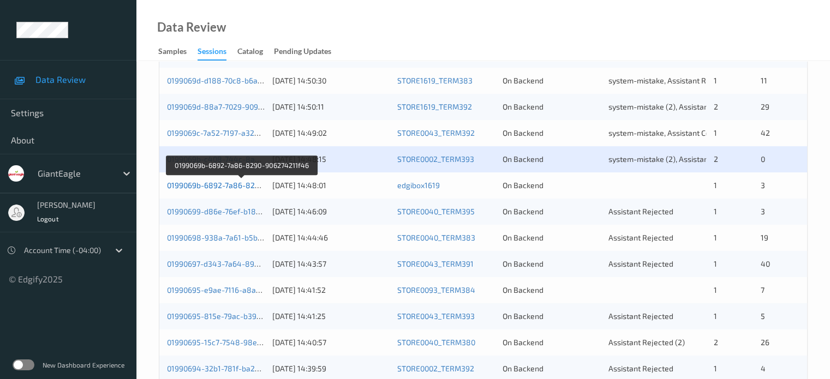
click at [207, 185] on link "0199069b-6892-7a86-8290-906274211f46" at bounding box center [241, 185] width 149 height 9
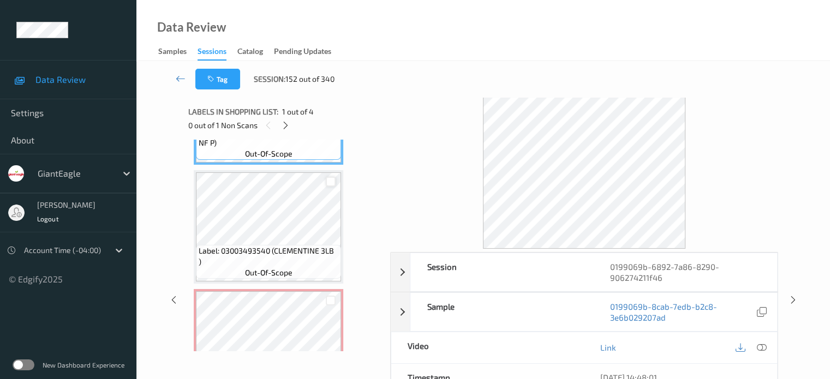
scroll to position [183, 0]
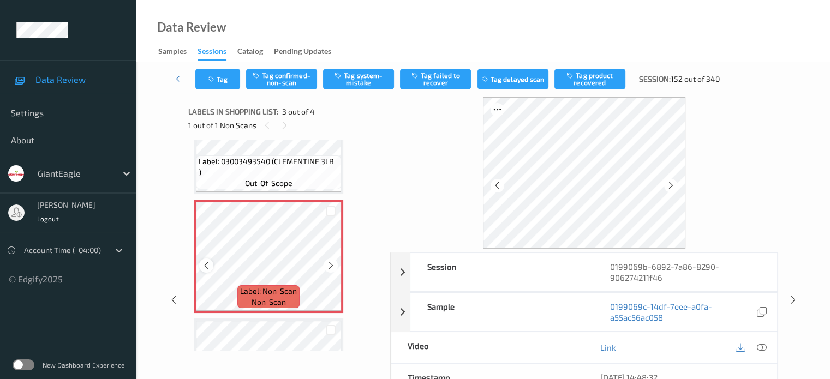
click at [208, 266] on icon at bounding box center [206, 266] width 9 height 10
click at [759, 349] on icon at bounding box center [761, 348] width 10 height 10
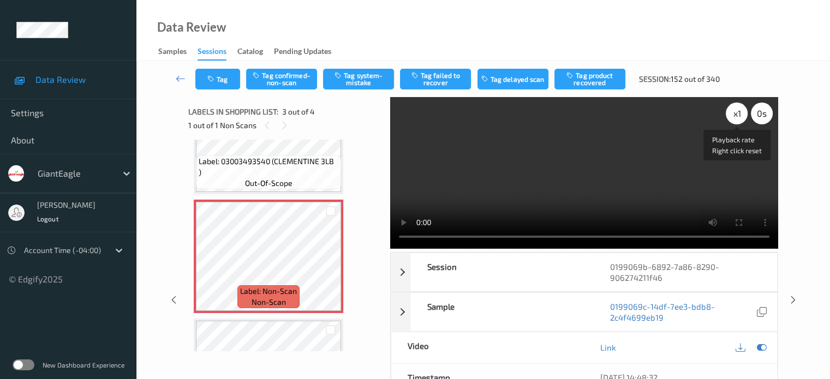
click at [737, 115] on div "x 1" at bounding box center [737, 114] width 22 height 22
click at [359, 77] on button "Tag system-mistake" at bounding box center [358, 79] width 71 height 21
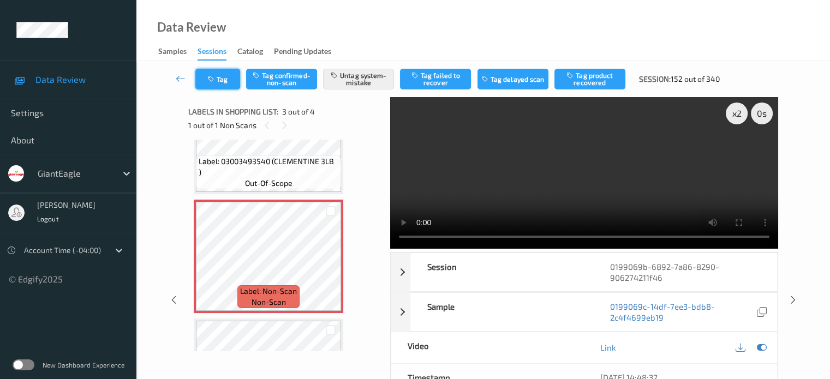
click at [225, 81] on button "Tag" at bounding box center [217, 79] width 45 height 21
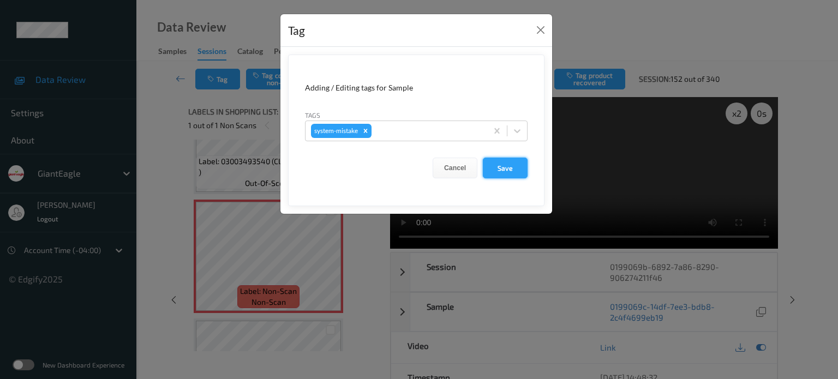
click at [498, 168] on button "Save" at bounding box center [505, 168] width 45 height 21
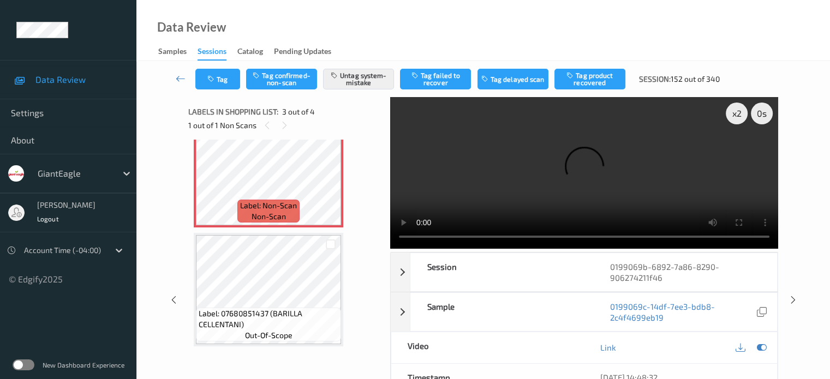
scroll to position [145, 0]
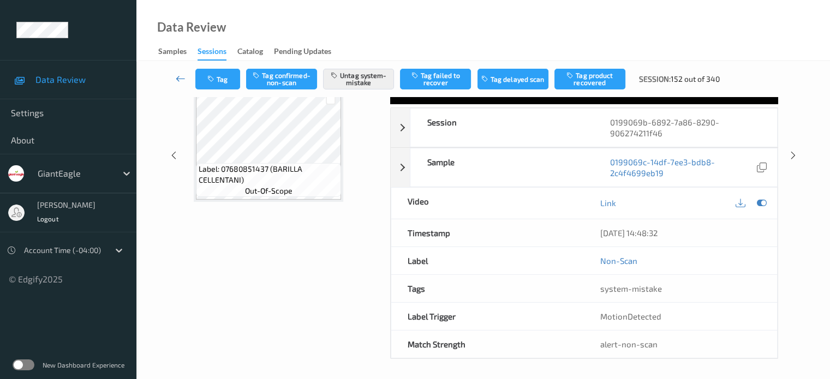
click at [177, 78] on icon at bounding box center [181, 78] width 10 height 11
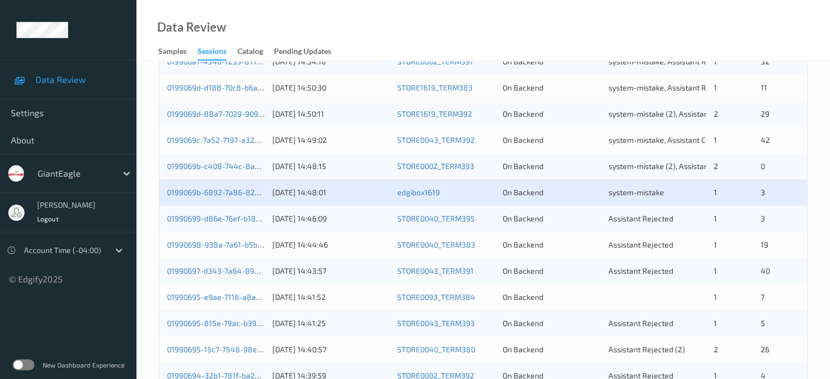
scroll to position [527, 0]
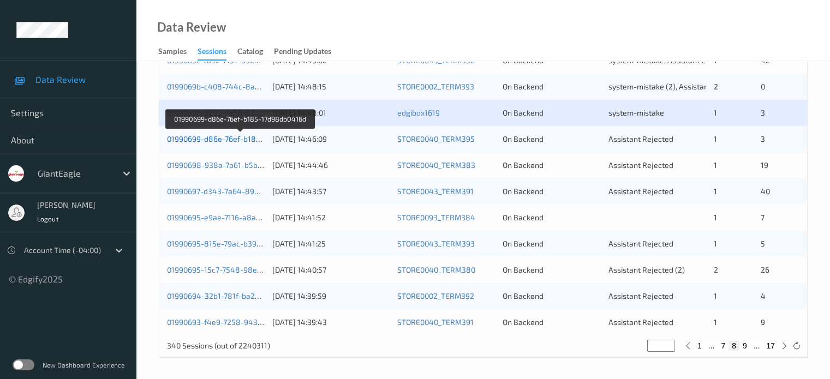
click at [222, 141] on link "01990699-d86e-76ef-b185-17d98db0416d" at bounding box center [240, 138] width 147 height 9
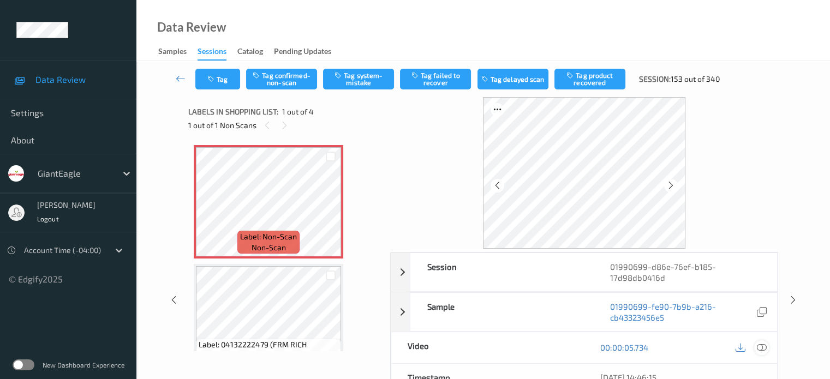
click at [764, 346] on icon at bounding box center [761, 348] width 10 height 10
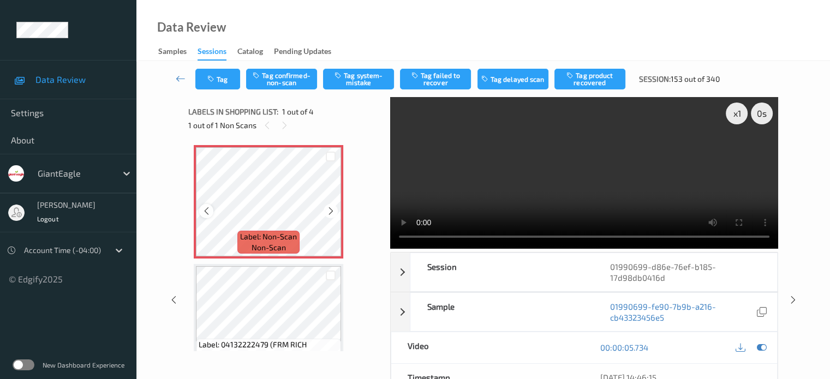
click at [207, 213] on icon at bounding box center [206, 211] width 9 height 10
click at [733, 114] on div "x 1" at bounding box center [737, 114] width 22 height 22
click at [361, 80] on button "Tag system-mistake" at bounding box center [358, 79] width 71 height 21
click at [227, 79] on button "Tag" at bounding box center [217, 79] width 45 height 21
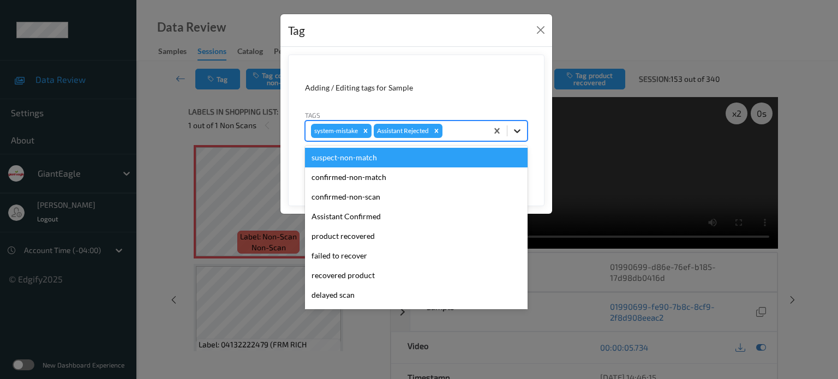
click at [514, 132] on icon at bounding box center [517, 130] width 11 height 11
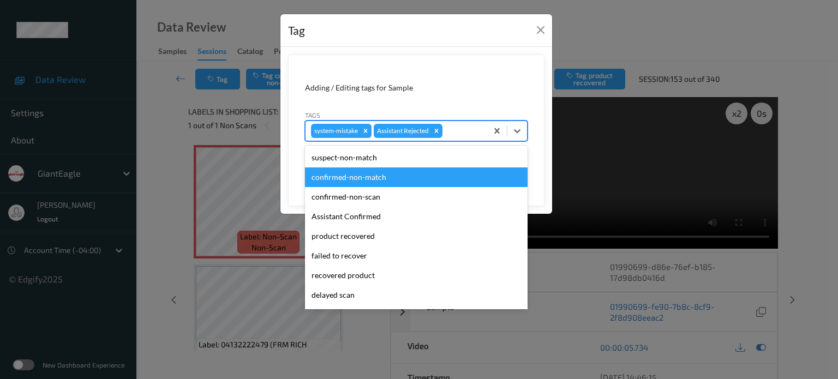
scroll to position [91, 0]
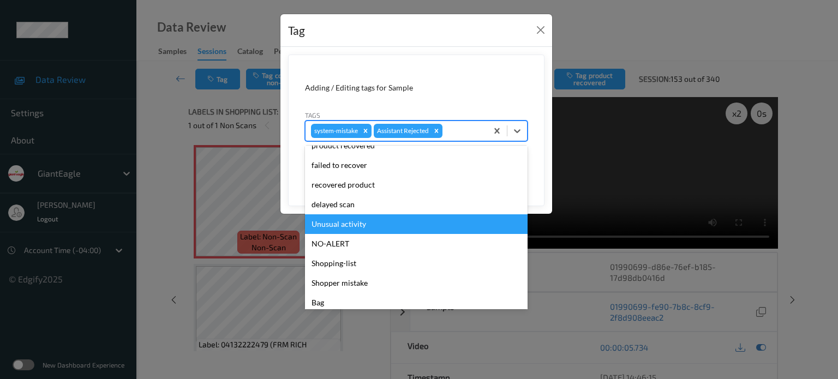
click at [338, 226] on div "Unusual activity" at bounding box center [416, 224] width 223 height 20
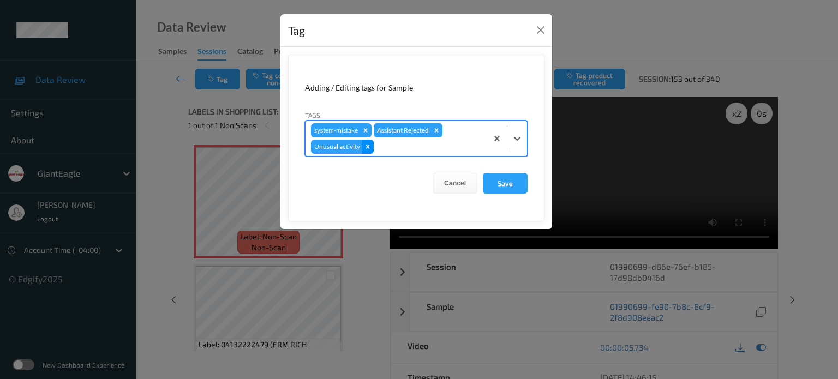
click at [367, 148] on icon "Remove Unusual activity" at bounding box center [368, 147] width 8 height 8
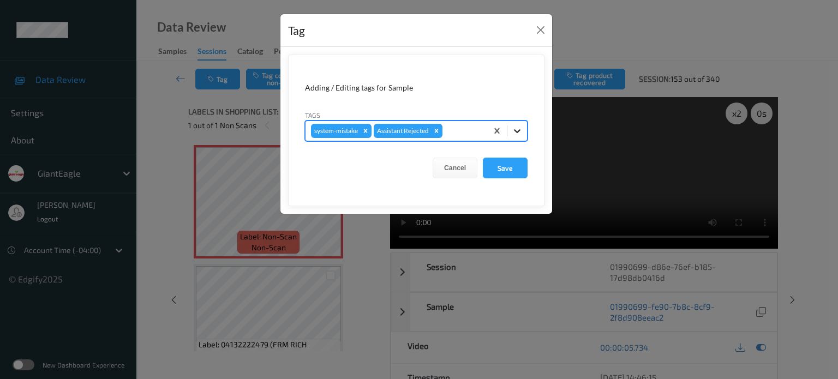
click at [517, 132] on icon at bounding box center [517, 131] width 7 height 4
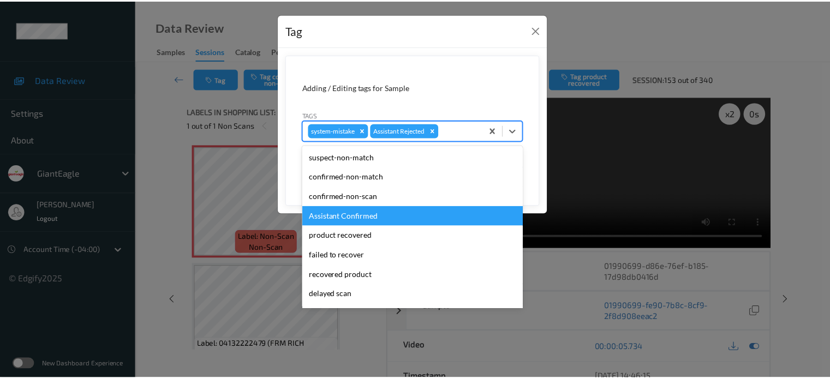
scroll to position [96, 0]
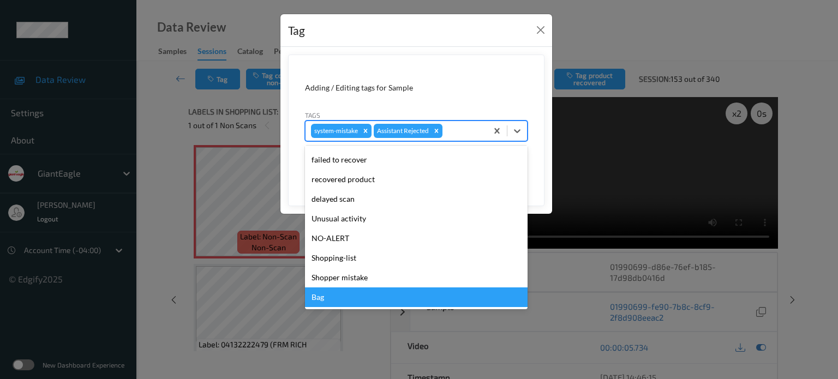
click at [326, 296] on div "Bag" at bounding box center [416, 298] width 223 height 20
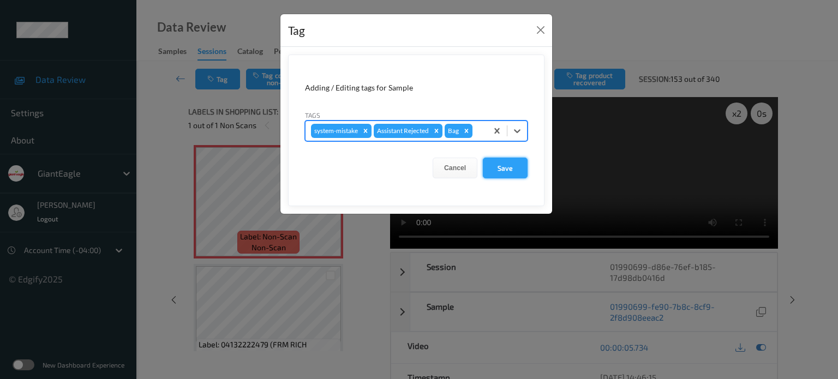
click at [513, 168] on button "Save" at bounding box center [505, 168] width 45 height 21
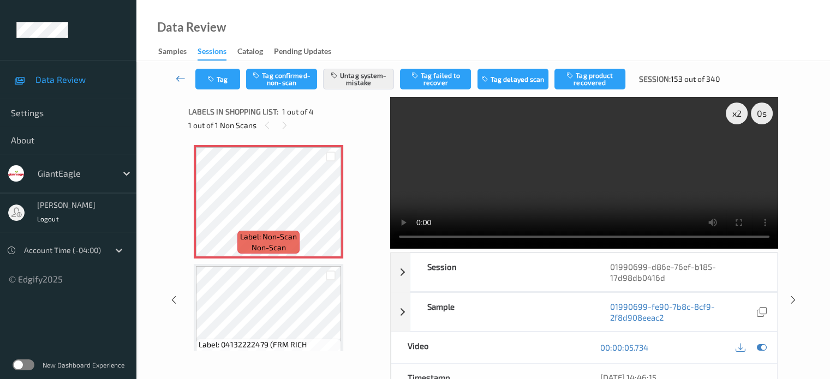
click at [179, 79] on icon at bounding box center [181, 78] width 10 height 11
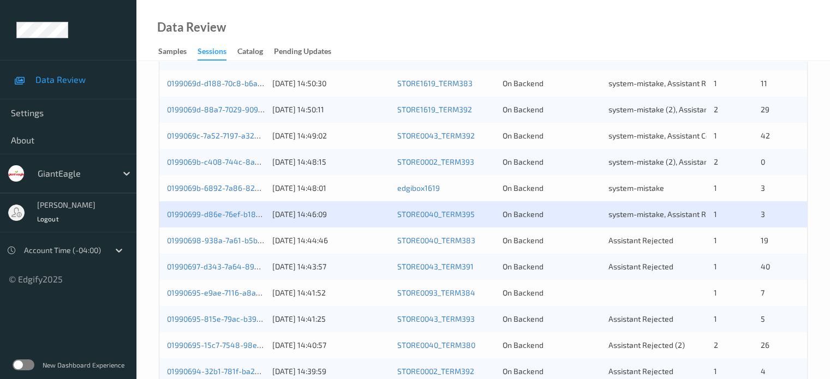
scroll to position [527, 0]
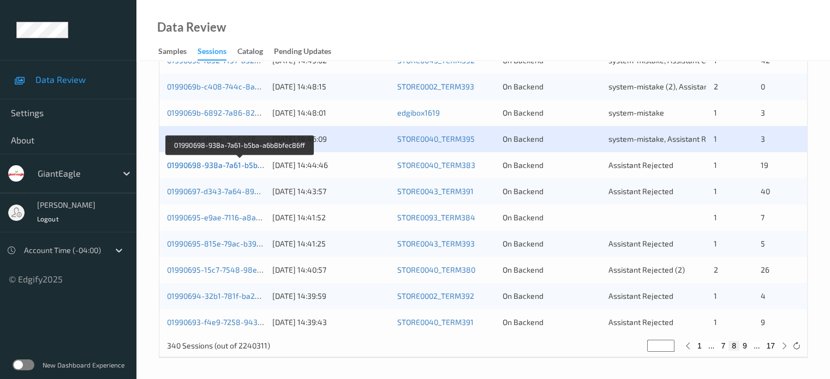
click at [225, 168] on link "01990698-938a-7a61-b5ba-a6b8bfec86ff" at bounding box center [240, 164] width 146 height 9
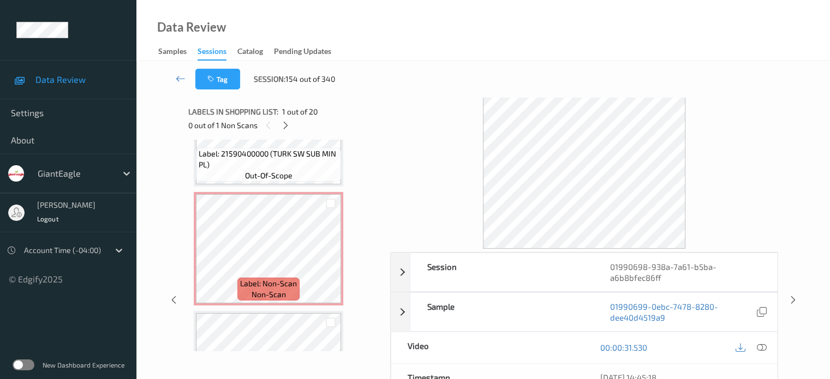
scroll to position [1141, 0]
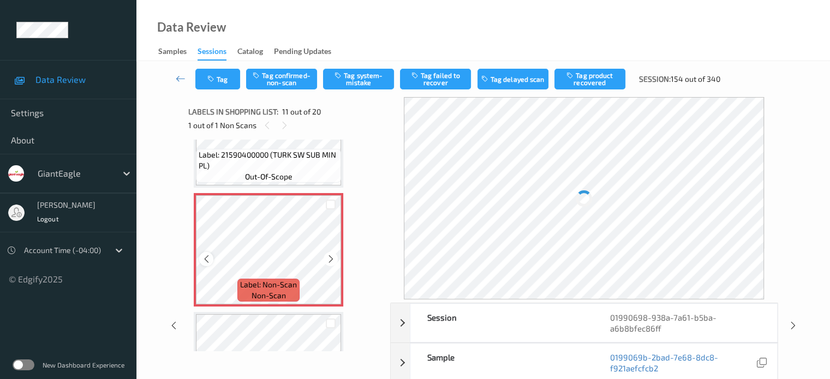
click at [207, 259] on icon at bounding box center [206, 259] width 9 height 10
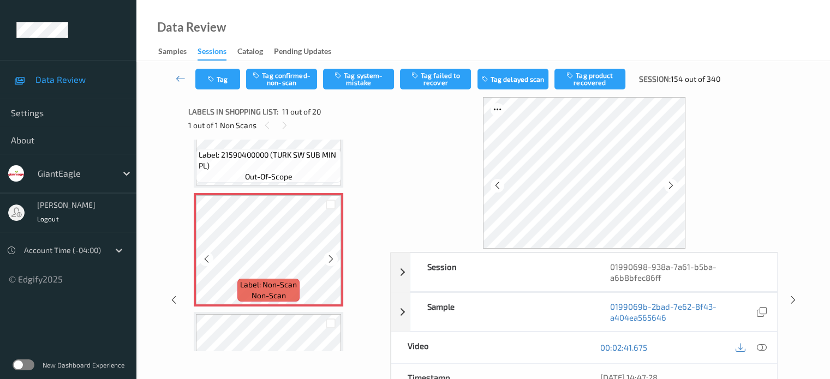
click at [207, 259] on icon at bounding box center [206, 259] width 9 height 10
click at [760, 348] on icon at bounding box center [761, 348] width 10 height 10
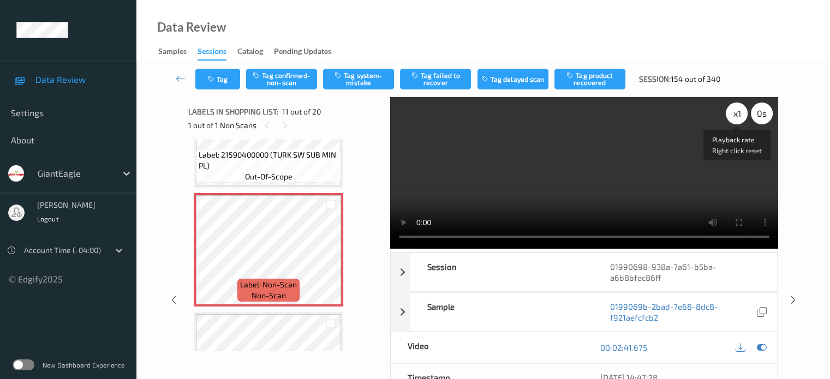
click at [738, 111] on div "x 1" at bounding box center [737, 114] width 22 height 22
click at [204, 256] on icon at bounding box center [206, 259] width 9 height 10
click at [208, 258] on icon at bounding box center [206, 259] width 9 height 10
click at [740, 113] on div "x 2" at bounding box center [737, 114] width 22 height 22
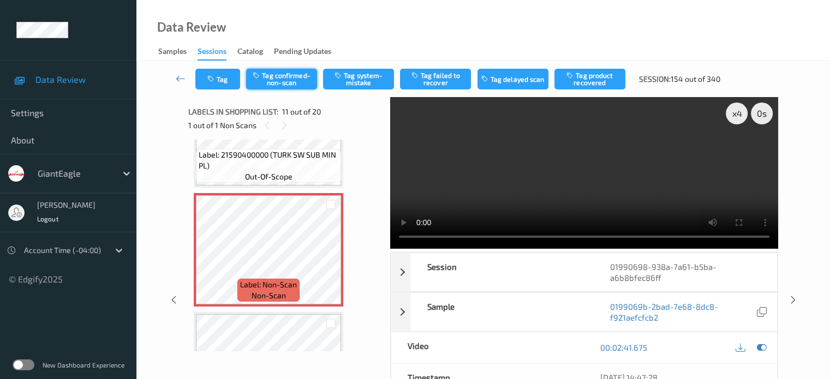
click at [288, 77] on button "Tag confirmed-non-scan" at bounding box center [281, 79] width 71 height 21
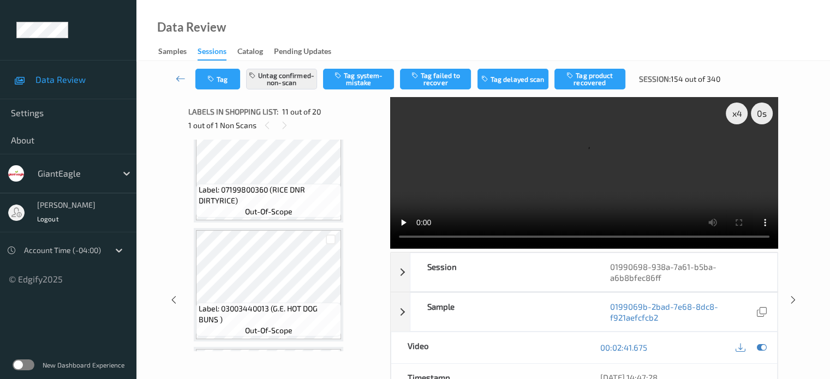
scroll to position [1344, 0]
click at [594, 79] on button "Tag product recovered" at bounding box center [589, 79] width 71 height 21
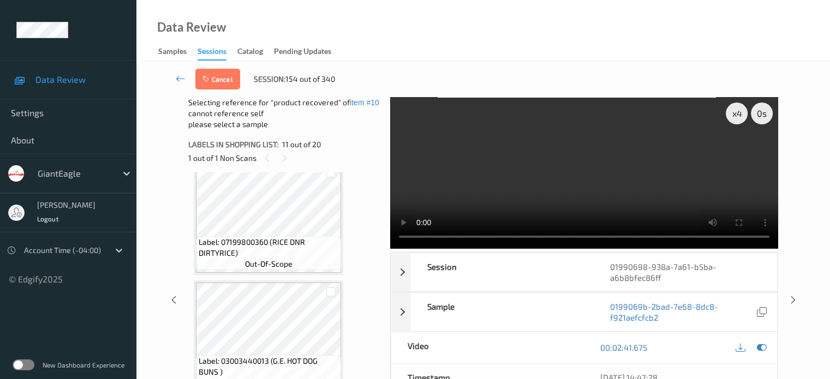
scroll to position [1347, 0]
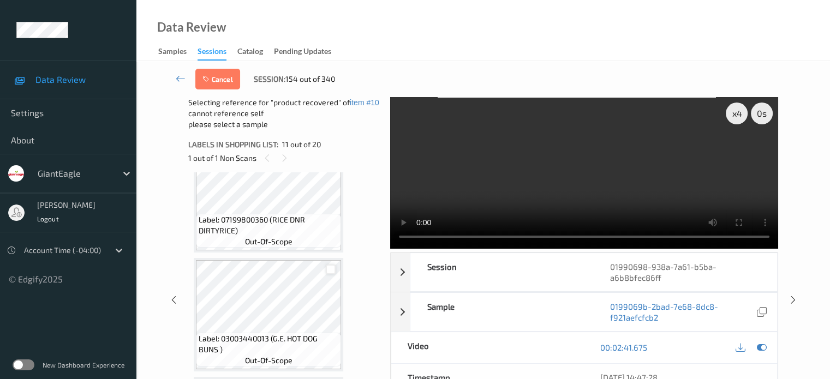
click at [333, 270] on div at bounding box center [331, 270] width 10 height 10
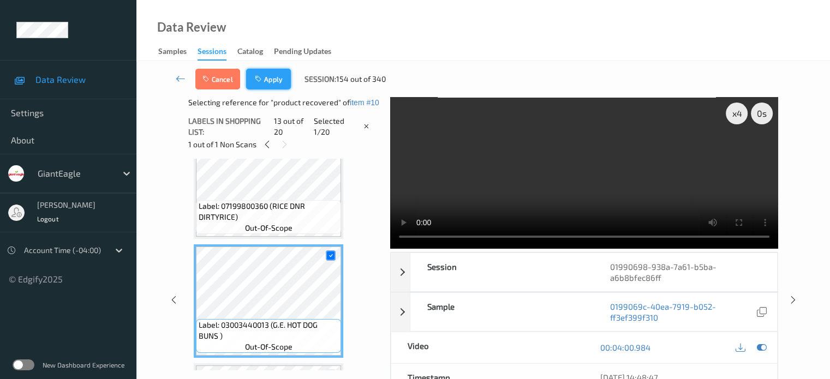
click at [277, 79] on button "Apply" at bounding box center [268, 79] width 45 height 21
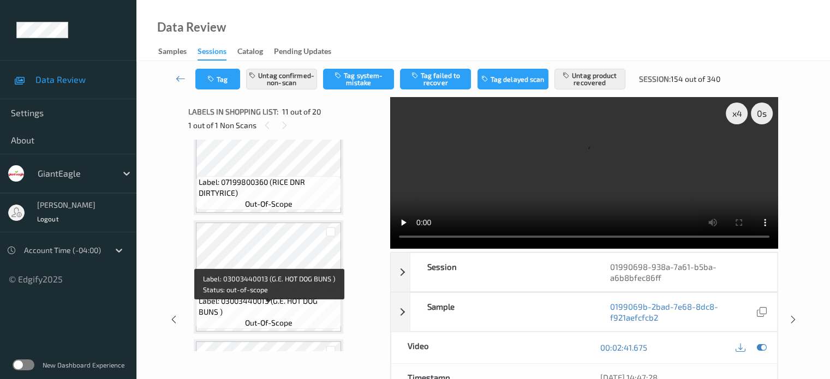
scroll to position [1353, 0]
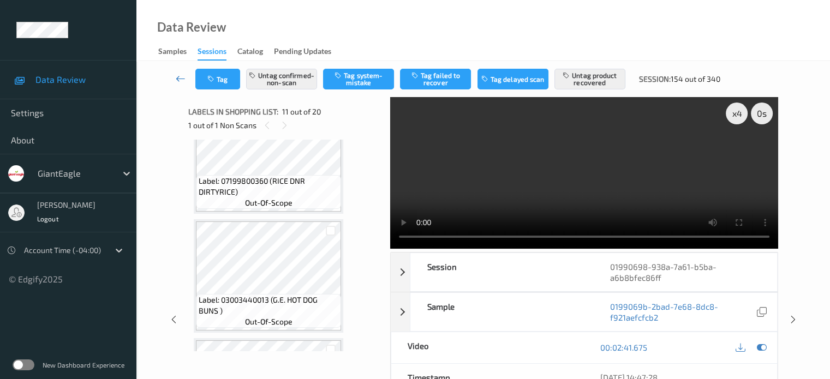
click at [181, 78] on icon at bounding box center [181, 78] width 10 height 11
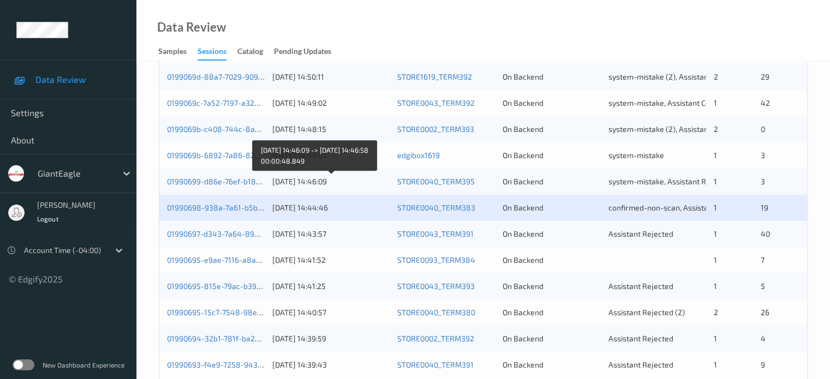
scroll to position [527, 0]
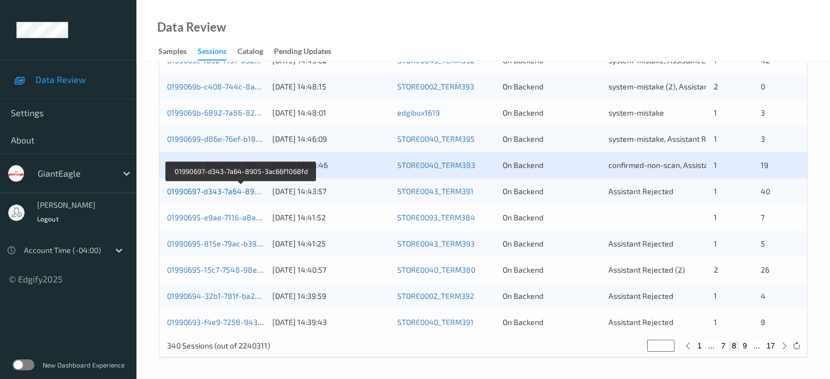
click at [210, 194] on link "01990697-d343-7a64-8905-3ac66f1068fd" at bounding box center [240, 191] width 147 height 9
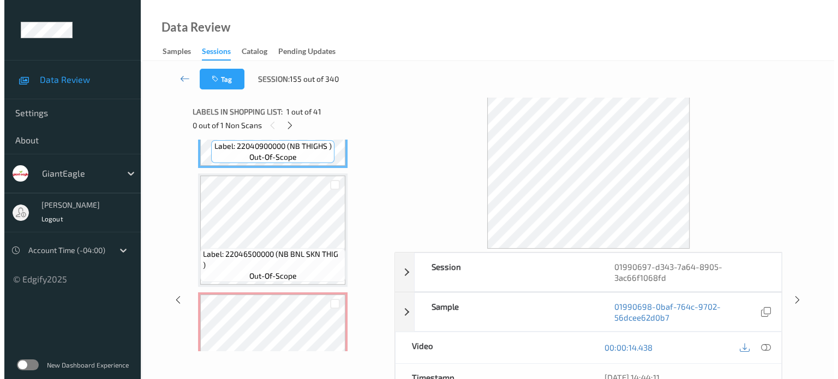
scroll to position [182, 0]
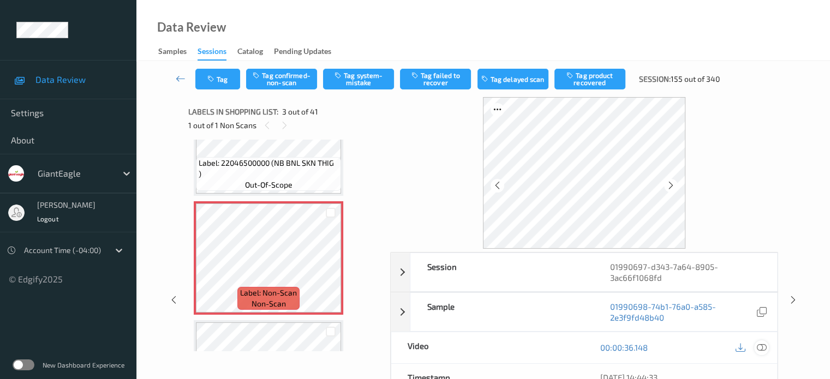
click at [761, 344] on icon at bounding box center [761, 348] width 10 height 10
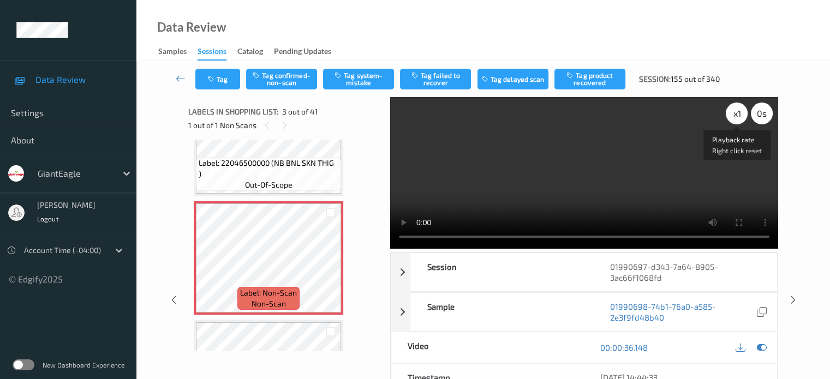
click at [739, 117] on div "x 1" at bounding box center [737, 114] width 22 height 22
click at [206, 266] on icon at bounding box center [206, 267] width 9 height 10
click at [368, 78] on button "Tag system-mistake" at bounding box center [358, 79] width 71 height 21
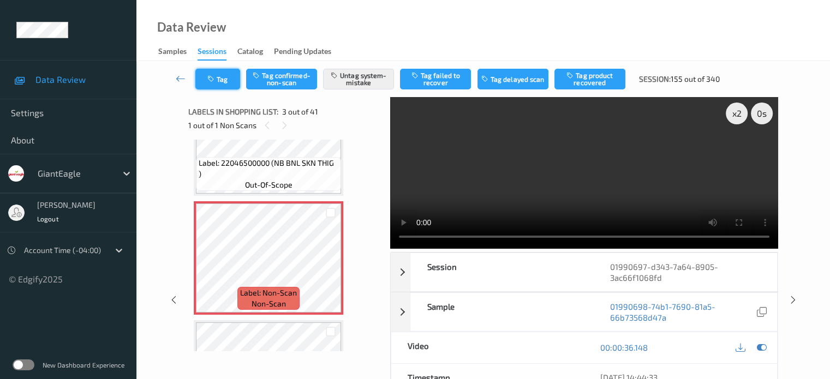
click at [220, 82] on button "Tag" at bounding box center [217, 79] width 45 height 21
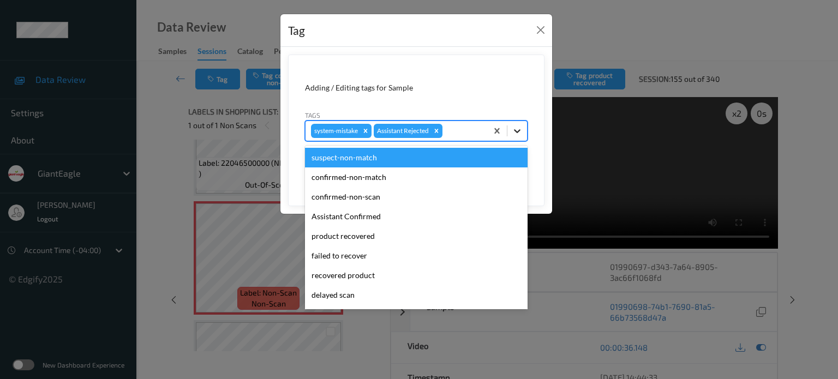
click at [519, 133] on icon at bounding box center [517, 130] width 11 height 11
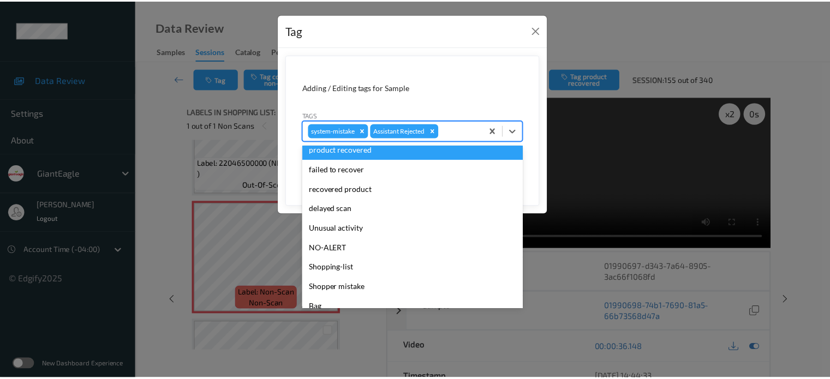
scroll to position [91, 0]
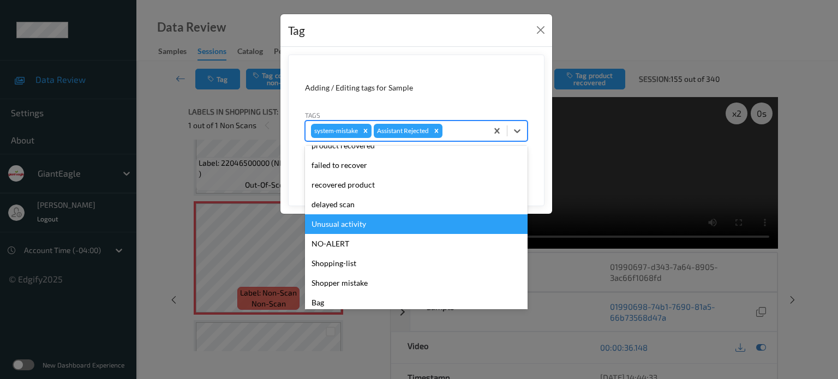
click at [324, 224] on div "Unusual activity" at bounding box center [416, 224] width 223 height 20
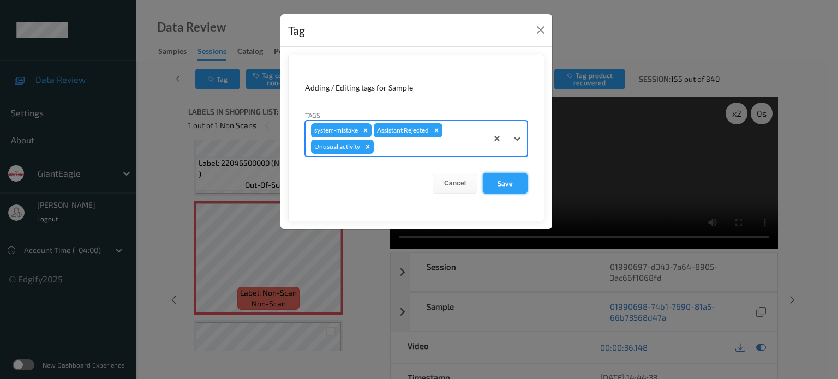
click at [504, 183] on button "Save" at bounding box center [505, 183] width 45 height 21
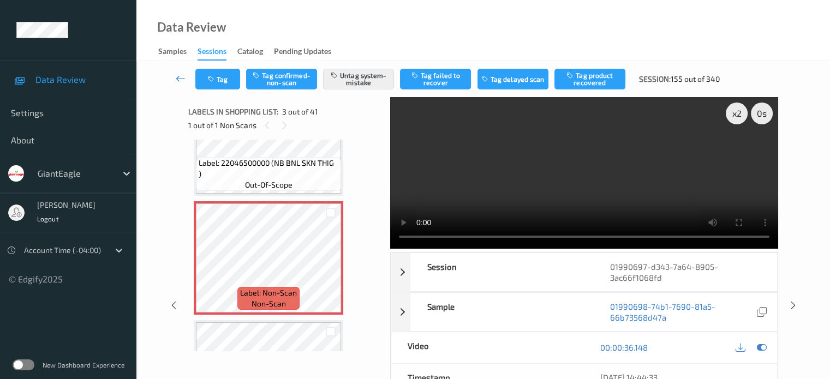
click at [172, 79] on link at bounding box center [180, 79] width 29 height 21
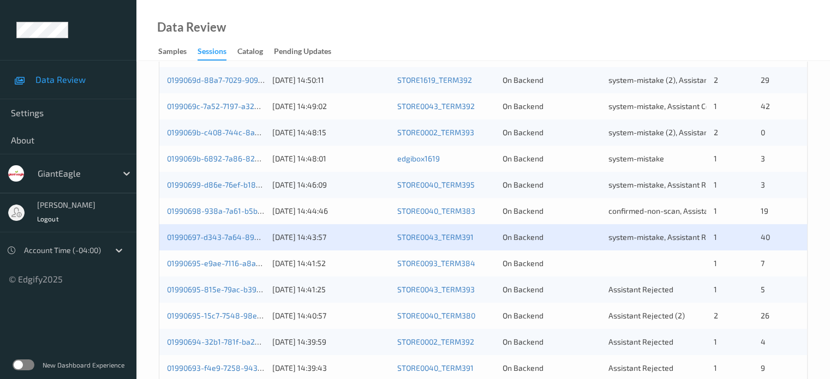
scroll to position [527, 0]
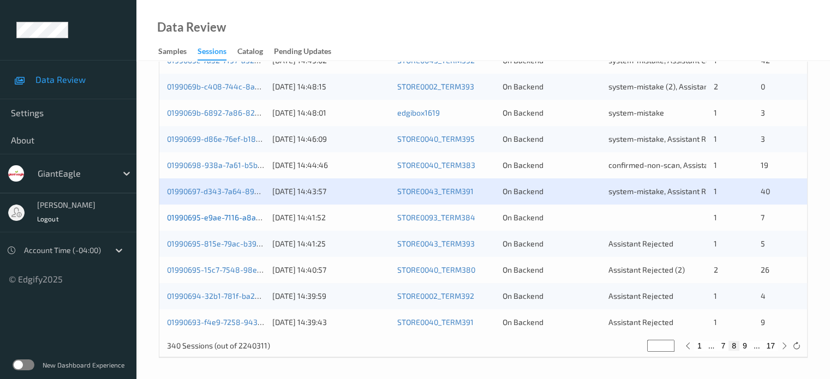
click at [204, 217] on link "01990695-e9ae-7116-a8ac-d449501394f8" at bounding box center [241, 217] width 148 height 9
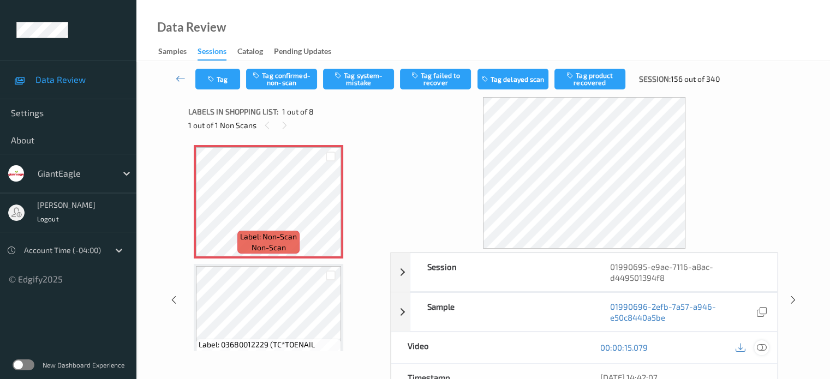
click at [762, 348] on icon at bounding box center [761, 348] width 10 height 10
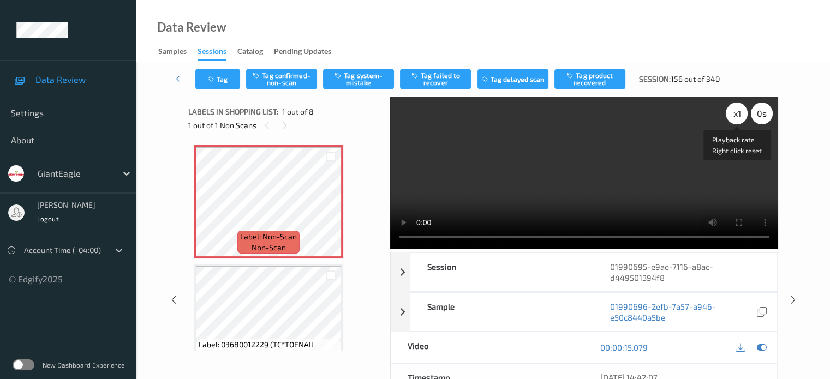
click at [737, 116] on div "x 1" at bounding box center [737, 114] width 22 height 22
click at [277, 80] on button "Tag confirmed-non-scan" at bounding box center [281, 79] width 71 height 21
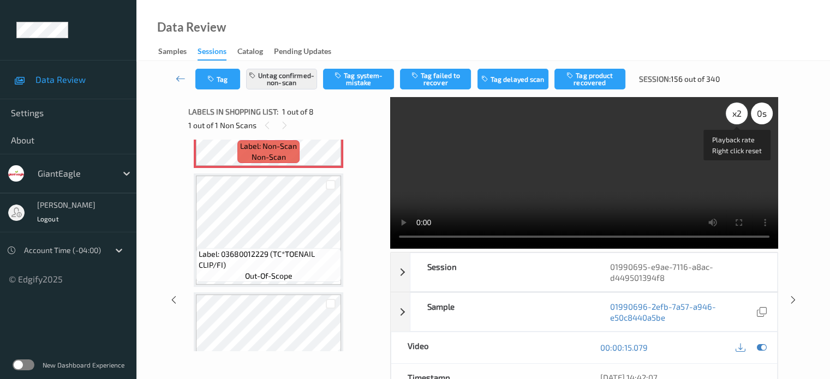
click at [731, 115] on div "x 2" at bounding box center [737, 114] width 22 height 22
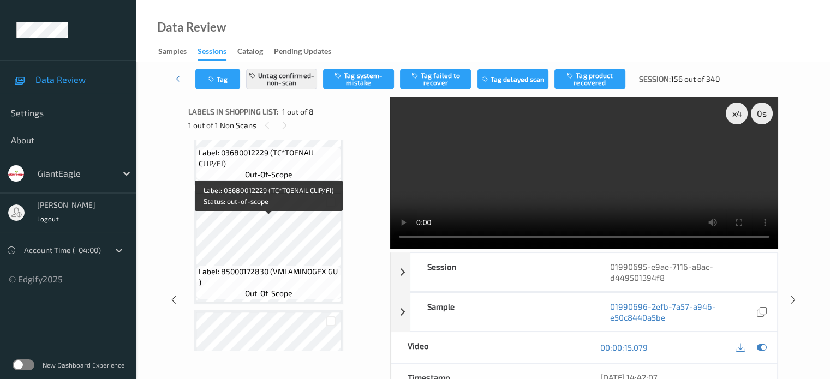
scroll to position [194, 0]
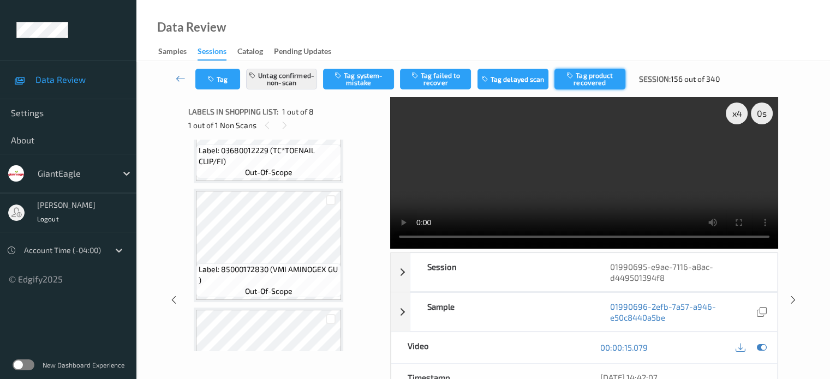
click at [587, 85] on button "Tag product recovered" at bounding box center [589, 79] width 71 height 21
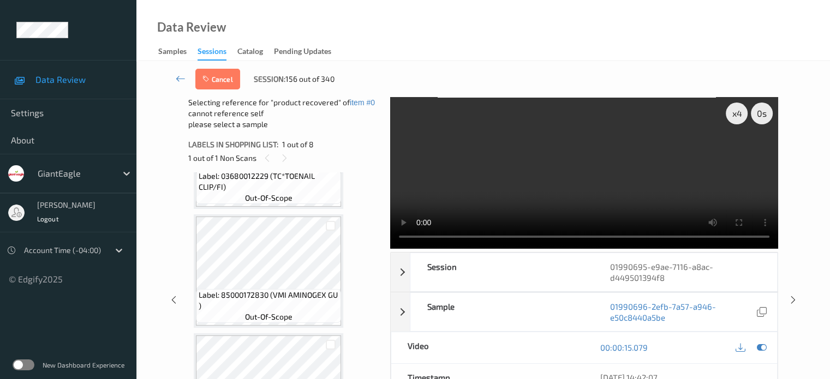
scroll to position [204, 0]
click at [328, 223] on div at bounding box center [331, 224] width 10 height 10
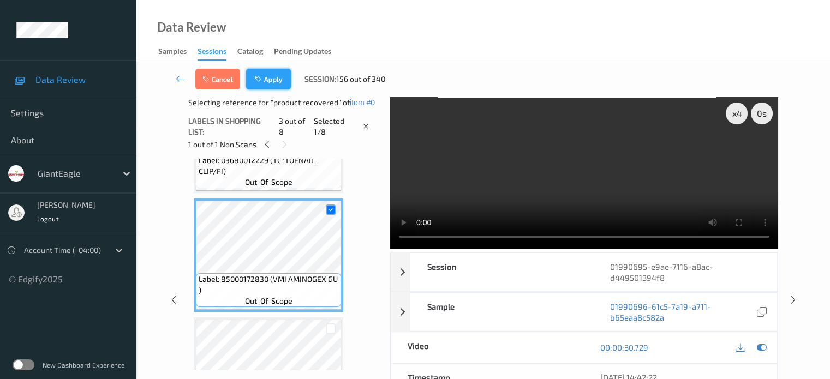
click at [270, 76] on button "Apply" at bounding box center [268, 79] width 45 height 21
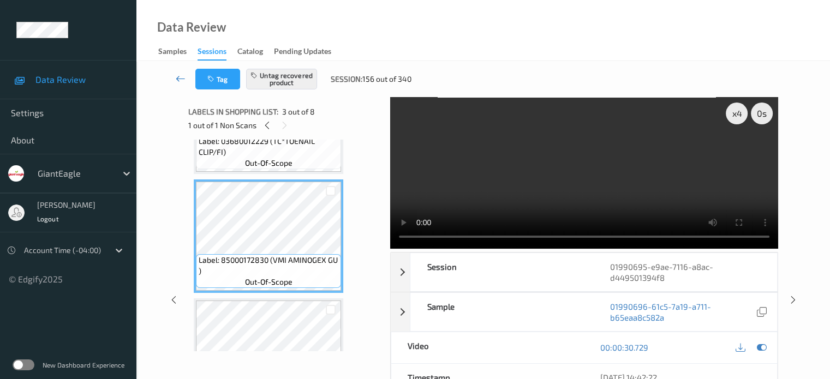
click at [186, 82] on icon at bounding box center [181, 78] width 10 height 11
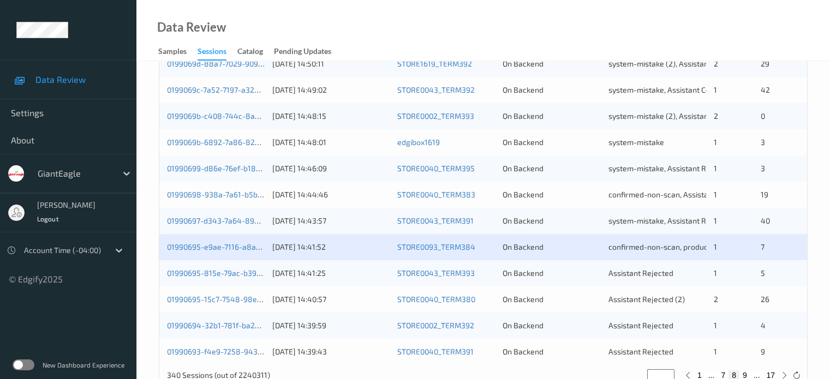
scroll to position [527, 0]
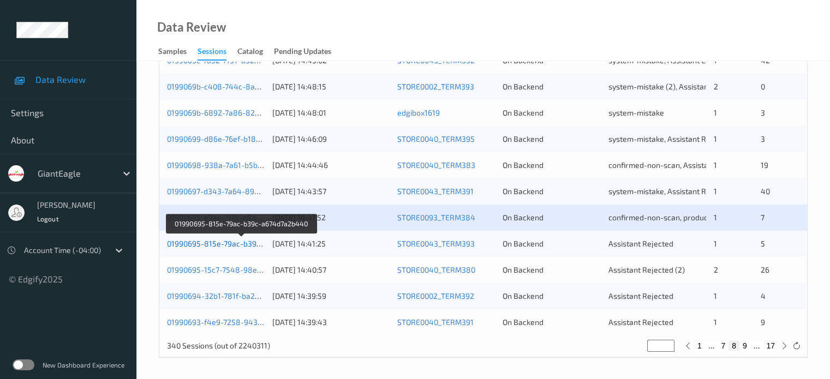
click at [225, 246] on link "01990695-815e-79ac-b39c-a674d7a2b440" at bounding box center [242, 243] width 150 height 9
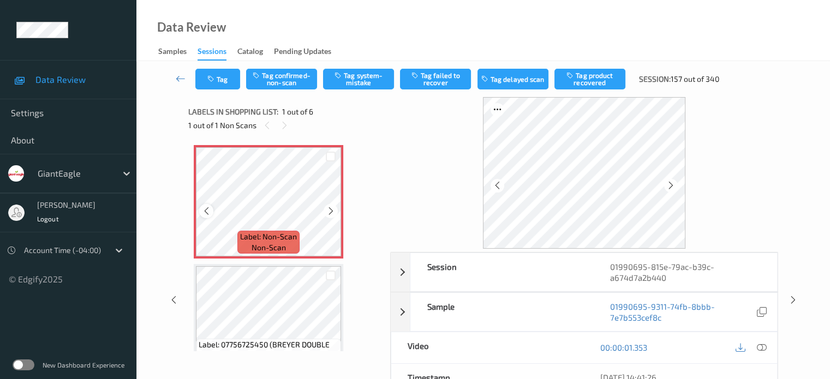
click at [210, 214] on icon at bounding box center [206, 211] width 9 height 10
click at [762, 344] on icon at bounding box center [761, 348] width 10 height 10
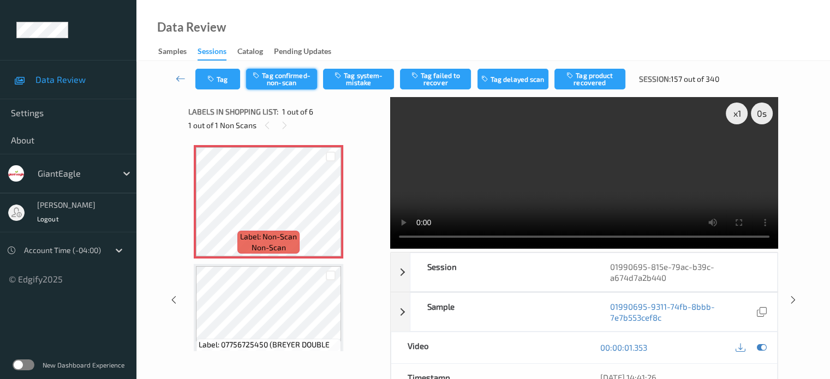
click at [287, 77] on button "Tag confirmed-non-scan" at bounding box center [281, 79] width 71 height 21
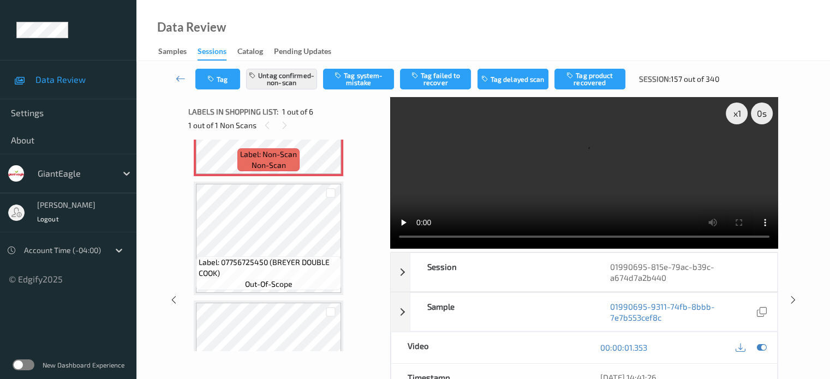
scroll to position [82, 0]
click at [578, 86] on button "Tag product recovered" at bounding box center [589, 79] width 71 height 21
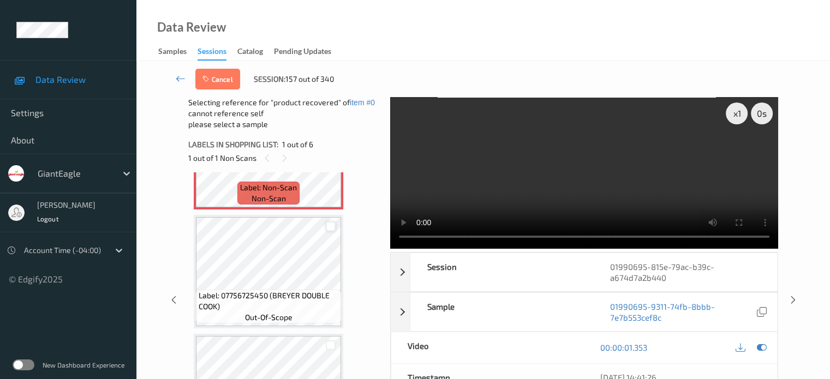
click at [332, 224] on div at bounding box center [331, 227] width 10 height 10
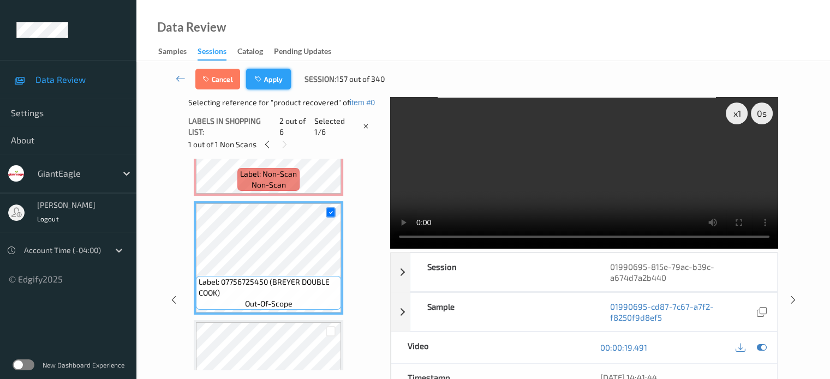
click at [268, 82] on button "Apply" at bounding box center [268, 79] width 45 height 21
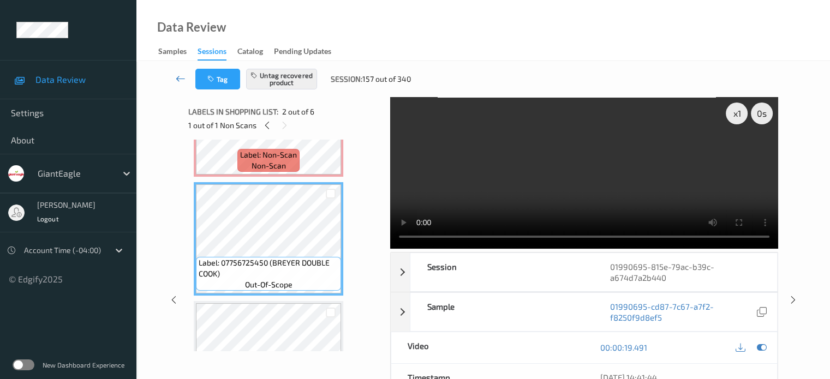
click at [180, 80] on icon at bounding box center [181, 78] width 10 height 11
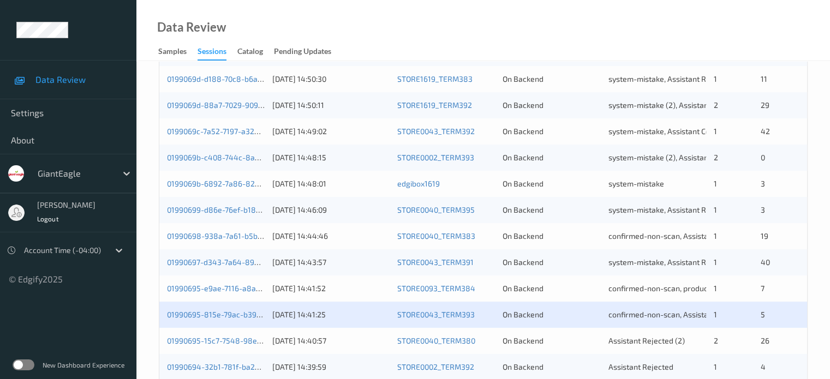
scroll to position [527, 0]
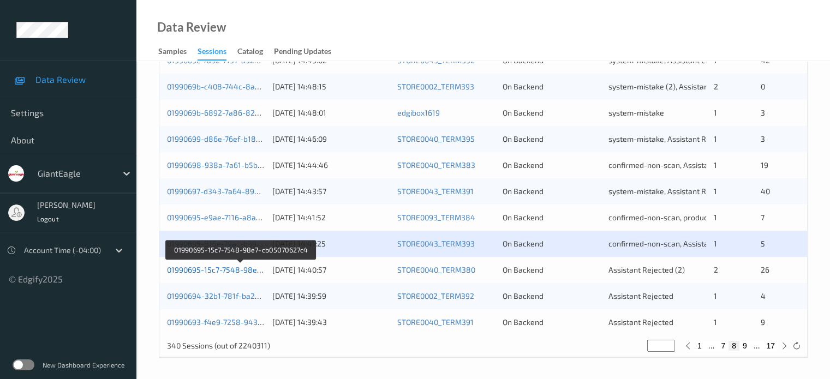
click at [220, 270] on link "01990695-15c7-7548-98e7-cb05070627c4" at bounding box center [241, 269] width 148 height 9
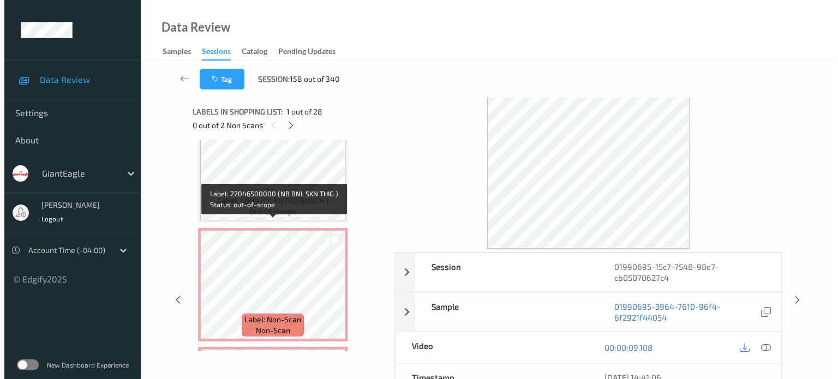
scroll to position [546, 0]
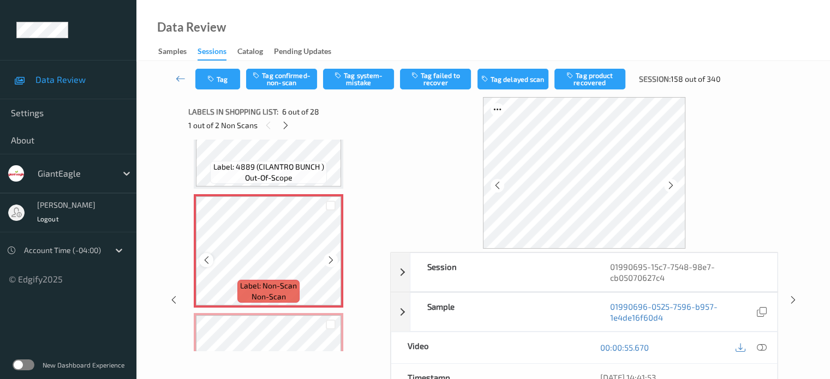
click at [205, 261] on icon at bounding box center [206, 260] width 9 height 10
click at [764, 346] on icon at bounding box center [761, 348] width 10 height 10
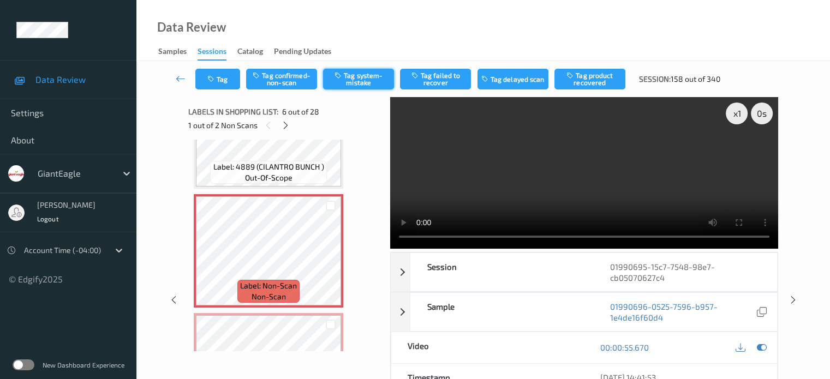
click at [358, 80] on button "Tag system-mistake" at bounding box center [358, 79] width 71 height 21
click at [231, 80] on button "Tag" at bounding box center [217, 79] width 45 height 21
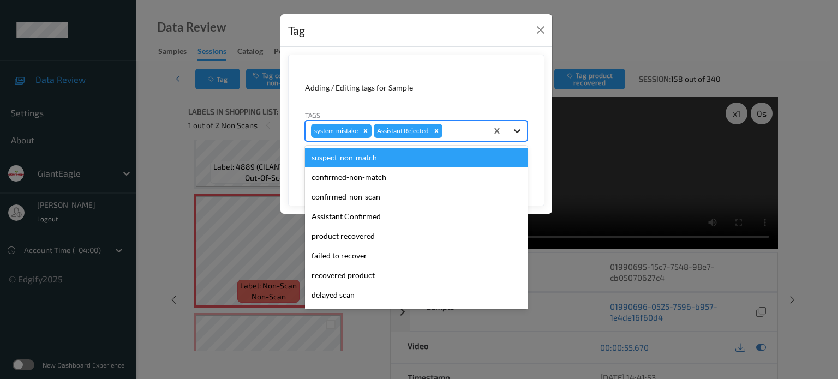
click at [515, 130] on icon at bounding box center [517, 130] width 11 height 11
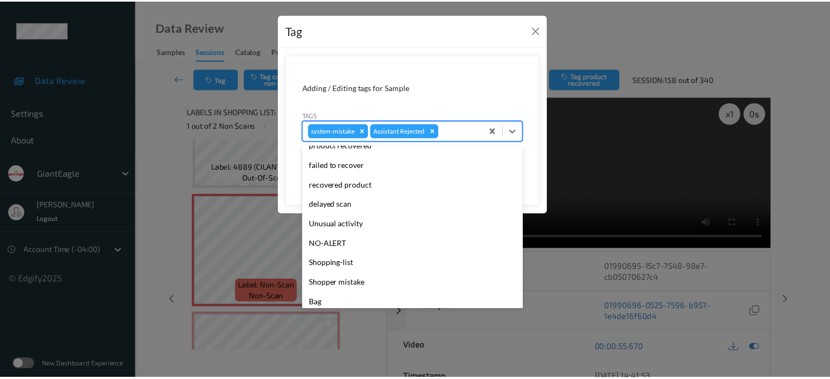
scroll to position [96, 0]
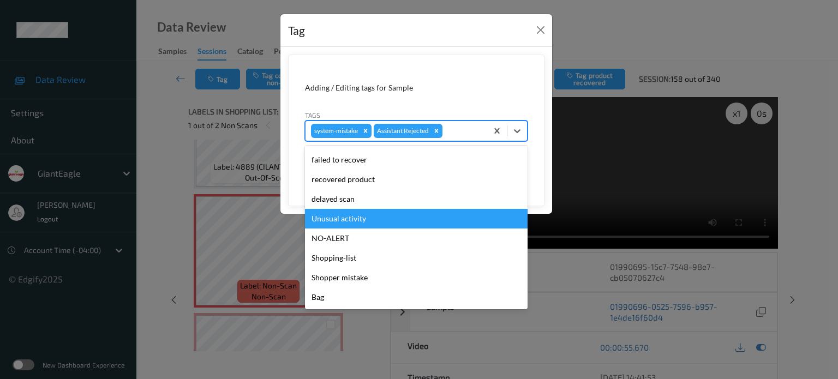
click at [344, 222] on div "Unusual activity" at bounding box center [416, 219] width 223 height 20
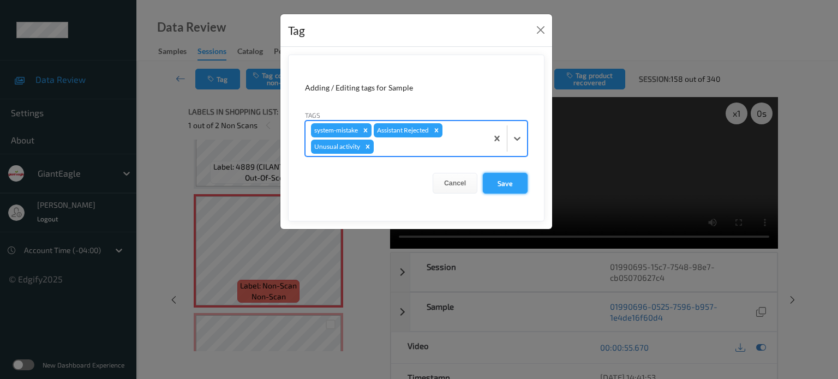
click at [503, 183] on button "Save" at bounding box center [505, 183] width 45 height 21
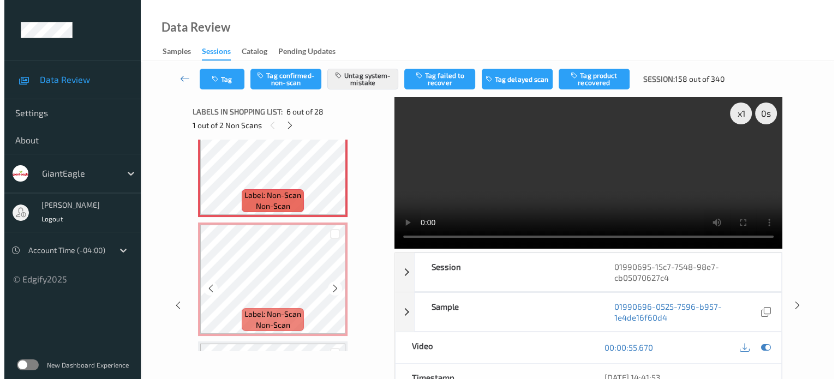
scroll to position [727, 0]
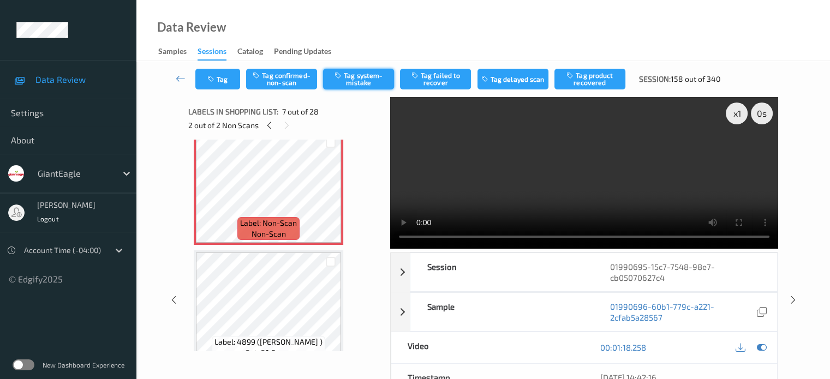
click at [354, 77] on button "Tag system-mistake" at bounding box center [358, 79] width 71 height 21
click at [222, 82] on button "Tag" at bounding box center [217, 79] width 45 height 21
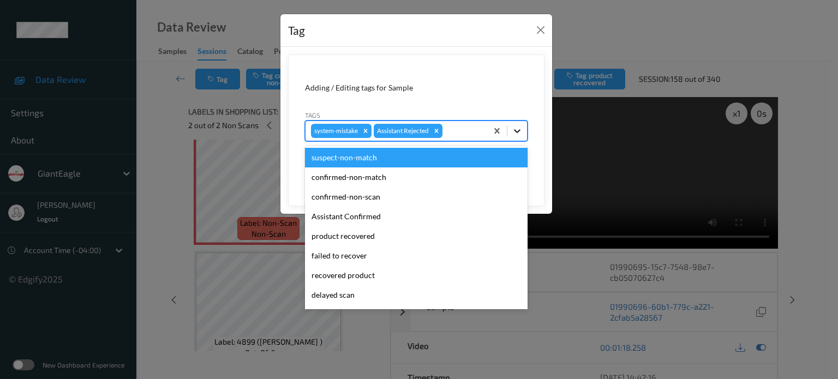
click at [518, 130] on icon at bounding box center [517, 130] width 11 height 11
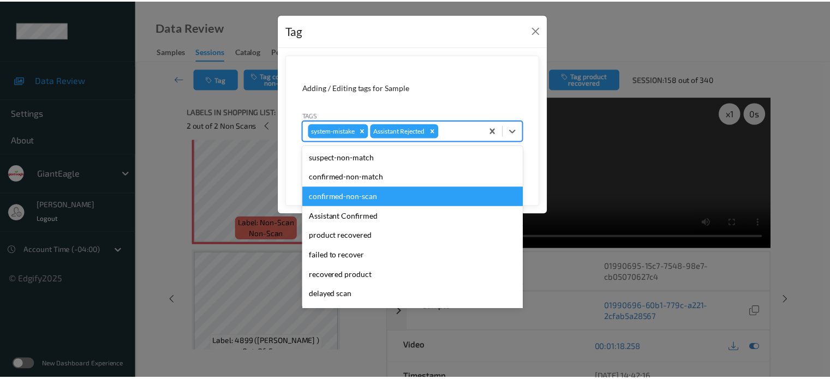
scroll to position [91, 0]
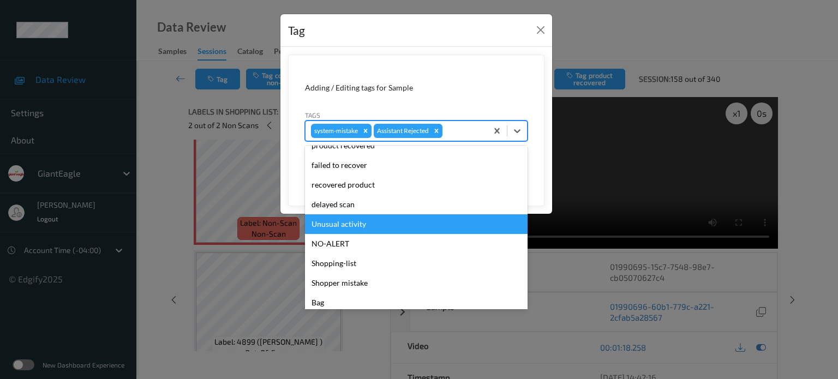
click at [327, 223] on div "Unusual activity" at bounding box center [416, 224] width 223 height 20
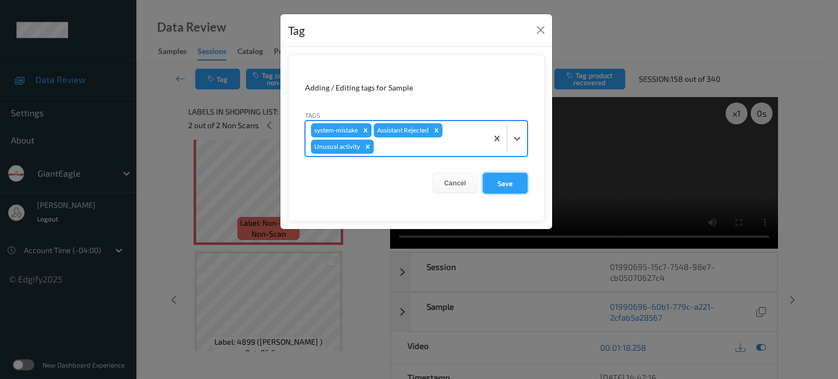
click at [506, 182] on button "Save" at bounding box center [505, 183] width 45 height 21
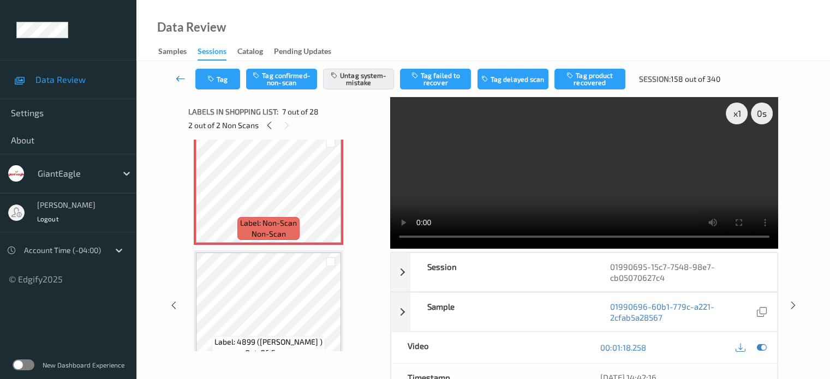
click at [180, 76] on icon at bounding box center [181, 78] width 10 height 11
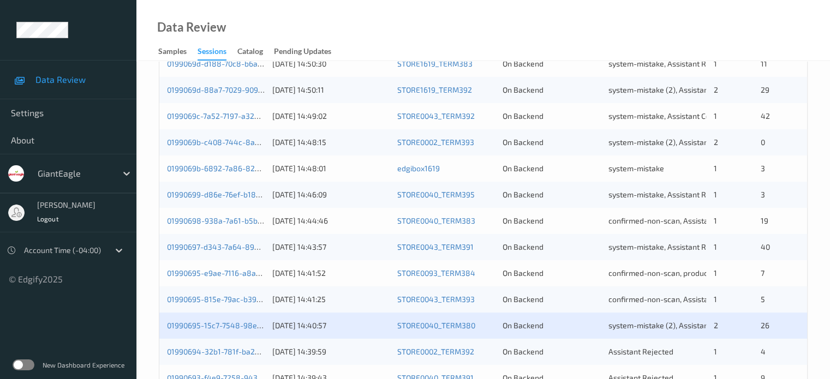
scroll to position [527, 0]
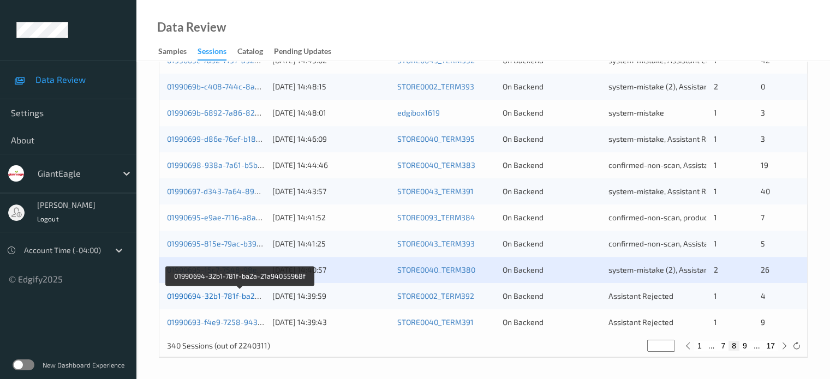
click at [205, 296] on link "01990694-32b1-781f-ba2a-21a94055968f" at bounding box center [240, 295] width 146 height 9
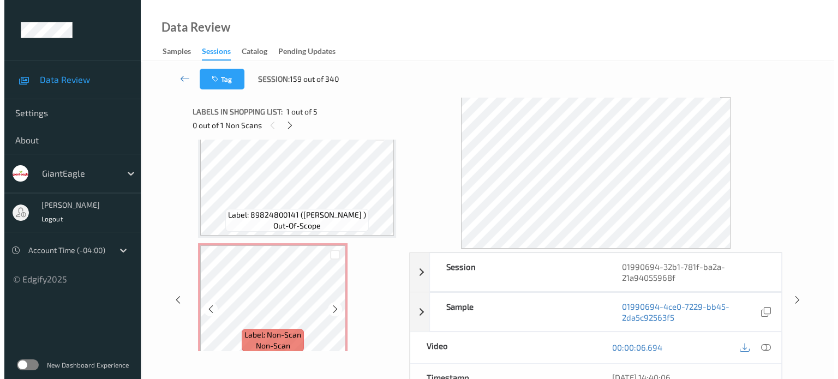
scroll to position [140, 0]
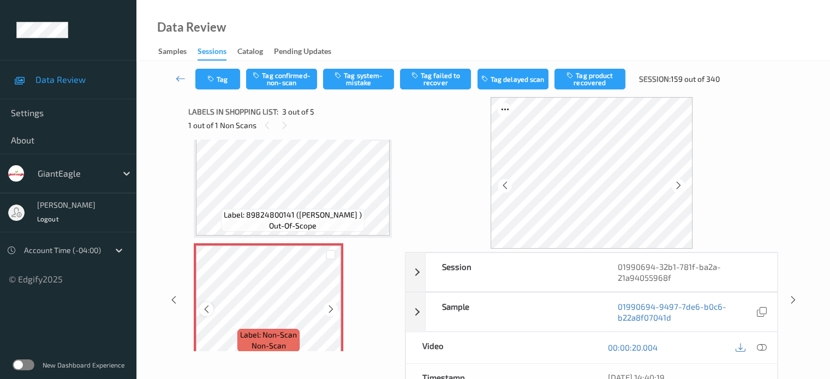
click at [206, 309] on icon at bounding box center [206, 309] width 9 height 10
click at [761, 348] on icon at bounding box center [761, 348] width 10 height 10
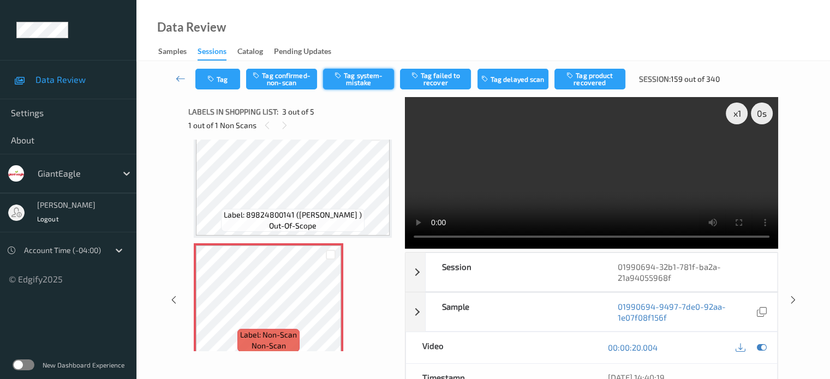
click at [366, 74] on button "Tag system-mistake" at bounding box center [358, 79] width 71 height 21
click at [222, 75] on button "Tag" at bounding box center [217, 79] width 45 height 21
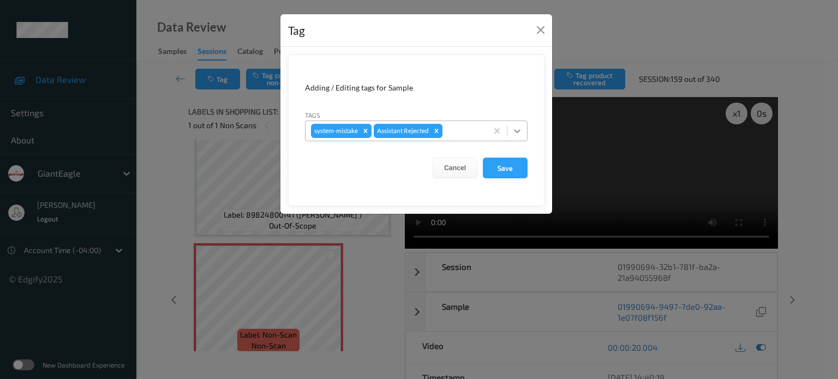
click at [518, 129] on icon at bounding box center [517, 130] width 11 height 11
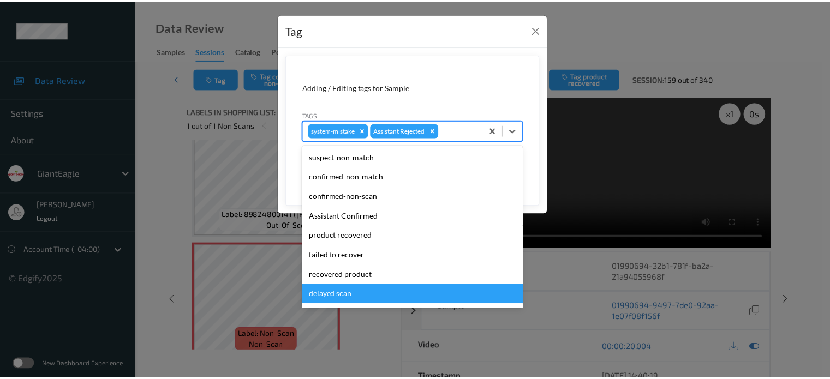
scroll to position [96, 0]
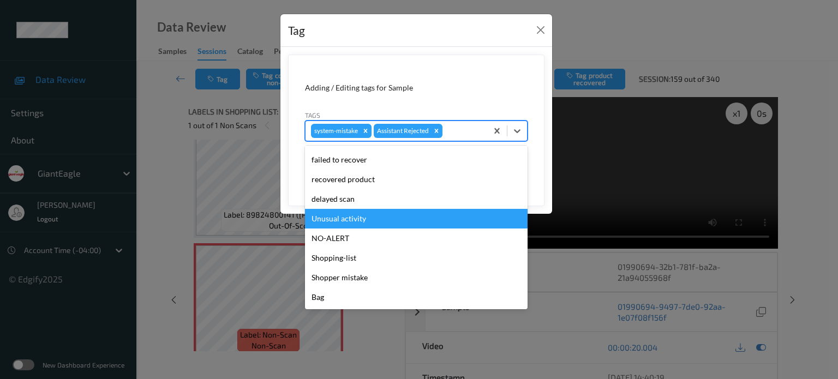
click at [341, 218] on div "Unusual activity" at bounding box center [416, 219] width 223 height 20
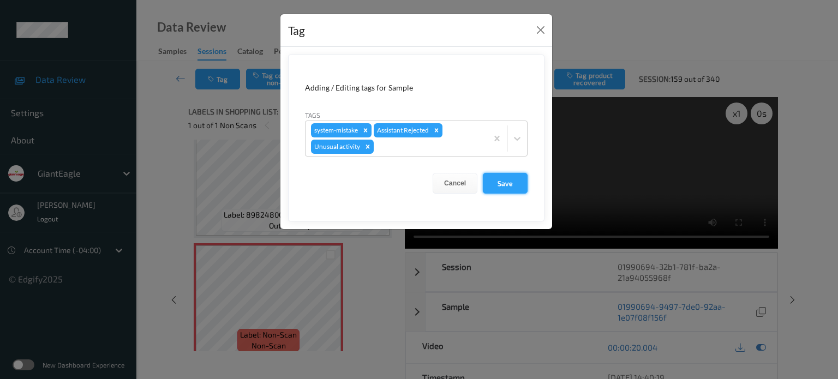
click at [506, 184] on button "Save" at bounding box center [505, 183] width 45 height 21
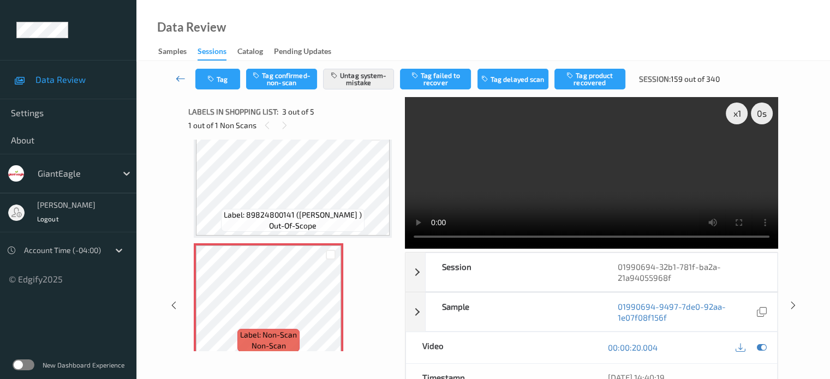
click at [178, 75] on icon at bounding box center [181, 78] width 10 height 11
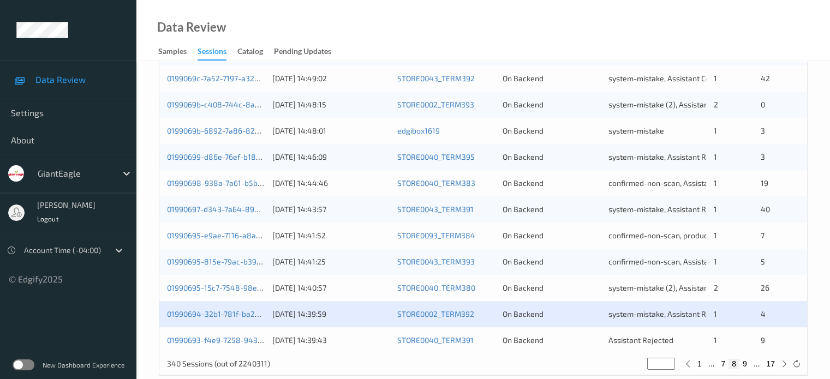
scroll to position [527, 0]
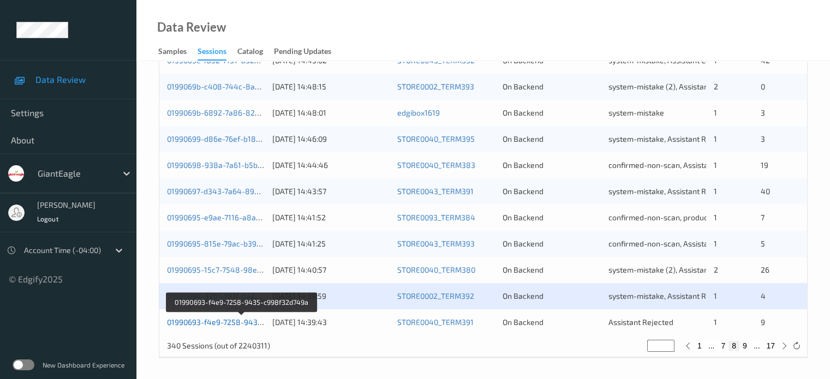
click at [229, 323] on link "01990693-f4e9-7258-9435-c998f32d749a" at bounding box center [241, 322] width 149 height 9
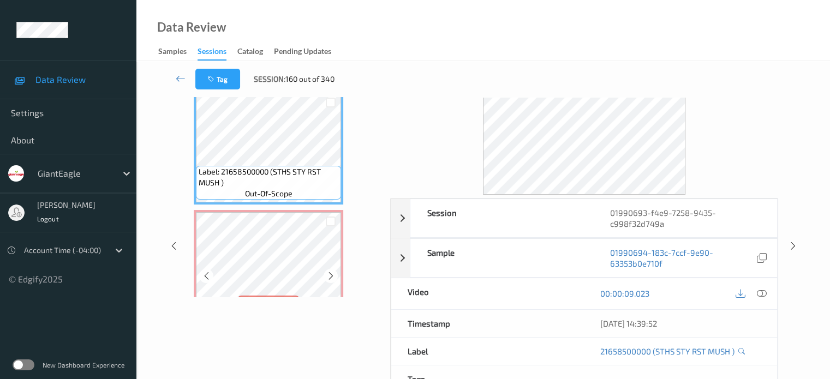
scroll to position [91, 0]
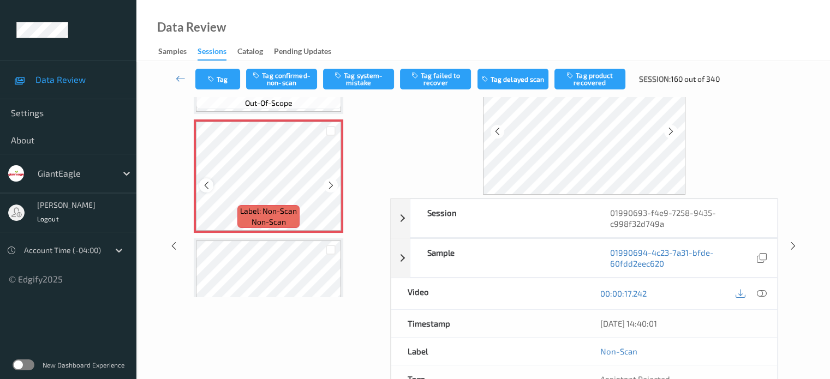
click at [210, 185] on icon at bounding box center [206, 186] width 9 height 10
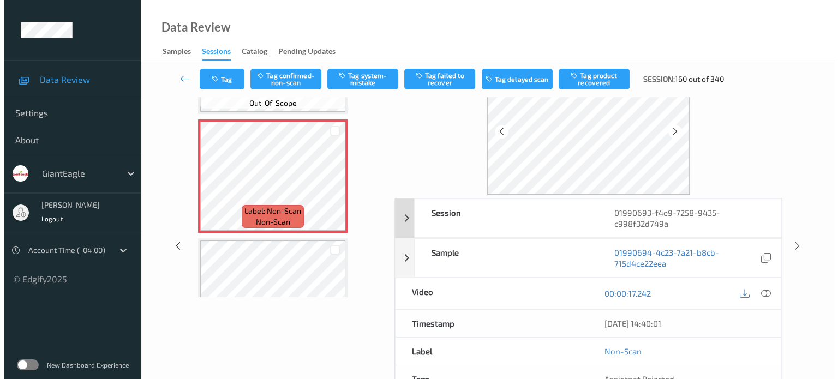
scroll to position [0, 0]
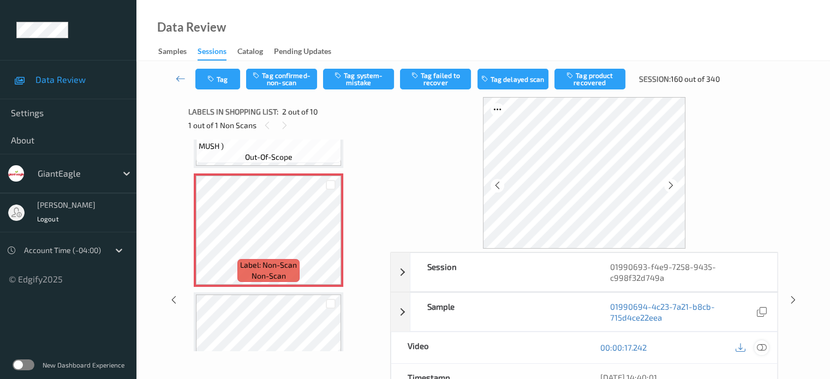
click at [761, 348] on icon at bounding box center [761, 348] width 10 height 10
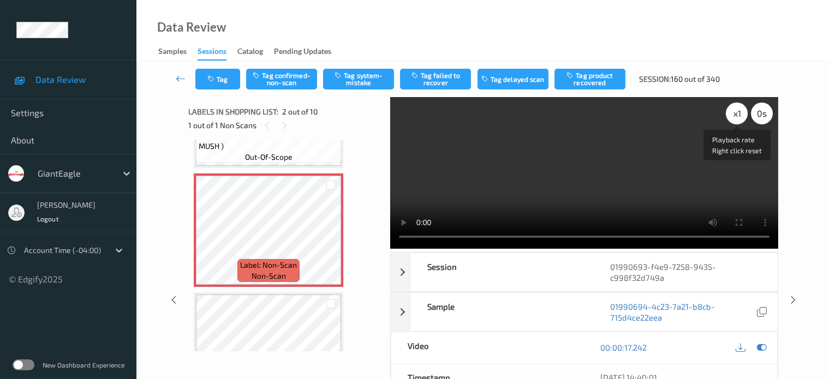
click at [735, 113] on div "x 1" at bounding box center [737, 114] width 22 height 22
click at [364, 74] on button "Tag system-mistake" at bounding box center [358, 79] width 71 height 21
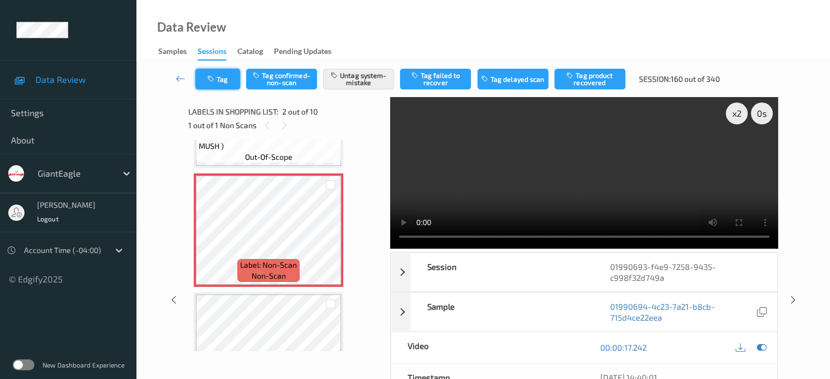
click at [224, 82] on button "Tag" at bounding box center [217, 79] width 45 height 21
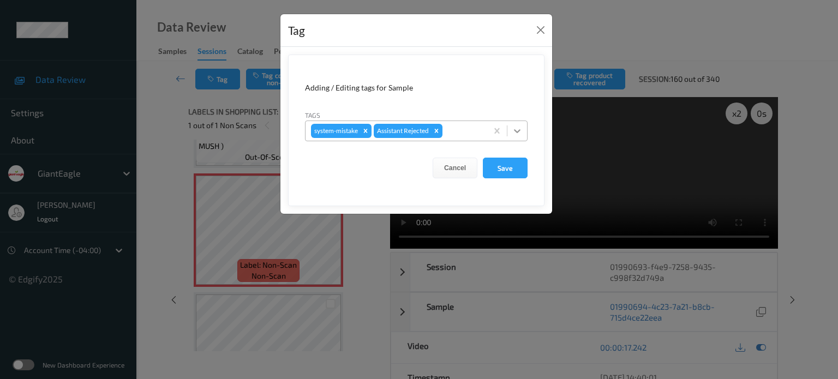
click at [522, 133] on icon at bounding box center [517, 130] width 11 height 11
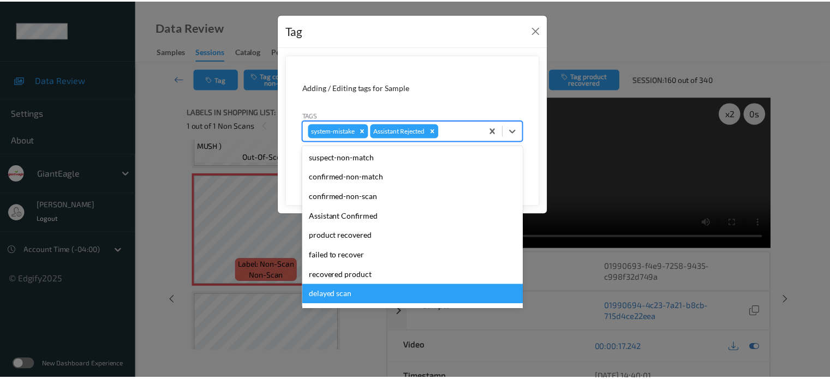
scroll to position [96, 0]
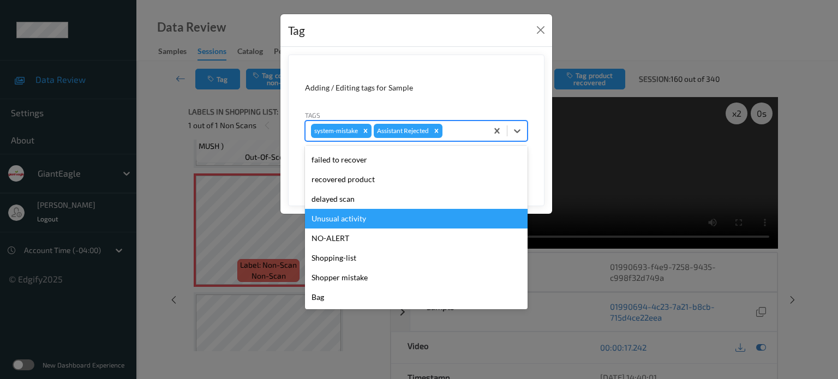
click at [338, 216] on div "Unusual activity" at bounding box center [416, 219] width 223 height 20
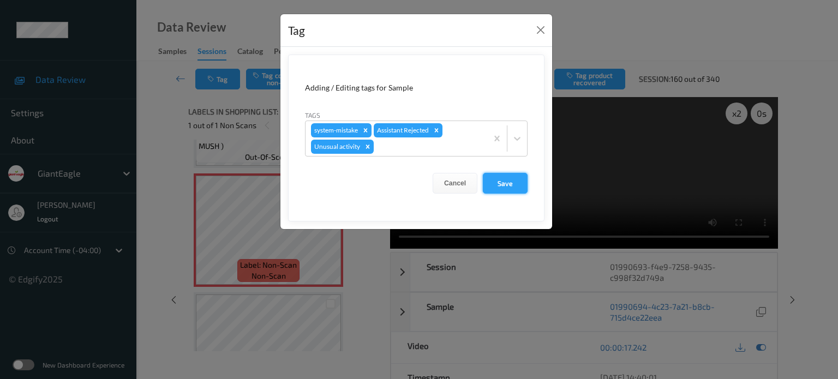
click at [507, 185] on button "Save" at bounding box center [505, 183] width 45 height 21
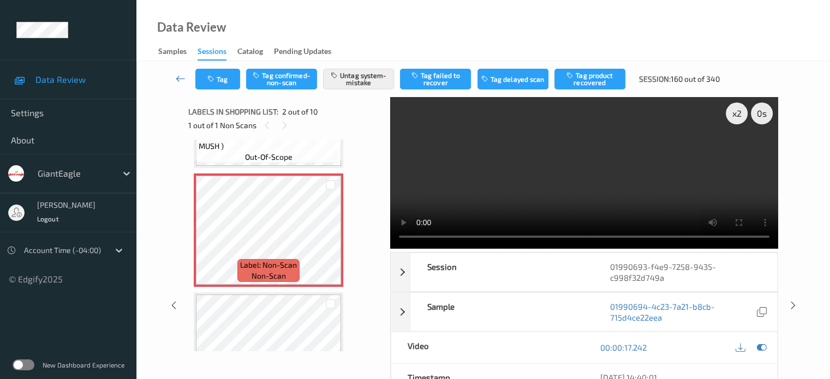
click at [180, 80] on icon at bounding box center [181, 78] width 10 height 11
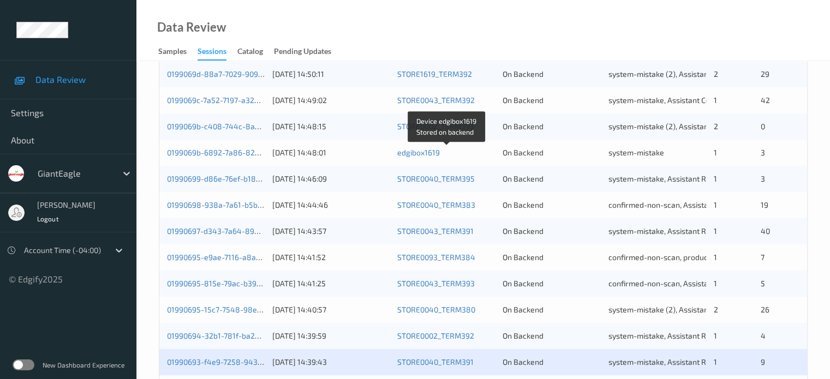
scroll to position [527, 0]
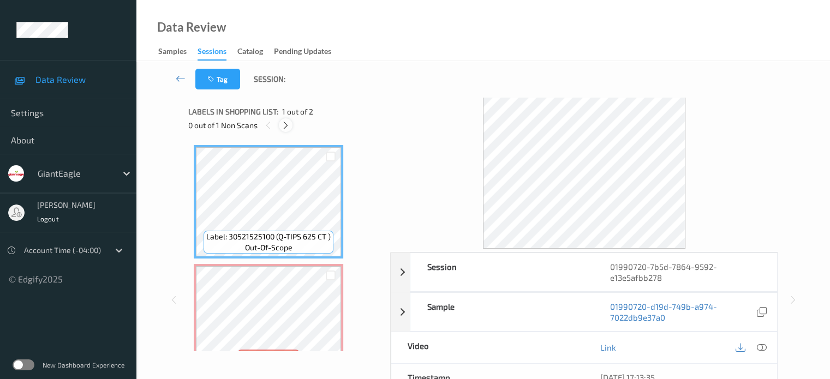
click at [288, 127] on icon at bounding box center [285, 126] width 9 height 10
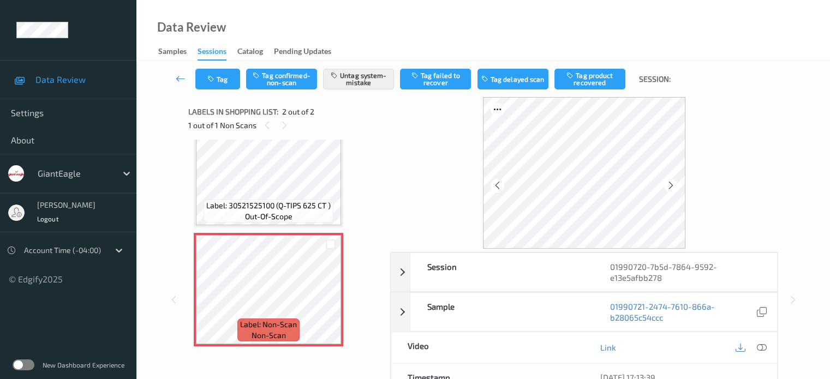
scroll to position [91, 0]
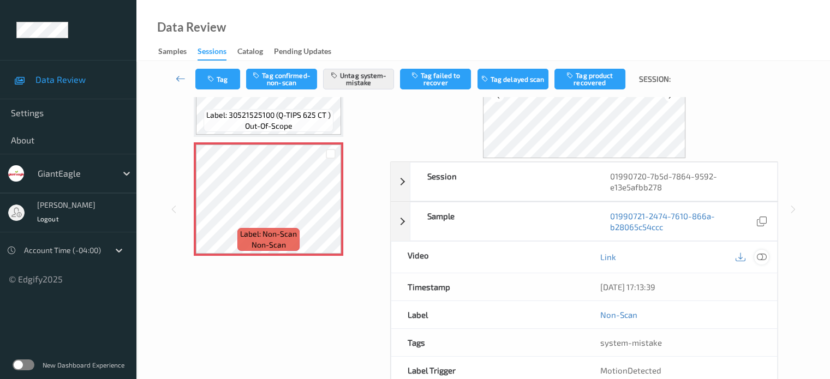
click at [764, 256] on icon at bounding box center [761, 257] width 10 height 10
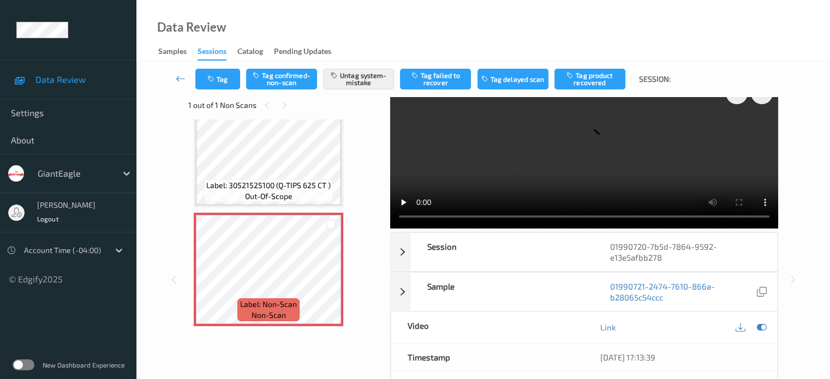
scroll to position [0, 0]
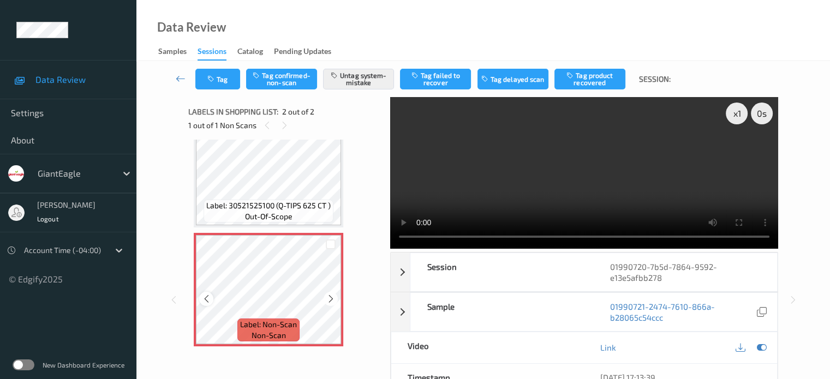
click at [205, 298] on icon at bounding box center [206, 299] width 9 height 10
click at [205, 303] on div at bounding box center [206, 299] width 14 height 14
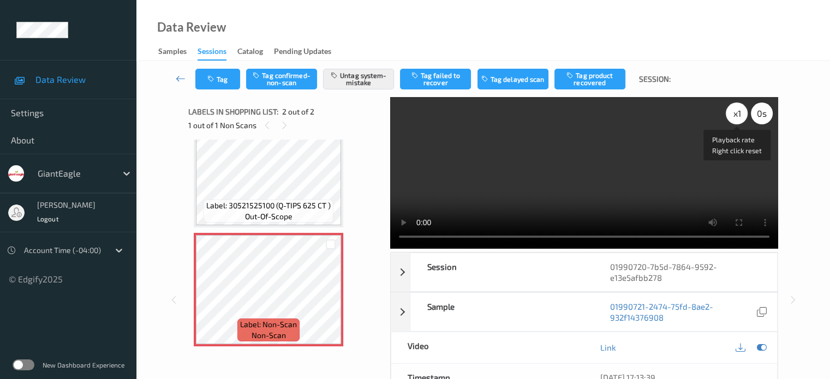
click at [737, 122] on div "x 1" at bounding box center [737, 114] width 22 height 22
click at [737, 122] on div "x 2" at bounding box center [737, 114] width 22 height 22
click at [228, 76] on button "Tag" at bounding box center [217, 79] width 45 height 21
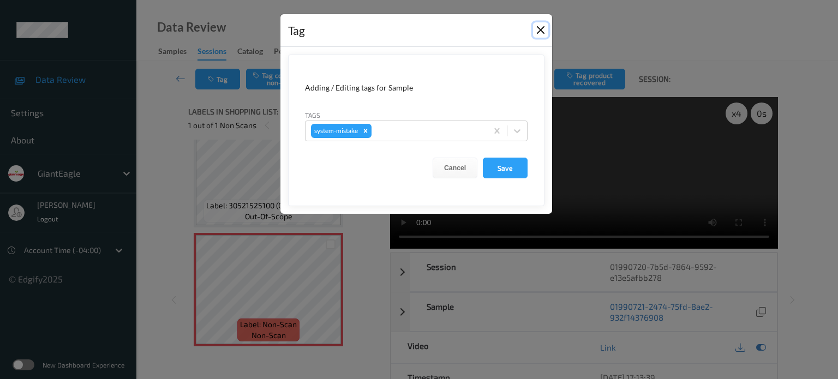
click at [541, 33] on button "Close" at bounding box center [540, 29] width 15 height 15
